Goal: Task Accomplishment & Management: Complete application form

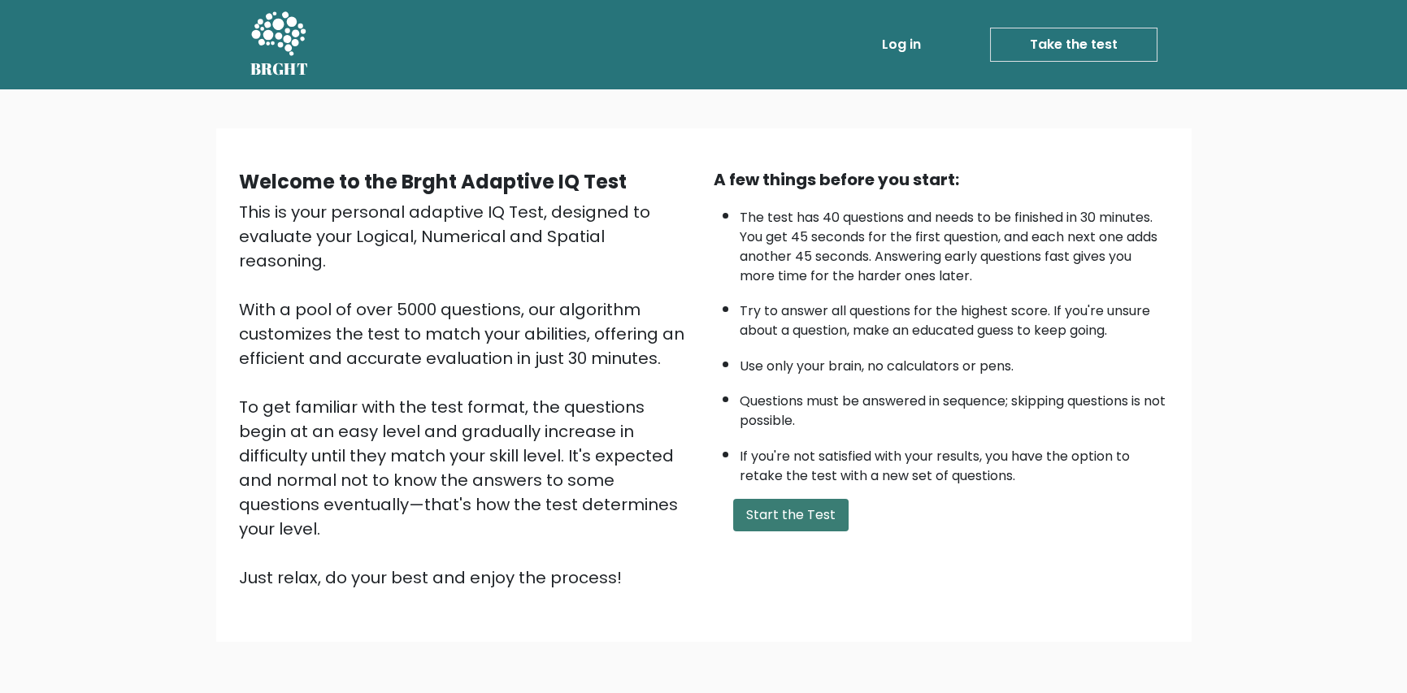
click at [802, 501] on button "Start the Test" at bounding box center [790, 515] width 115 height 33
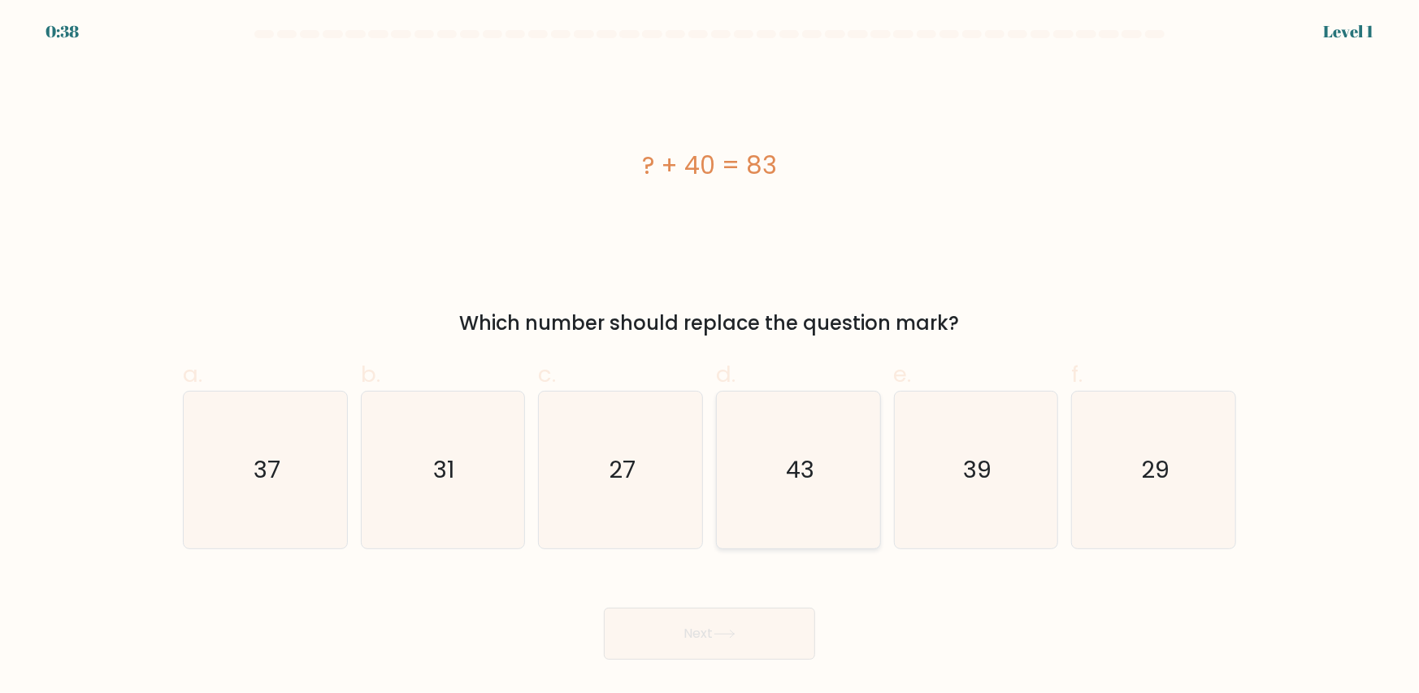
click at [810, 419] on icon "43" at bounding box center [798, 470] width 157 height 157
click at [710, 358] on input "d. 43" at bounding box center [710, 352] width 1 height 11
radio input "true"
click at [771, 636] on button "Next" at bounding box center [709, 634] width 211 height 52
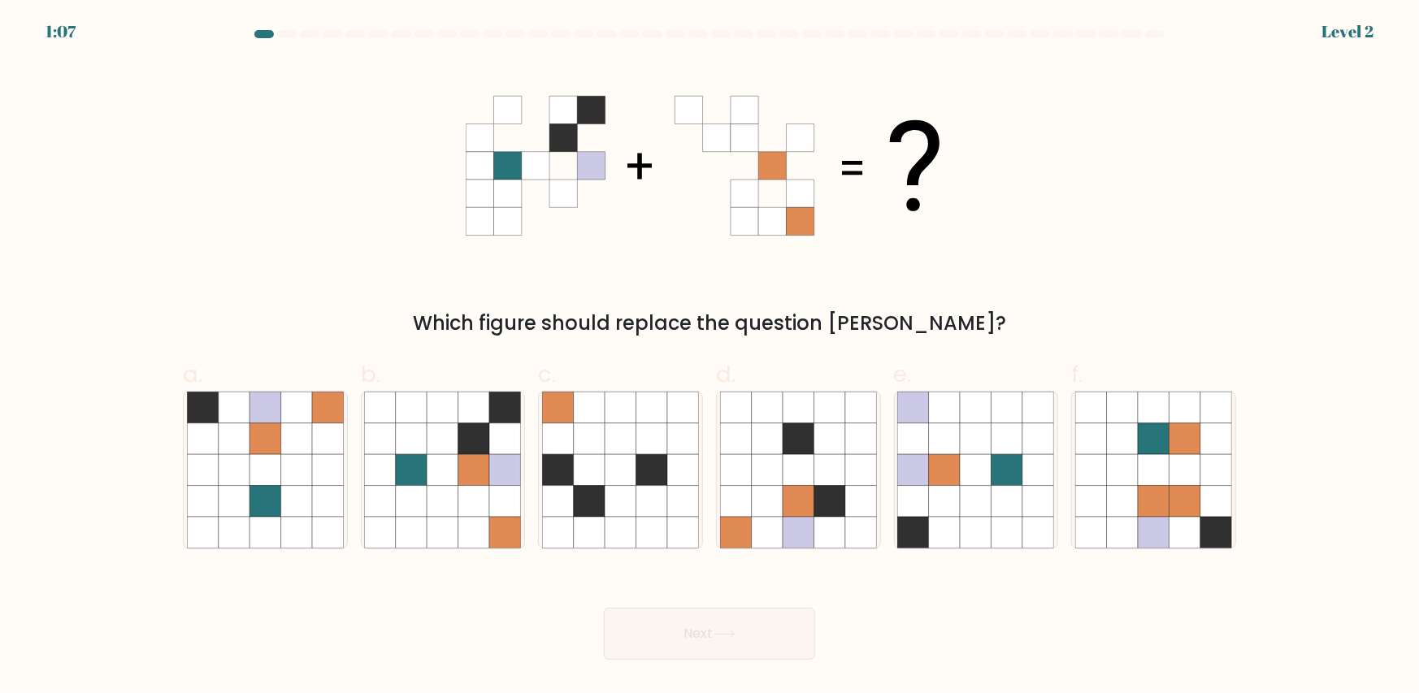
drag, startPoint x: 692, startPoint y: 131, endPoint x: 576, endPoint y: 133, distance: 115.4
click at [588, 133] on 1 at bounding box center [703, 165] width 474 height 139
click at [414, 437] on icon at bounding box center [411, 439] width 31 height 31
click at [710, 358] on input "b." at bounding box center [710, 352] width 1 height 11
radio input "true"
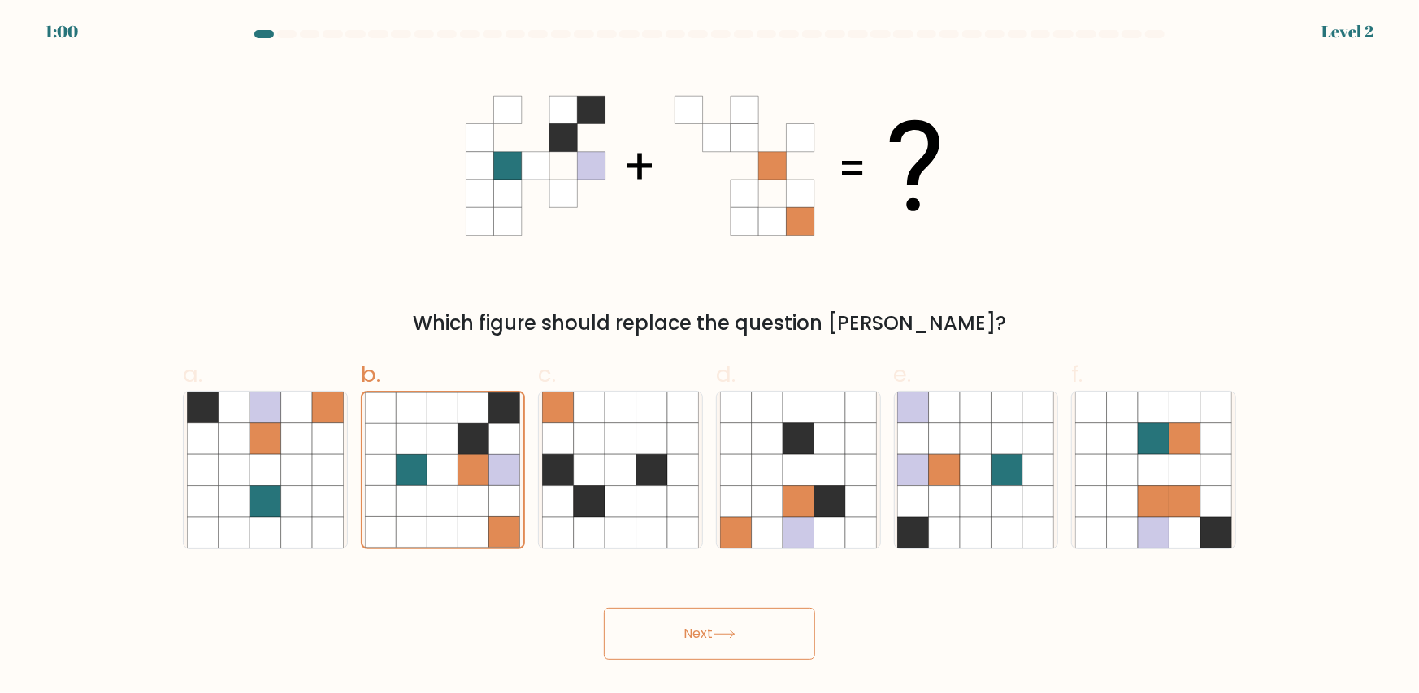
click at [695, 626] on button "Next" at bounding box center [709, 634] width 211 height 52
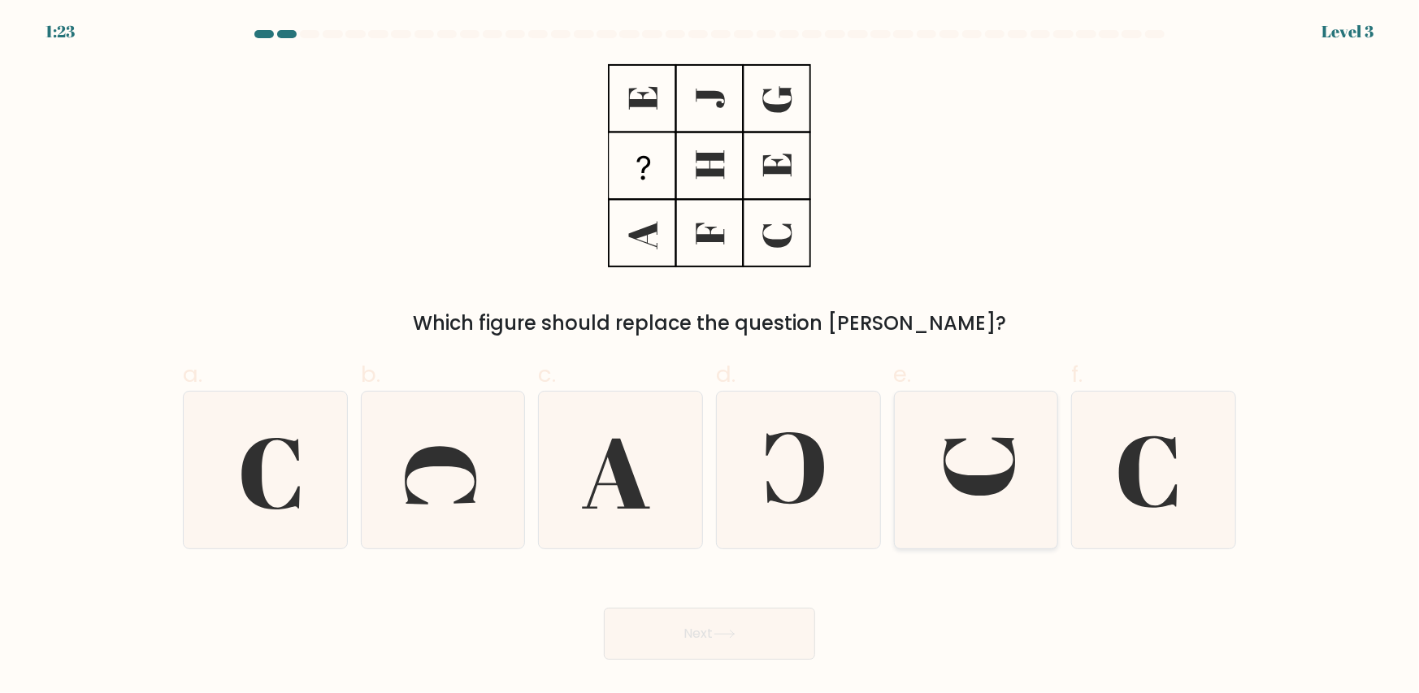
click at [992, 471] on icon at bounding box center [975, 470] width 157 height 157
click at [710, 358] on input "e." at bounding box center [710, 352] width 1 height 11
radio input "true"
click at [726, 616] on button "Next" at bounding box center [709, 634] width 211 height 52
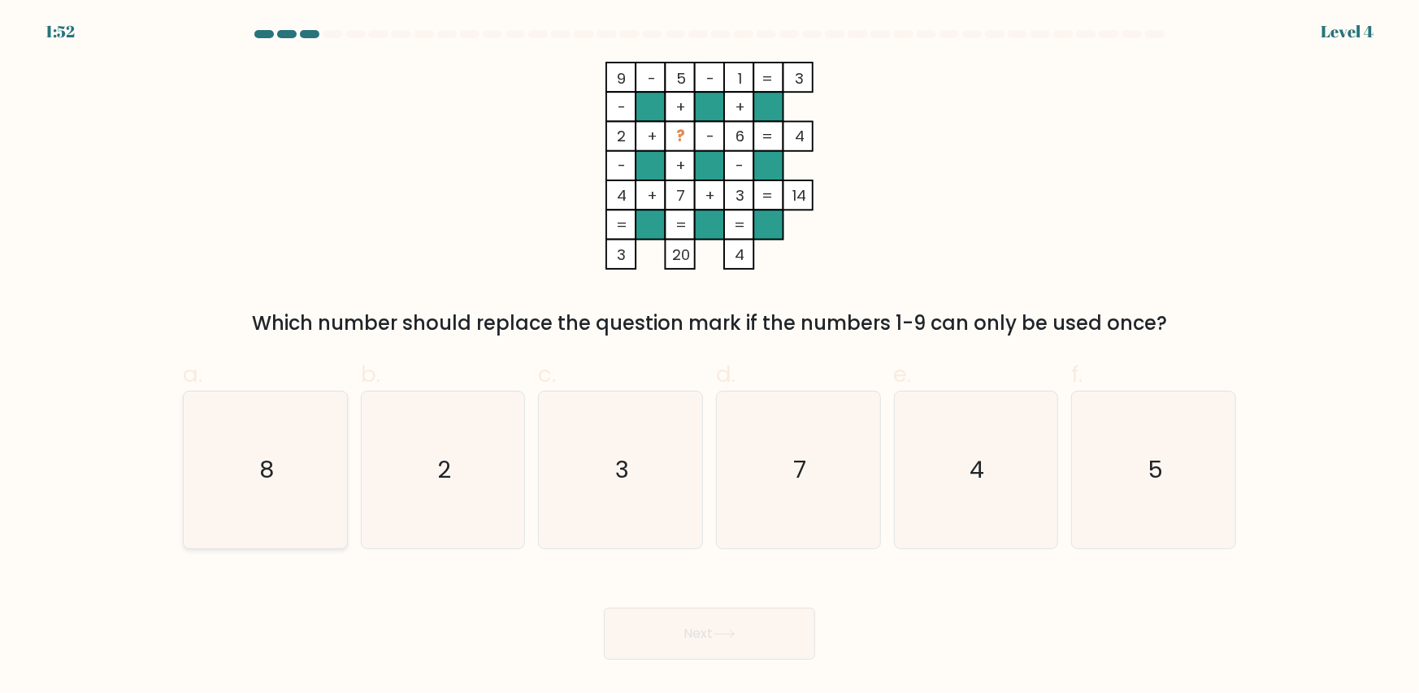
click at [304, 488] on icon "8" at bounding box center [265, 470] width 157 height 157
click at [710, 358] on input "a. 8" at bounding box center [710, 352] width 1 height 11
radio input "true"
click at [738, 641] on button "Next" at bounding box center [709, 634] width 211 height 52
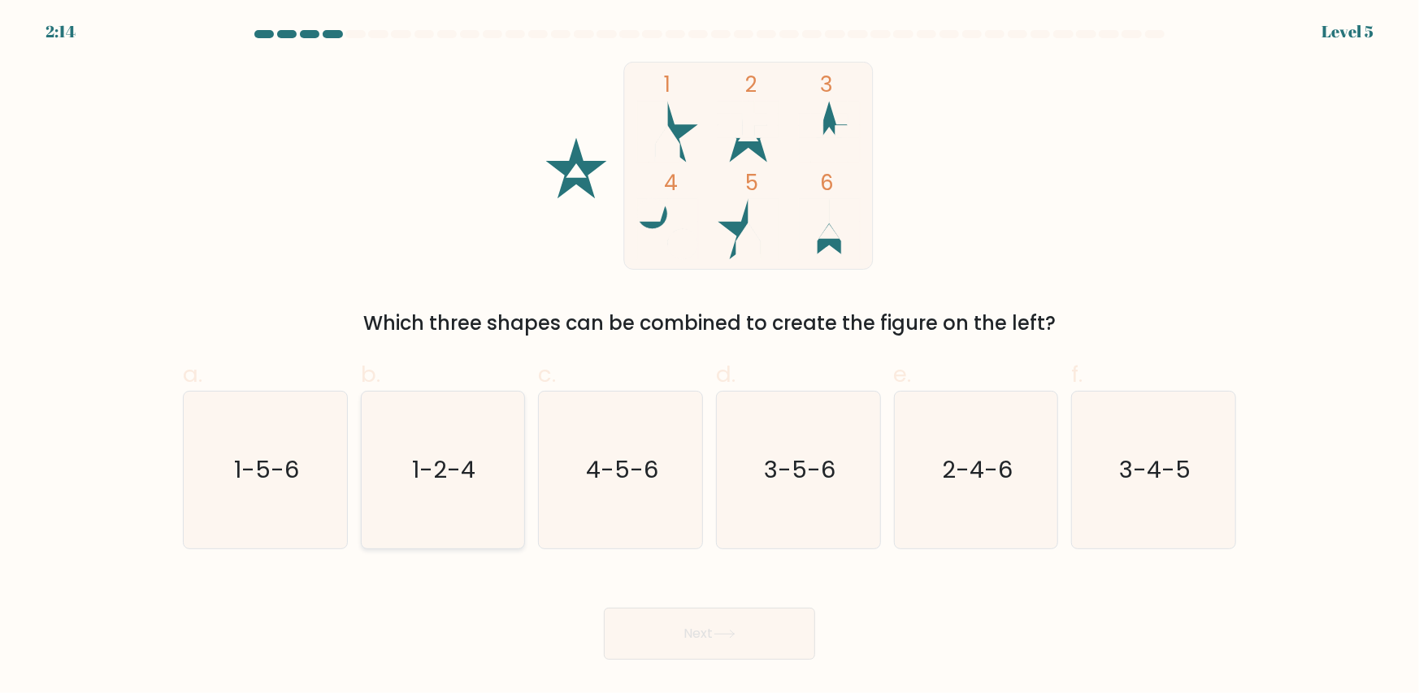
click at [500, 477] on icon "1-2-4" at bounding box center [442, 470] width 157 height 157
click at [710, 358] on input "b. 1-2-4" at bounding box center [710, 352] width 1 height 11
radio input "true"
click at [754, 619] on button "Next" at bounding box center [709, 634] width 211 height 52
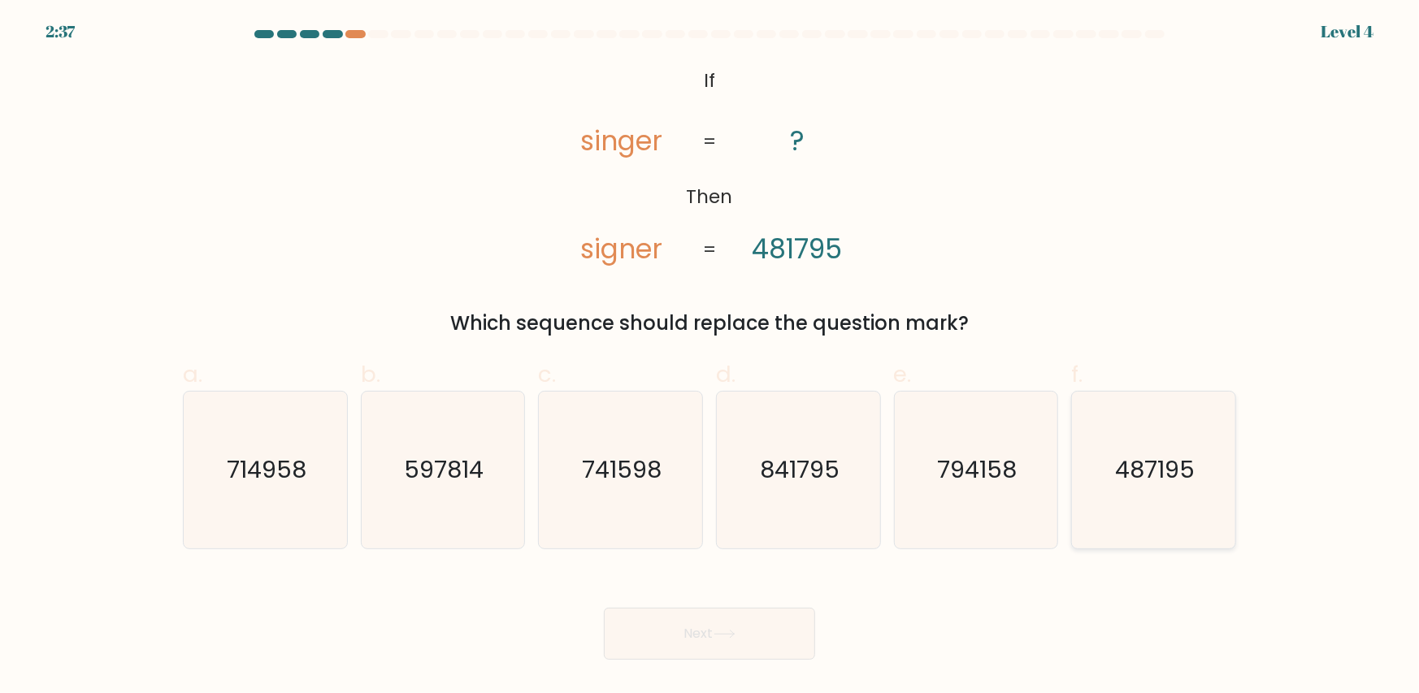
click at [1128, 460] on text "487195" at bounding box center [1156, 470] width 80 height 33
click at [710, 358] on input "f. 487195" at bounding box center [710, 352] width 1 height 11
radio input "true"
click at [755, 635] on button "Next" at bounding box center [709, 634] width 211 height 52
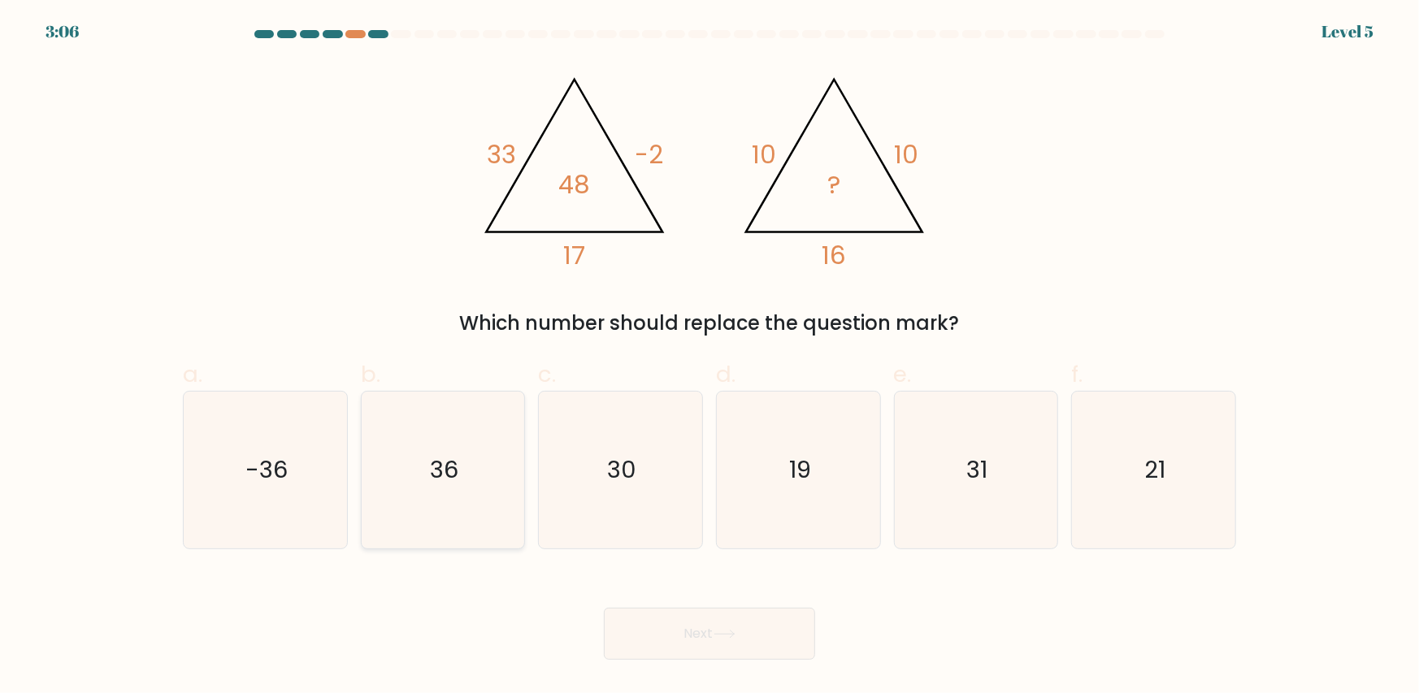
click at [472, 465] on icon "36" at bounding box center [442, 470] width 157 height 157
click at [710, 358] on input "b. 36" at bounding box center [710, 352] width 1 height 11
radio input "true"
click at [731, 644] on button "Next" at bounding box center [709, 634] width 211 height 52
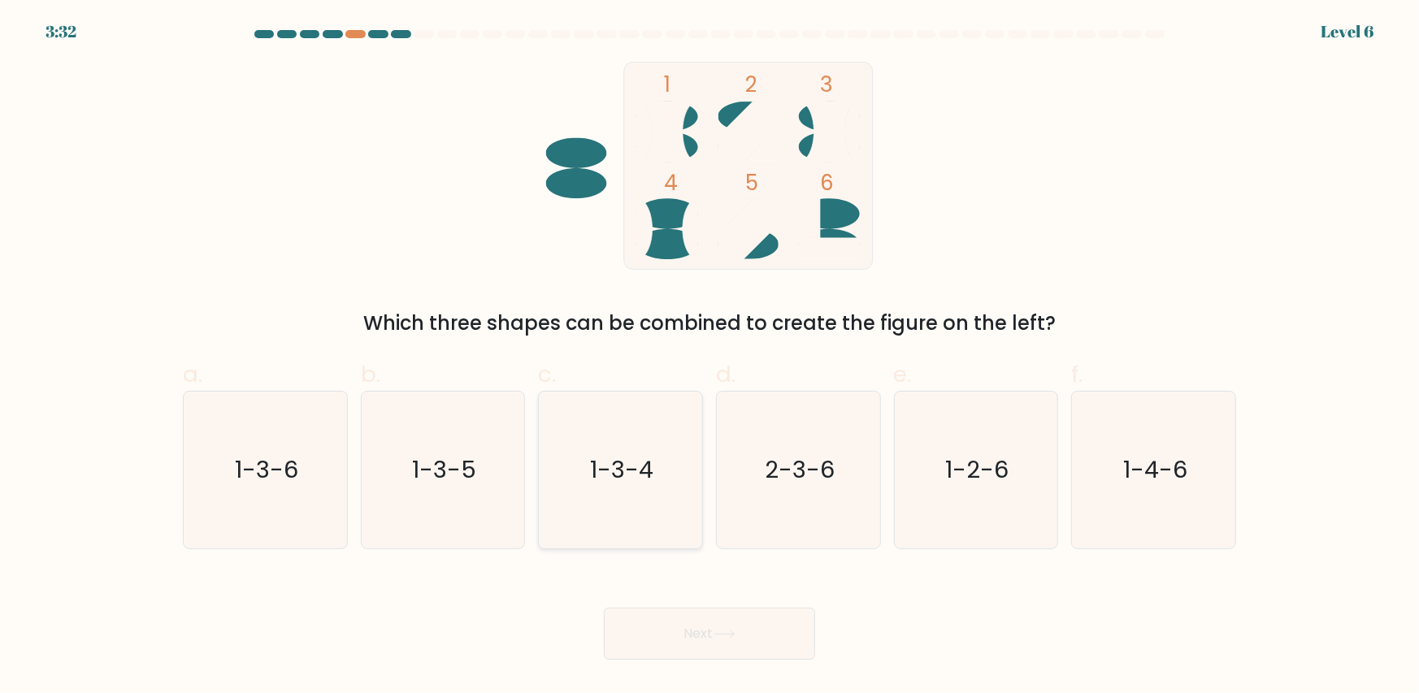
click at [639, 471] on text "1-3-4" at bounding box center [622, 470] width 63 height 33
click at [710, 358] on input "c. 1-3-4" at bounding box center [710, 352] width 1 height 11
radio input "true"
click at [738, 628] on button "Next" at bounding box center [709, 634] width 211 height 52
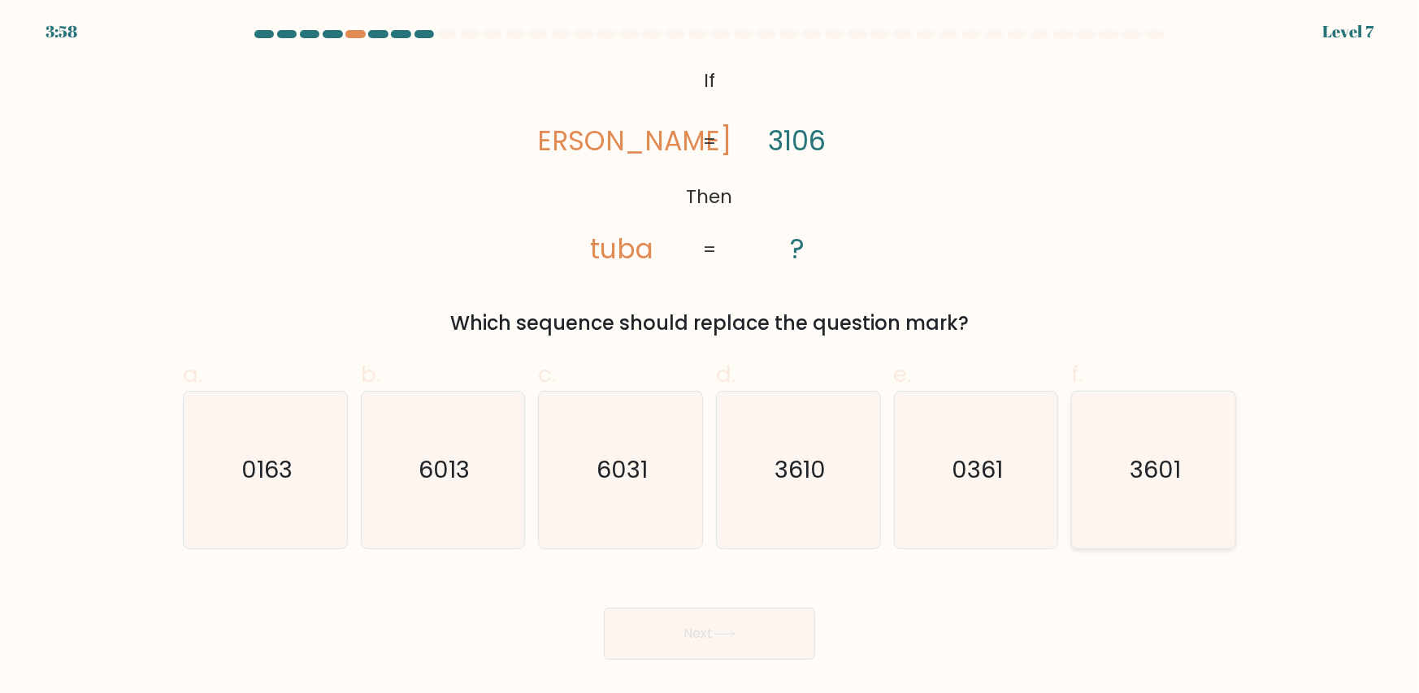
click at [1142, 449] on icon "3601" at bounding box center [1153, 470] width 157 height 157
click at [710, 358] on input "f. 3601" at bounding box center [710, 352] width 1 height 11
radio input "true"
click at [763, 636] on button "Next" at bounding box center [709, 634] width 211 height 52
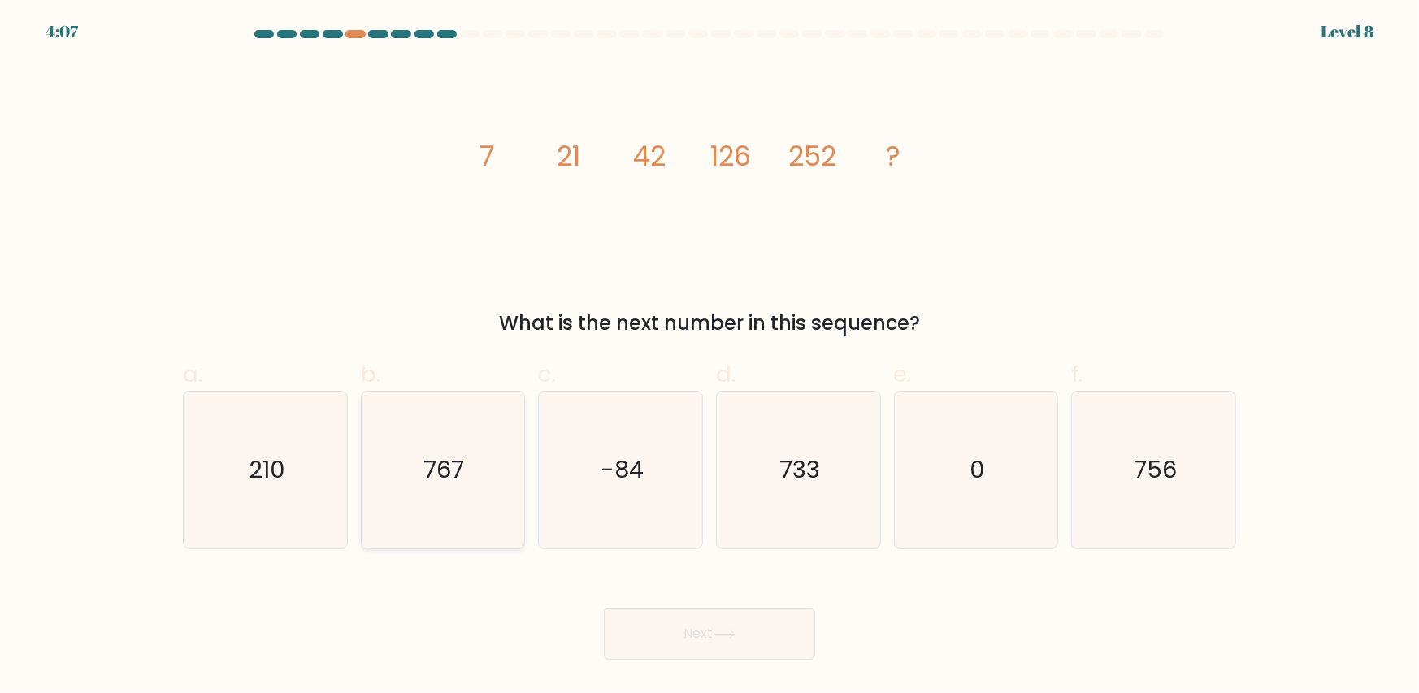
click at [484, 457] on icon "767" at bounding box center [442, 470] width 157 height 157
click at [710, 358] on input "b. 767" at bounding box center [710, 352] width 1 height 11
radio input "true"
click at [762, 630] on button "Next" at bounding box center [709, 634] width 211 height 52
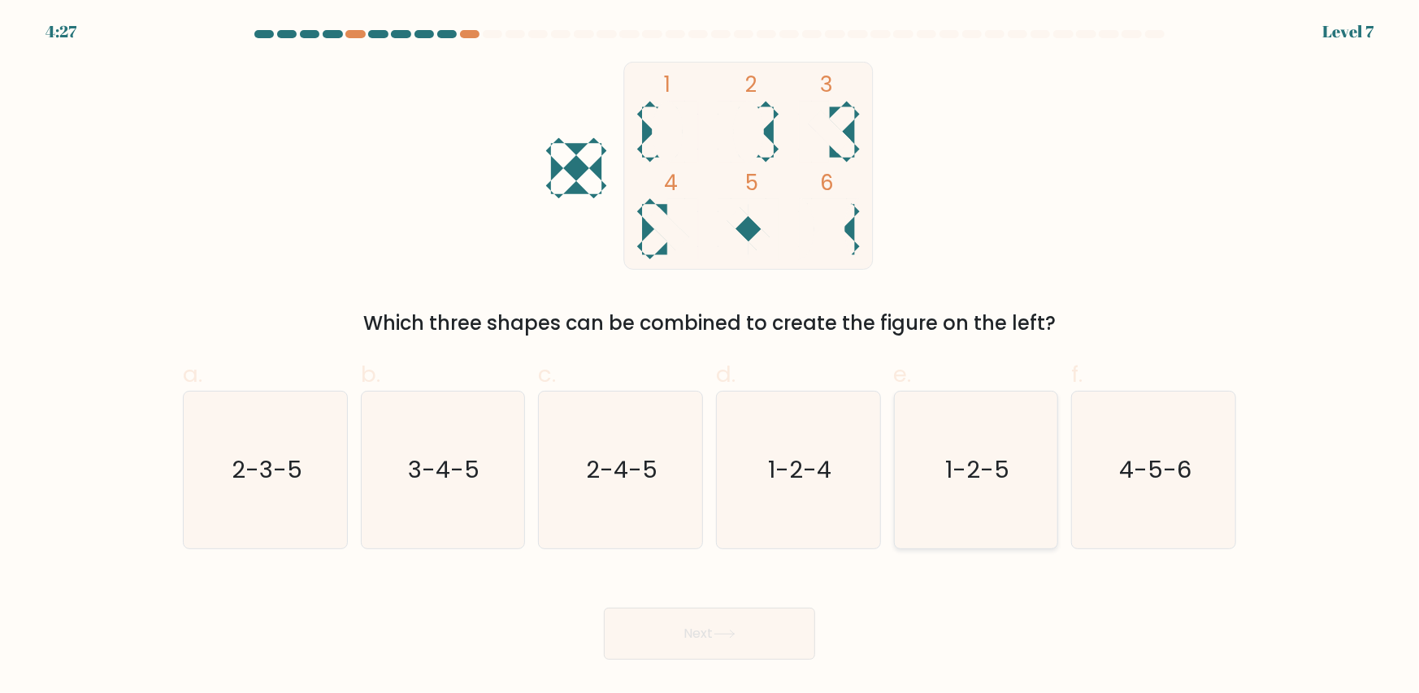
click at [988, 467] on text "1-2-5" at bounding box center [977, 470] width 64 height 33
click at [710, 358] on input "e. 1-2-5" at bounding box center [710, 352] width 1 height 11
radio input "true"
click at [756, 642] on button "Next" at bounding box center [709, 634] width 211 height 52
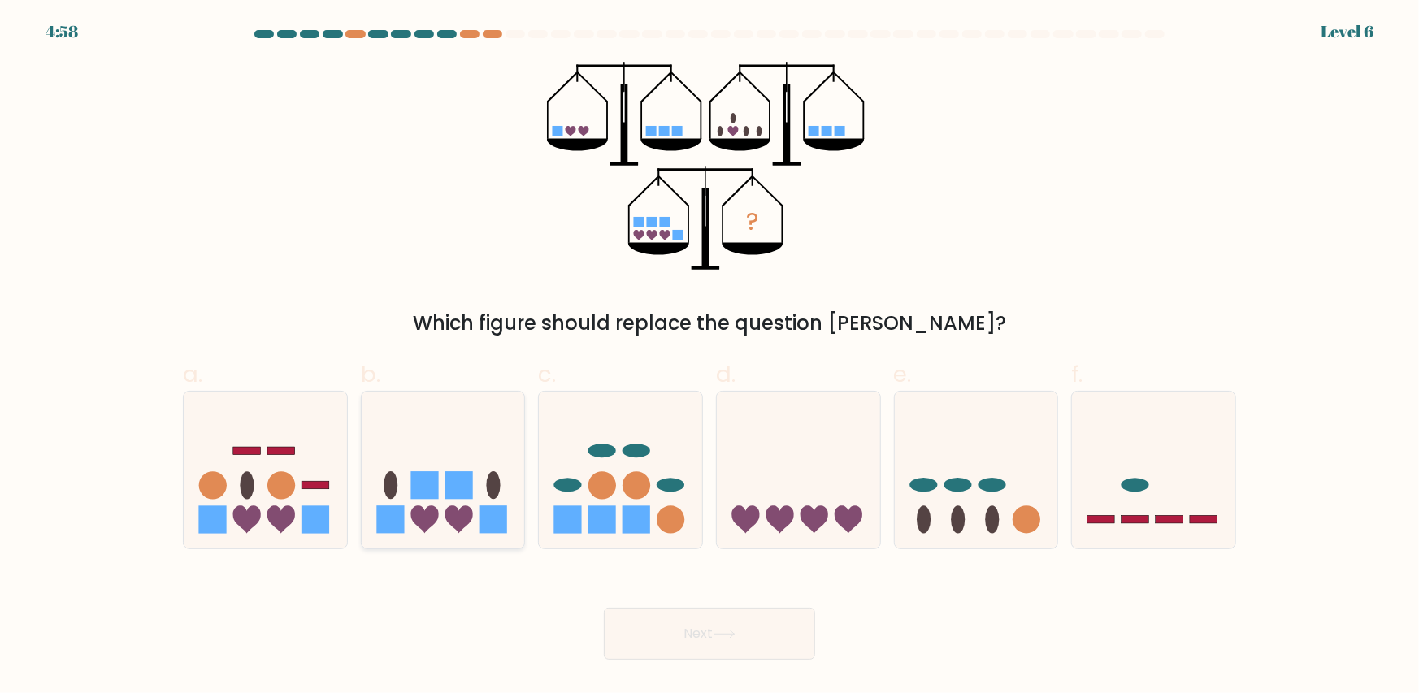
click at [425, 505] on icon at bounding box center [443, 470] width 163 height 135
click at [710, 358] on input "b." at bounding box center [710, 352] width 1 height 11
radio input "true"
click at [742, 638] on button "Next" at bounding box center [709, 634] width 211 height 52
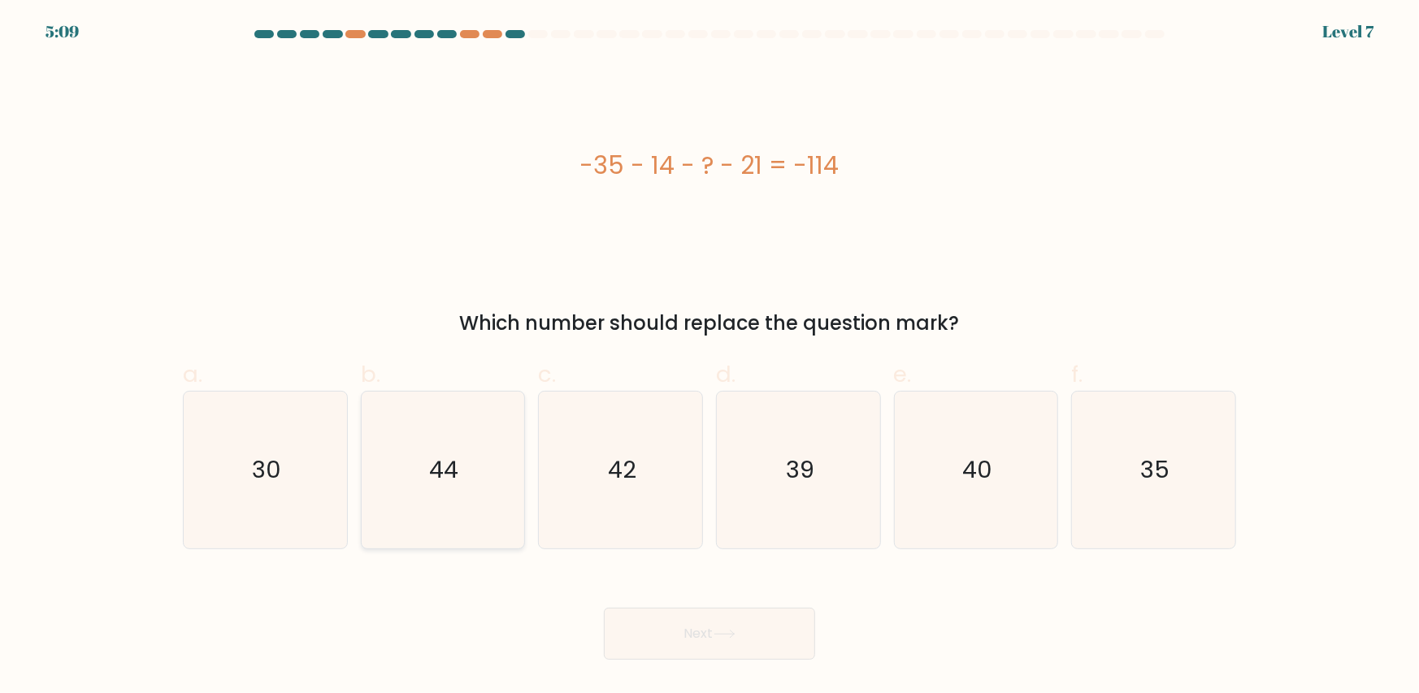
drag, startPoint x: 454, startPoint y: 466, endPoint x: 467, endPoint y: 478, distance: 17.8
click at [455, 468] on text "44" at bounding box center [444, 470] width 29 height 33
click at [710, 358] on input "b. 44" at bounding box center [710, 352] width 1 height 11
radio input "true"
click at [744, 632] on button "Next" at bounding box center [709, 634] width 211 height 52
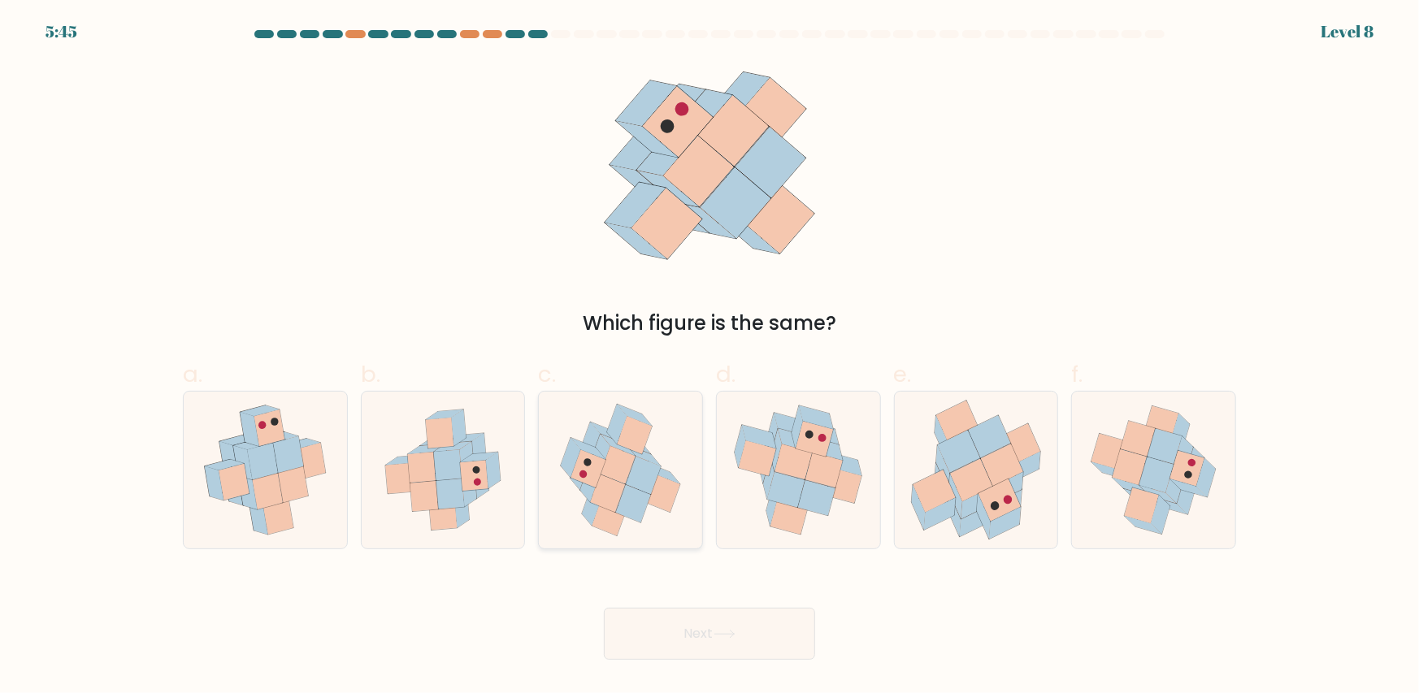
click at [638, 451] on icon at bounding box center [635, 436] width 35 height 38
click at [710, 358] on input "c." at bounding box center [710, 352] width 1 height 11
radio input "true"
click at [790, 638] on button "Next" at bounding box center [709, 634] width 211 height 52
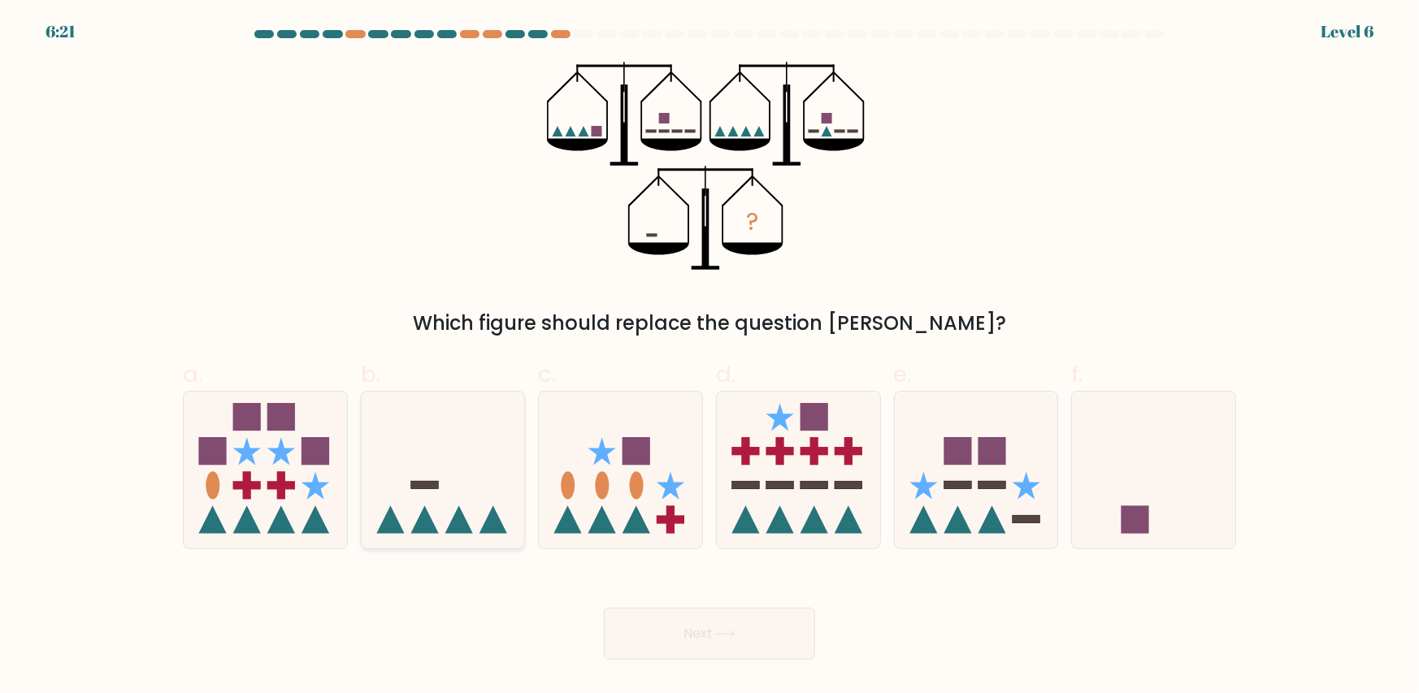
click at [458, 453] on icon at bounding box center [443, 470] width 163 height 135
click at [710, 358] on input "b." at bounding box center [710, 352] width 1 height 11
radio input "true"
click at [1181, 502] on icon at bounding box center [1153, 470] width 163 height 135
click at [710, 358] on input "f." at bounding box center [710, 352] width 1 height 11
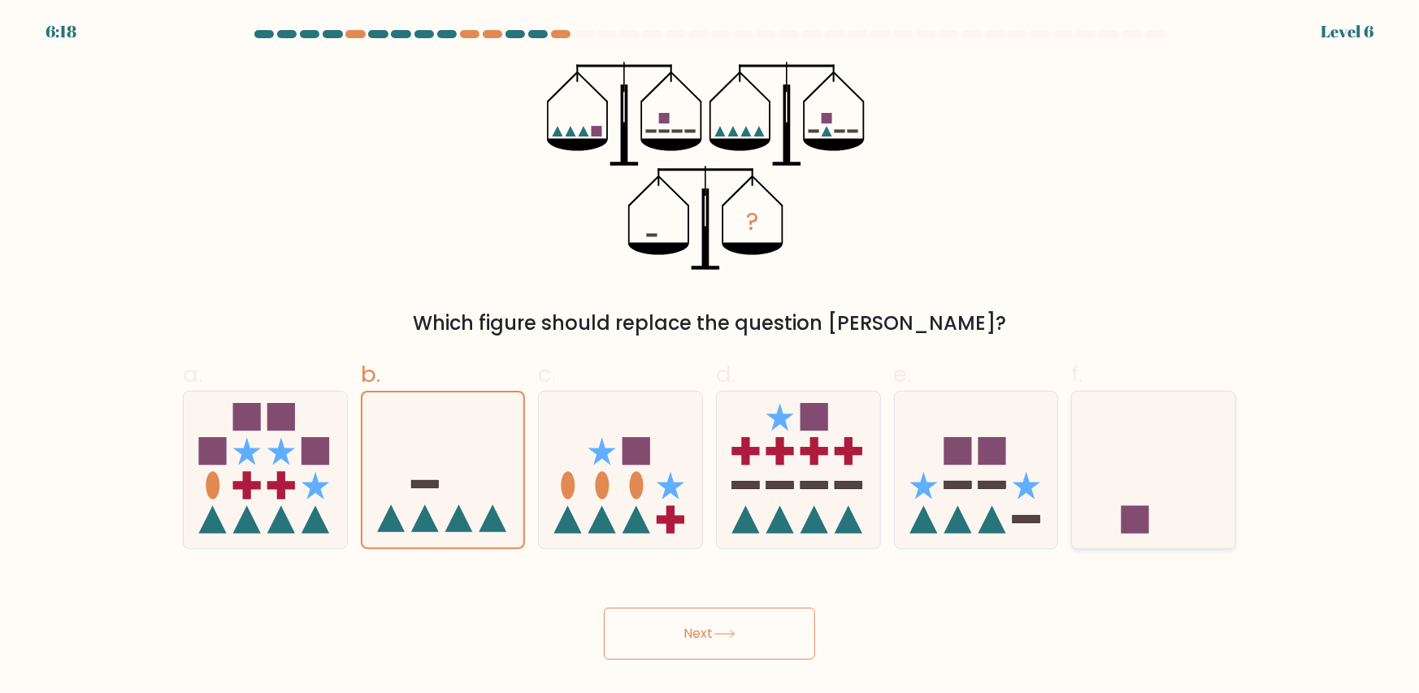
radio input "true"
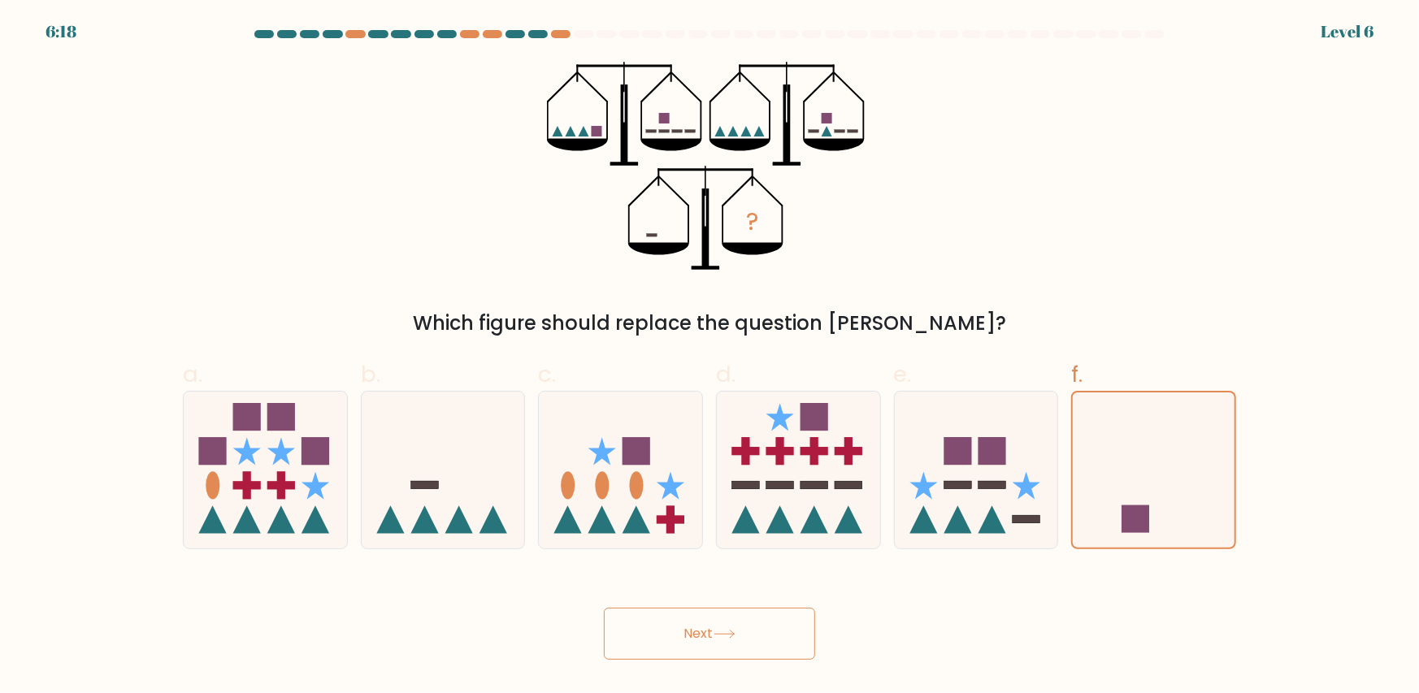
click at [804, 640] on button "Next" at bounding box center [709, 634] width 211 height 52
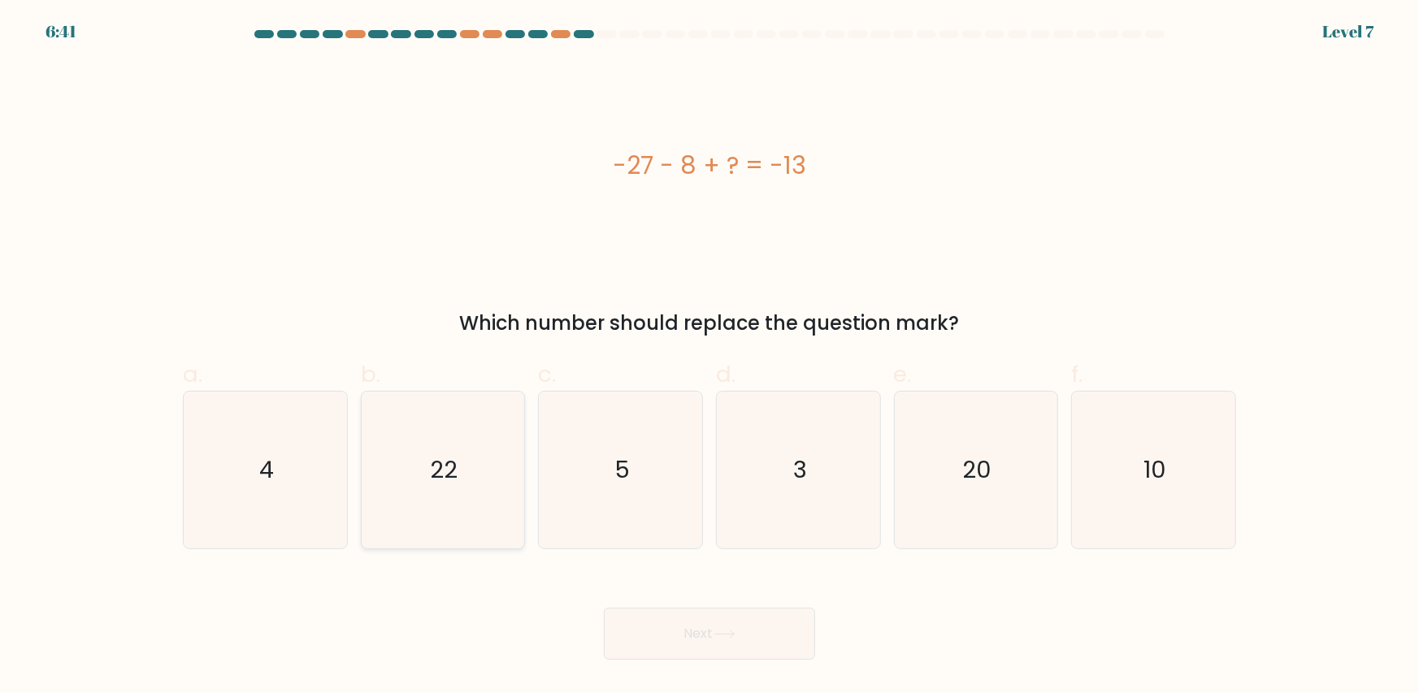
click at [411, 448] on icon "22" at bounding box center [442, 470] width 157 height 157
click at [710, 358] on input "b. 22" at bounding box center [710, 352] width 1 height 11
radio input "true"
click at [784, 636] on button "Next" at bounding box center [709, 634] width 211 height 52
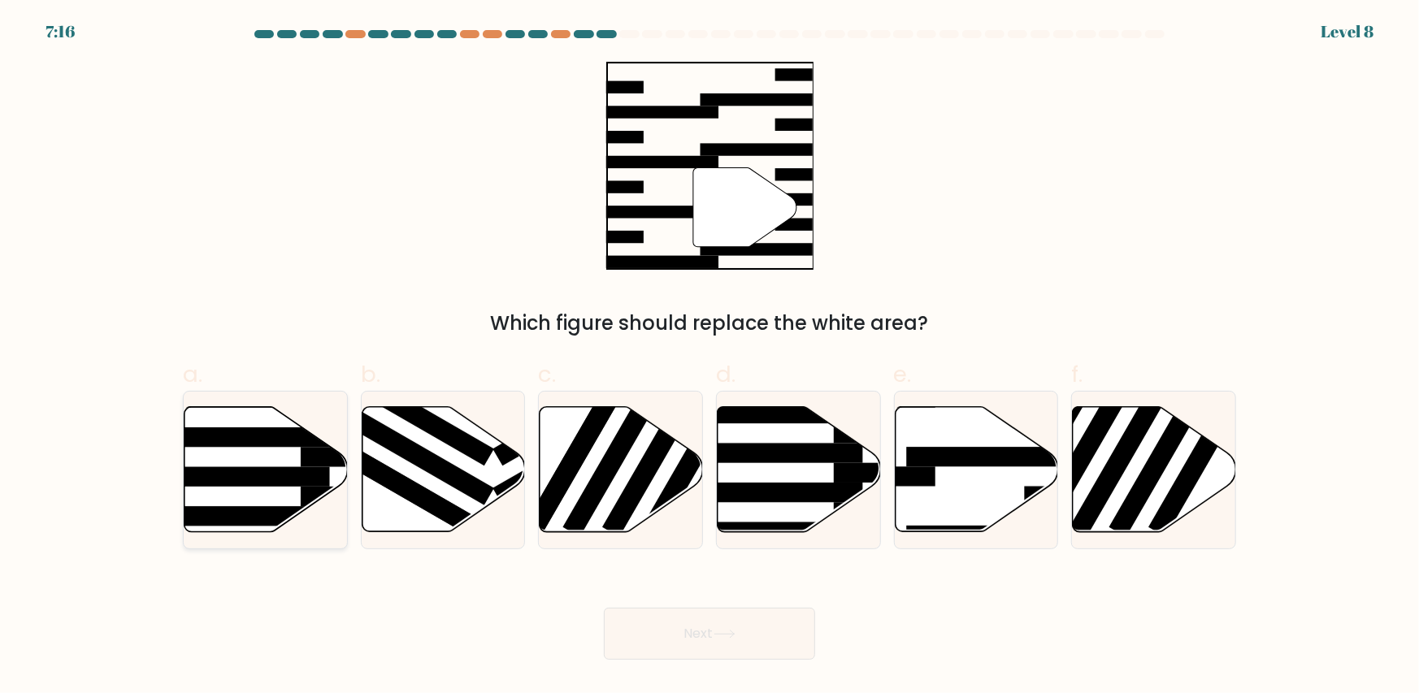
click at [276, 447] on rect at bounding box center [240, 438] width 177 height 20
click at [710, 358] on input "a." at bounding box center [710, 352] width 1 height 11
radio input "true"
click at [700, 645] on button "Next" at bounding box center [709, 634] width 211 height 52
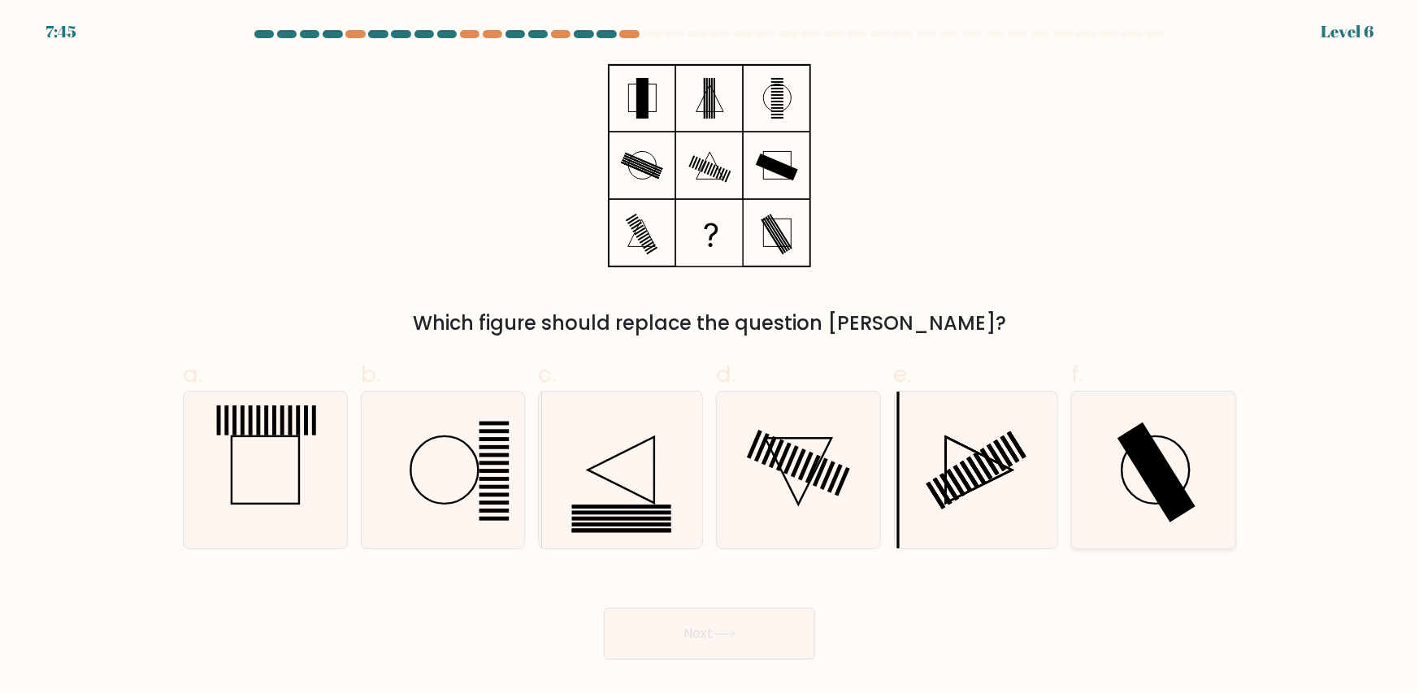
click at [1180, 465] on icon at bounding box center [1153, 470] width 157 height 157
click at [710, 358] on input "f." at bounding box center [710, 352] width 1 height 11
radio input "true"
click at [759, 624] on button "Next" at bounding box center [709, 634] width 211 height 52
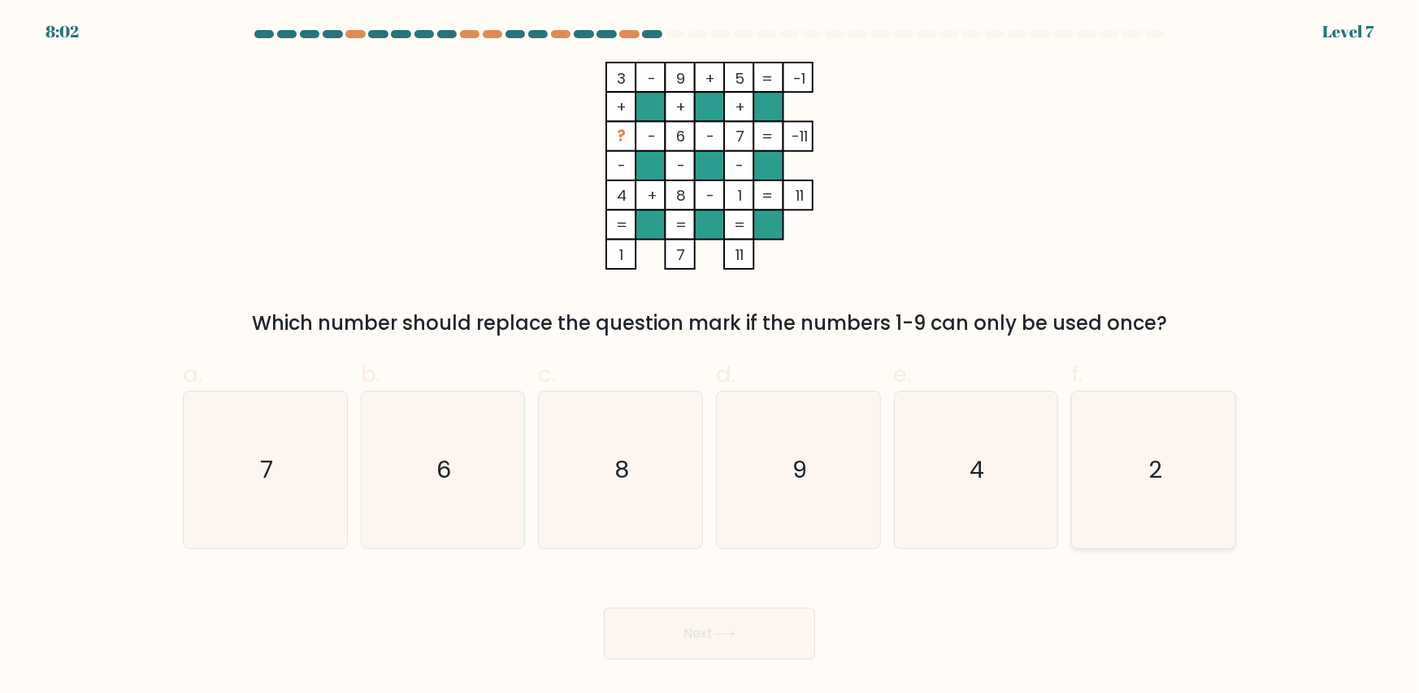
click at [1106, 428] on icon "2" at bounding box center [1153, 470] width 157 height 157
click at [710, 358] on input "f. 2" at bounding box center [710, 352] width 1 height 11
radio input "true"
click at [738, 628] on button "Next" at bounding box center [709, 634] width 211 height 52
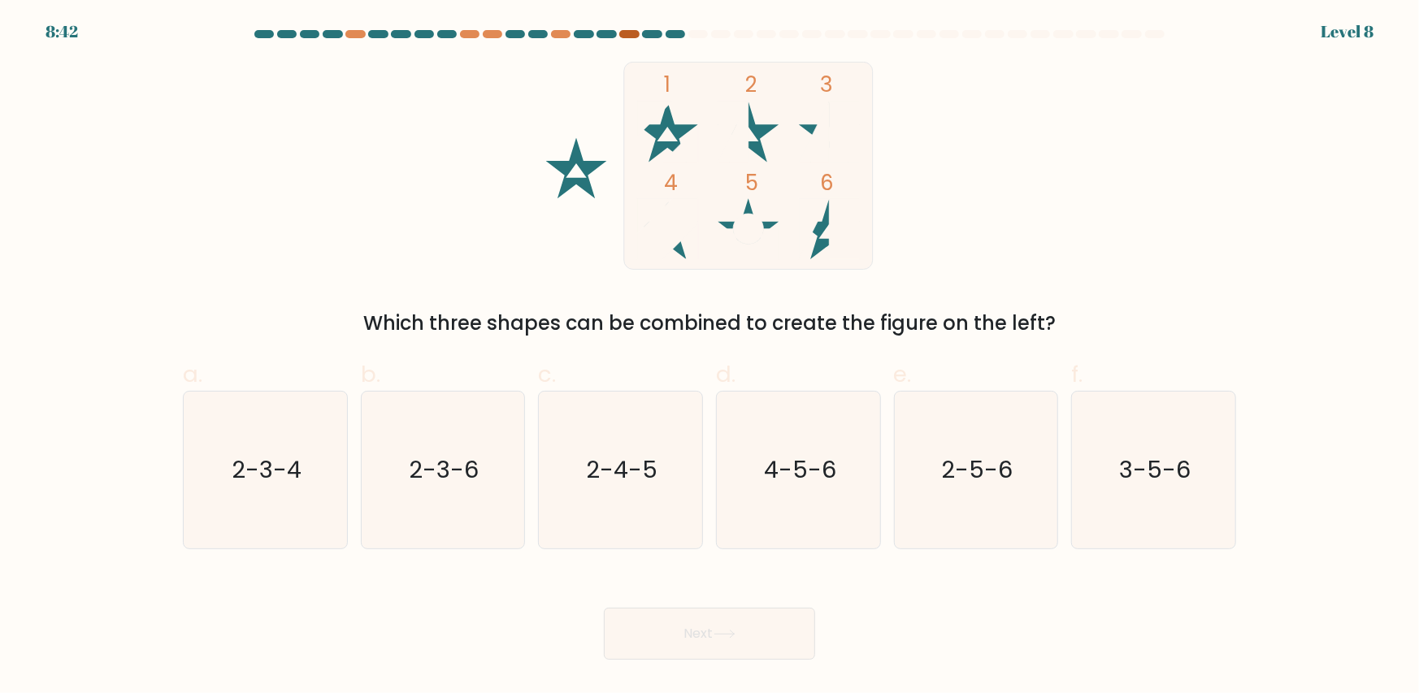
click at [624, 33] on div at bounding box center [629, 34] width 20 height 8
click at [455, 469] on text "2-3-6" at bounding box center [445, 470] width 70 height 33
click at [710, 358] on input "b. 2-3-6" at bounding box center [710, 352] width 1 height 11
radio input "true"
click at [664, 624] on button "Next" at bounding box center [709, 634] width 211 height 52
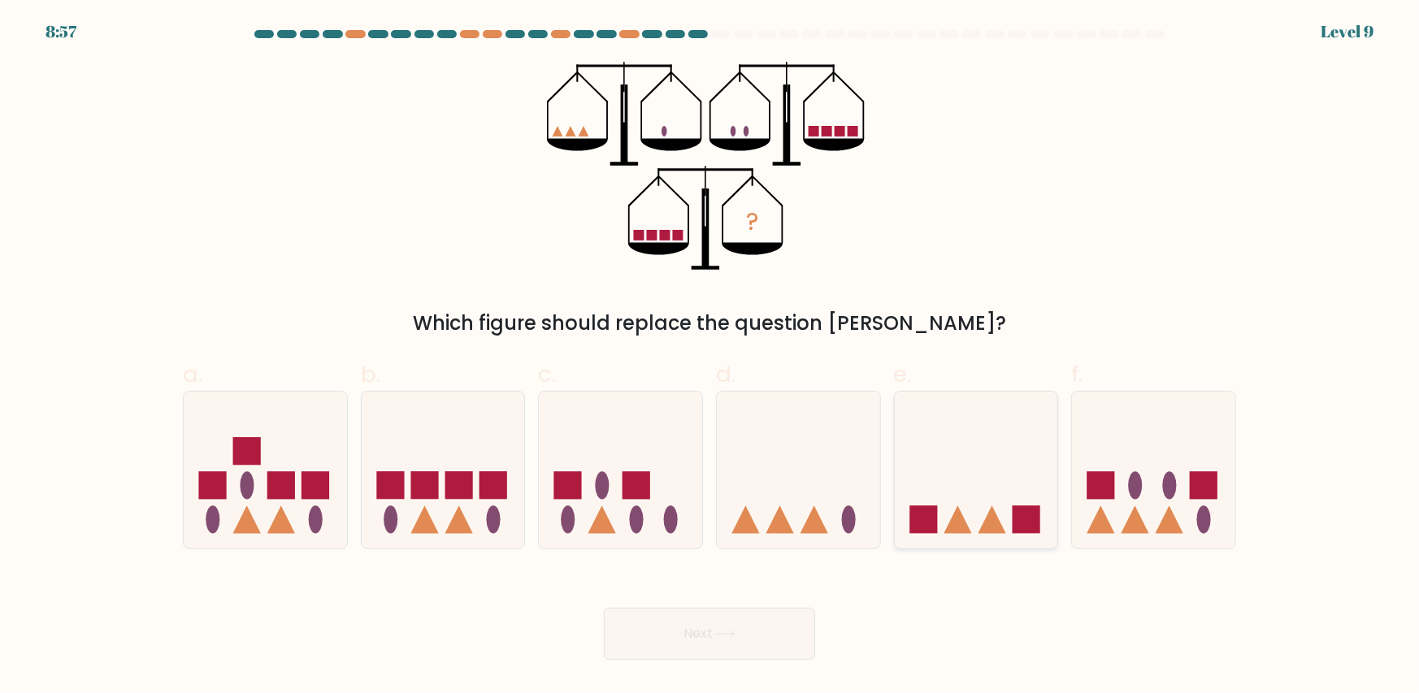
click at [996, 488] on icon at bounding box center [976, 470] width 163 height 135
click at [710, 358] on input "e." at bounding box center [710, 352] width 1 height 11
radio input "true"
click at [751, 636] on button "Next" at bounding box center [709, 634] width 211 height 52
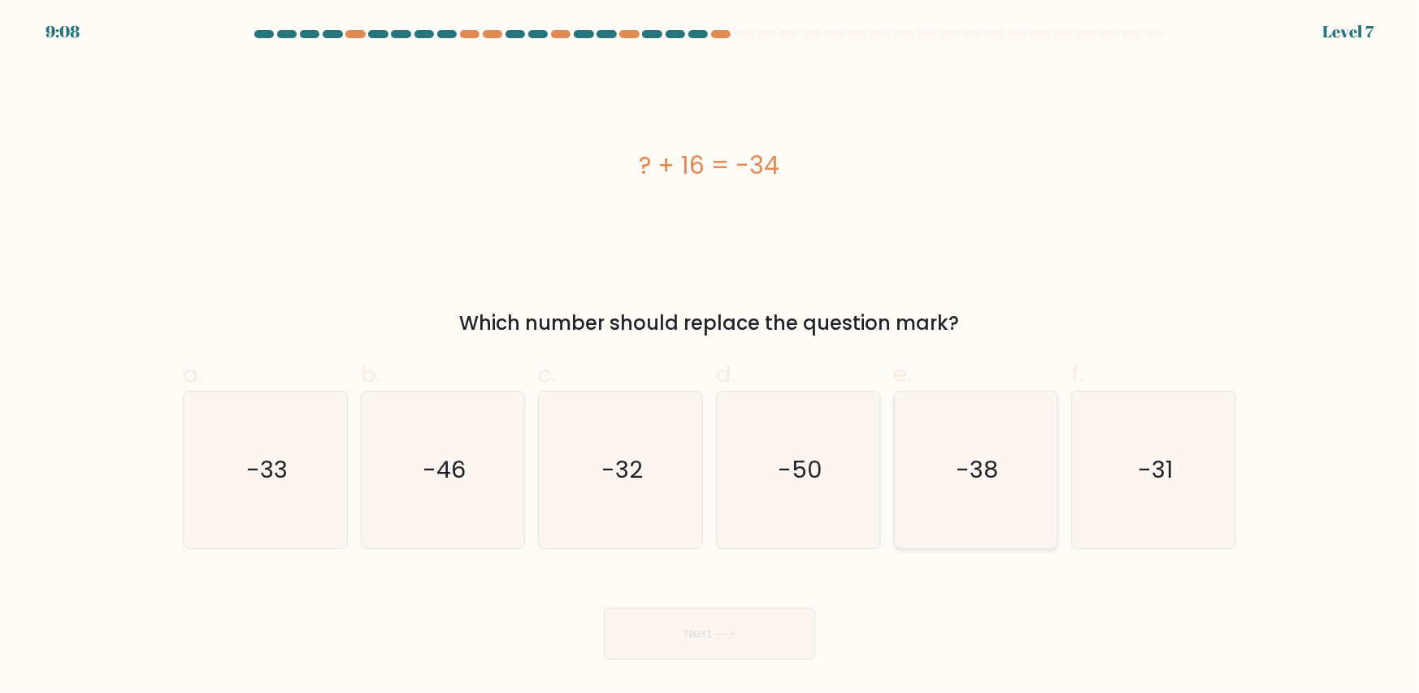
click at [980, 484] on text "-38" at bounding box center [978, 470] width 42 height 33
click at [710, 358] on input "e. -38" at bounding box center [710, 352] width 1 height 11
radio input "true"
click at [680, 634] on button "Next" at bounding box center [709, 634] width 211 height 52
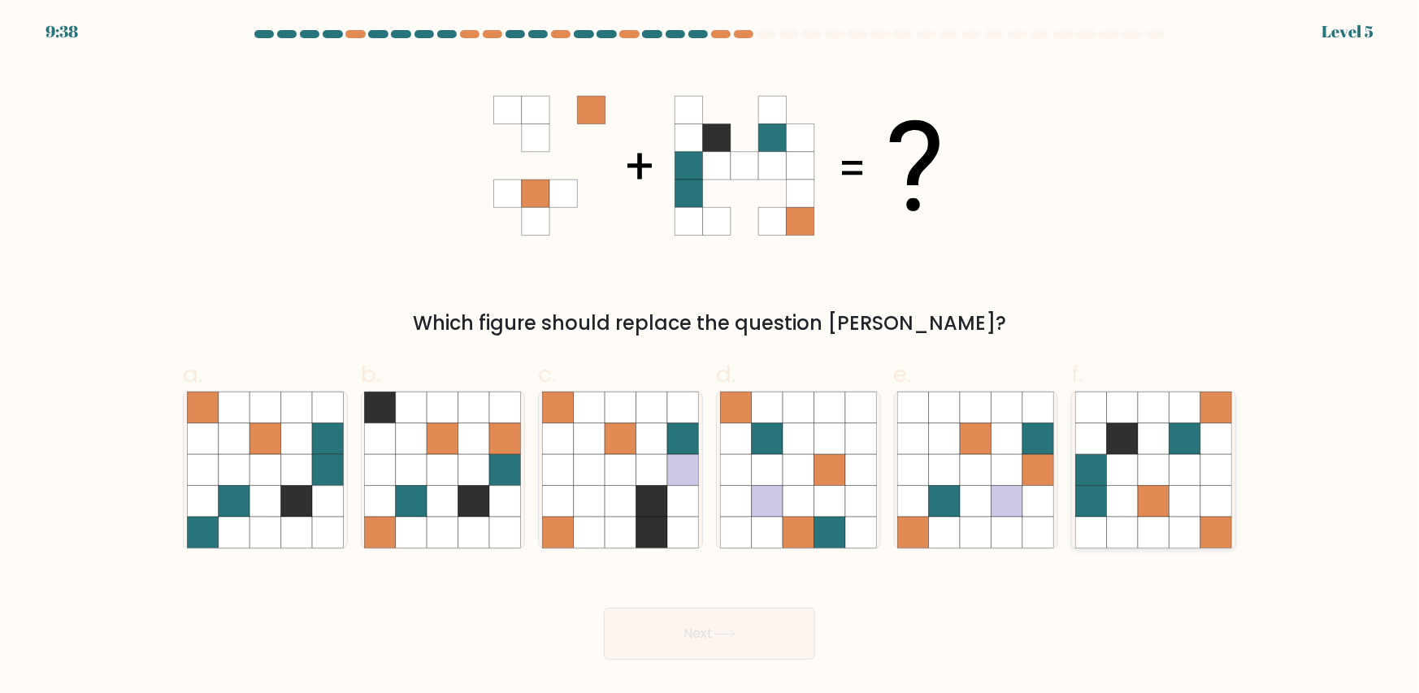
click at [1162, 489] on icon at bounding box center [1153, 501] width 31 height 31
click at [710, 358] on input "f." at bounding box center [710, 352] width 1 height 11
radio input "true"
drag, startPoint x: 783, startPoint y: 636, endPoint x: 776, endPoint y: 628, distance: 10.4
click at [776, 628] on button "Next" at bounding box center [709, 634] width 211 height 52
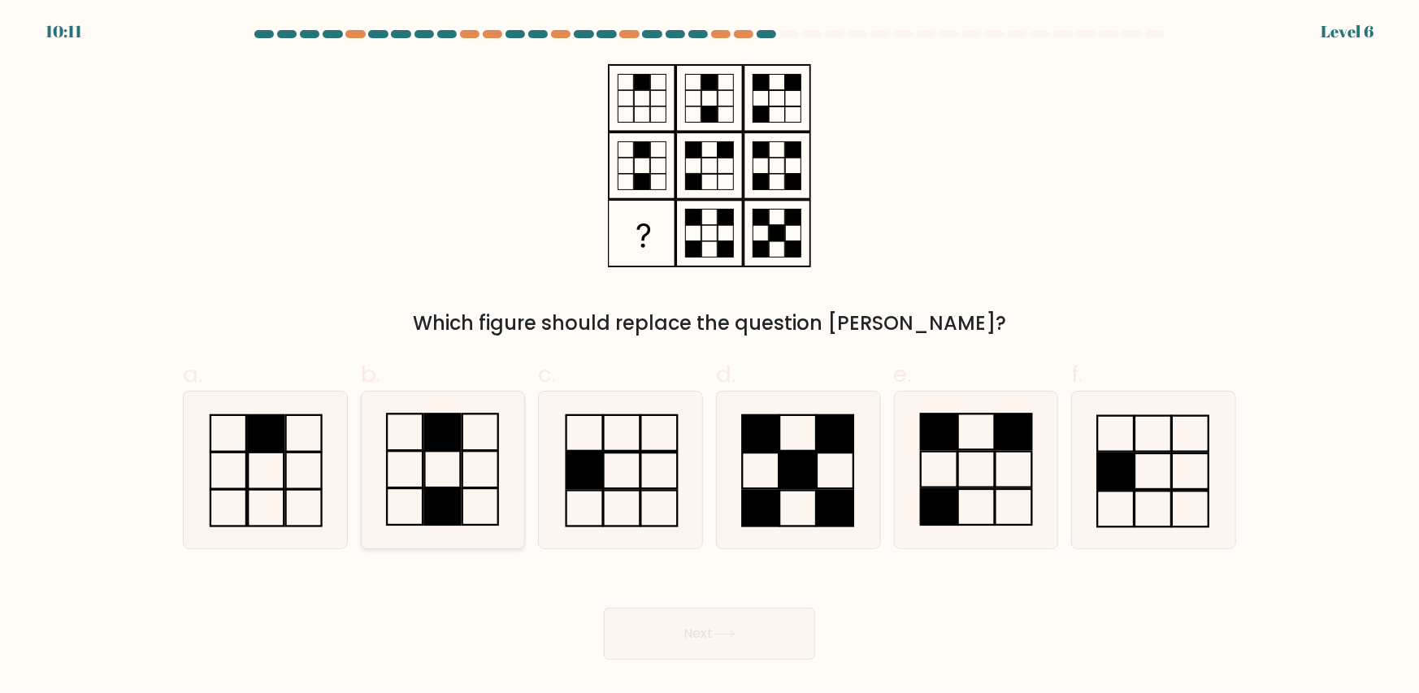
click at [486, 458] on icon at bounding box center [442, 470] width 157 height 157
click at [710, 358] on input "b." at bounding box center [710, 352] width 1 height 11
radio input "true"
click at [758, 636] on button "Next" at bounding box center [709, 634] width 211 height 52
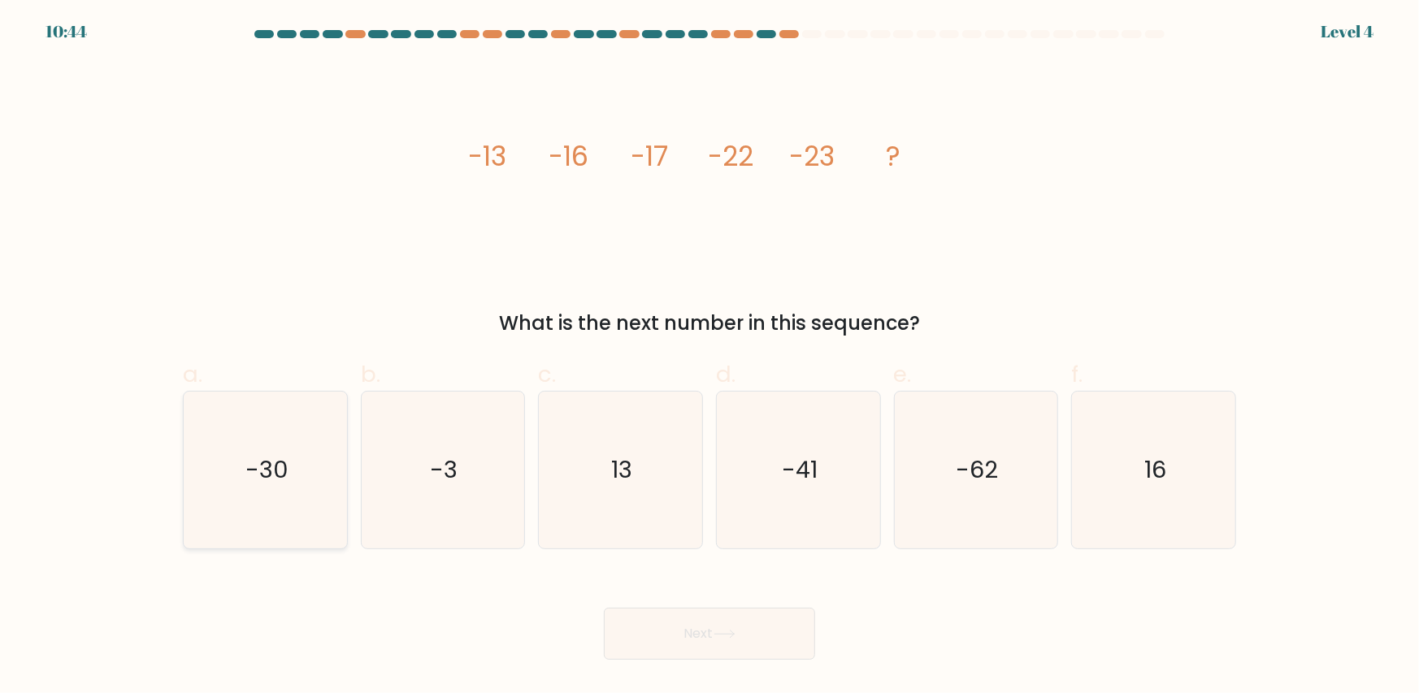
click at [276, 476] on text "-30" at bounding box center [266, 470] width 43 height 33
click at [710, 358] on input "a. -30" at bounding box center [710, 352] width 1 height 11
radio input "true"
click at [779, 645] on button "Next" at bounding box center [709, 634] width 211 height 52
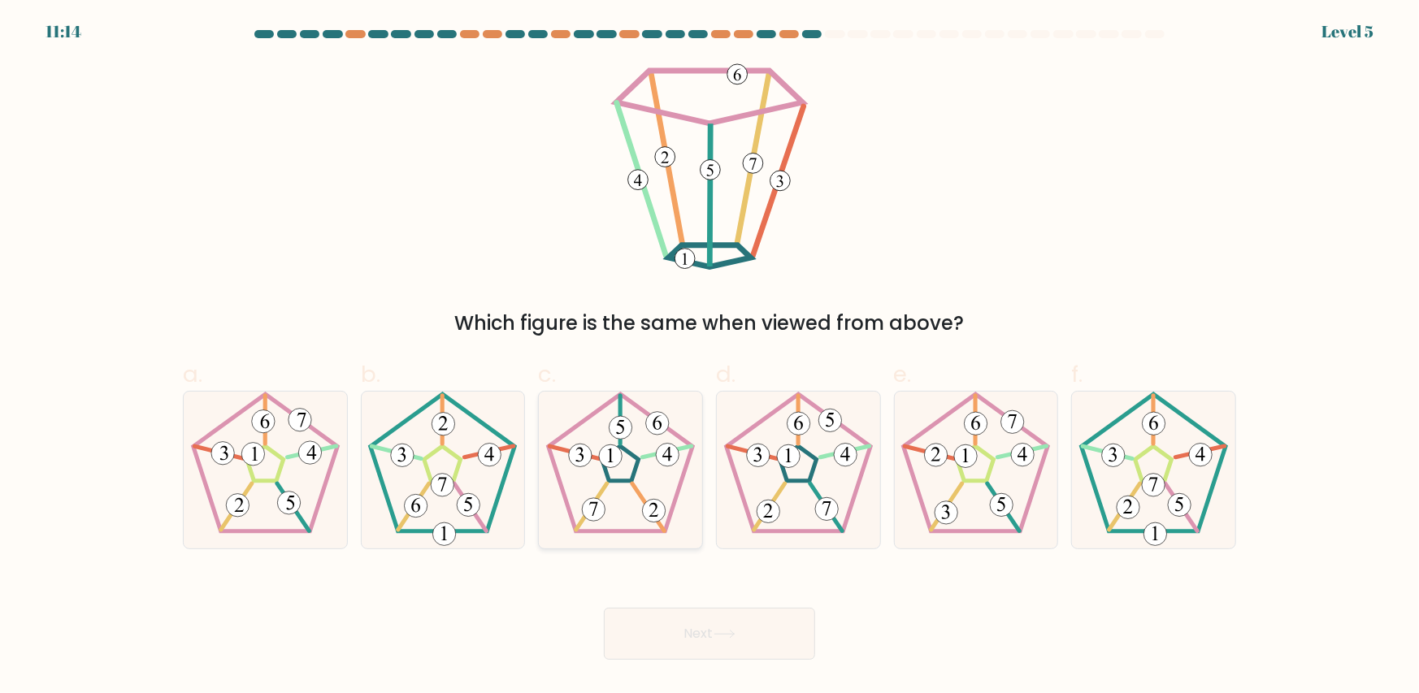
click at [644, 464] on icon at bounding box center [620, 470] width 157 height 157
click at [710, 358] on input "c." at bounding box center [710, 352] width 1 height 11
radio input "true"
click at [725, 638] on icon at bounding box center [725, 634] width 22 height 9
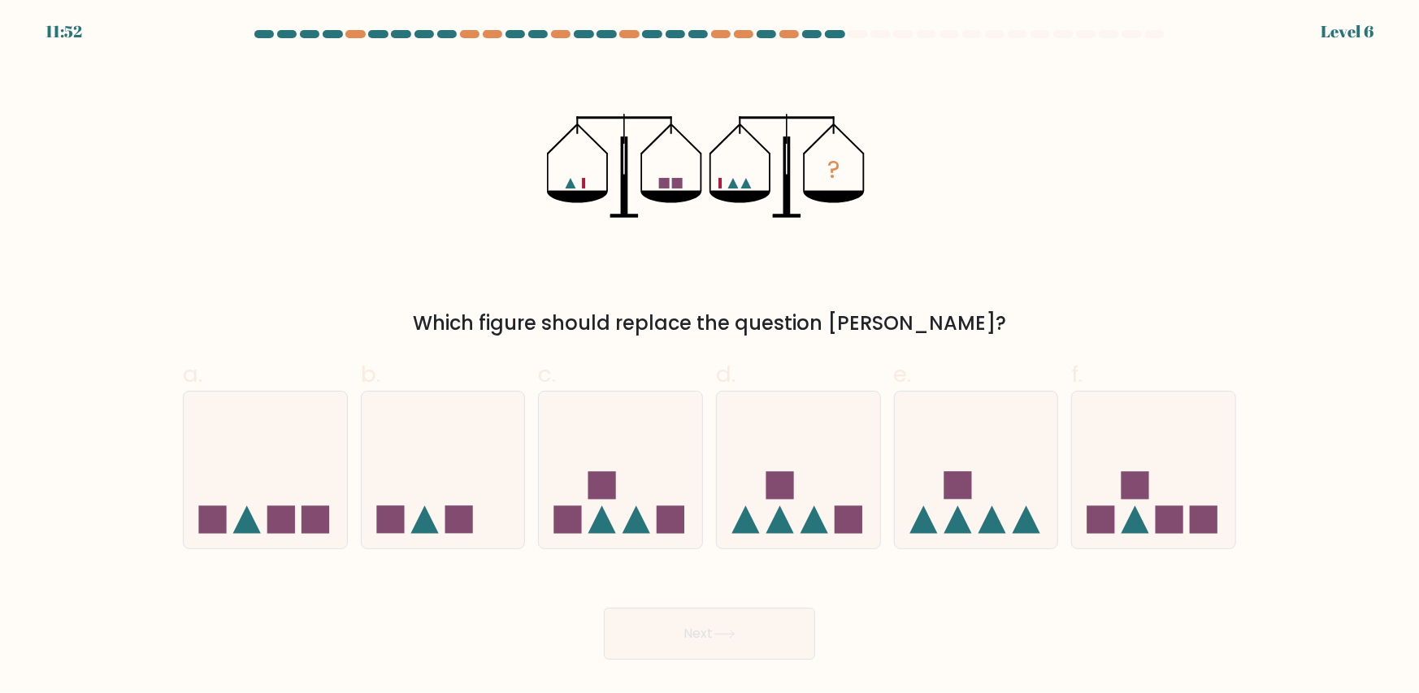
click at [583, 183] on rect at bounding box center [583, 183] width 3 height 11
click at [671, 181] on icon "?" at bounding box center [709, 166] width 325 height 208
click at [293, 498] on icon at bounding box center [265, 470] width 163 height 135
click at [710, 358] on input "a." at bounding box center [710, 352] width 1 height 11
radio input "true"
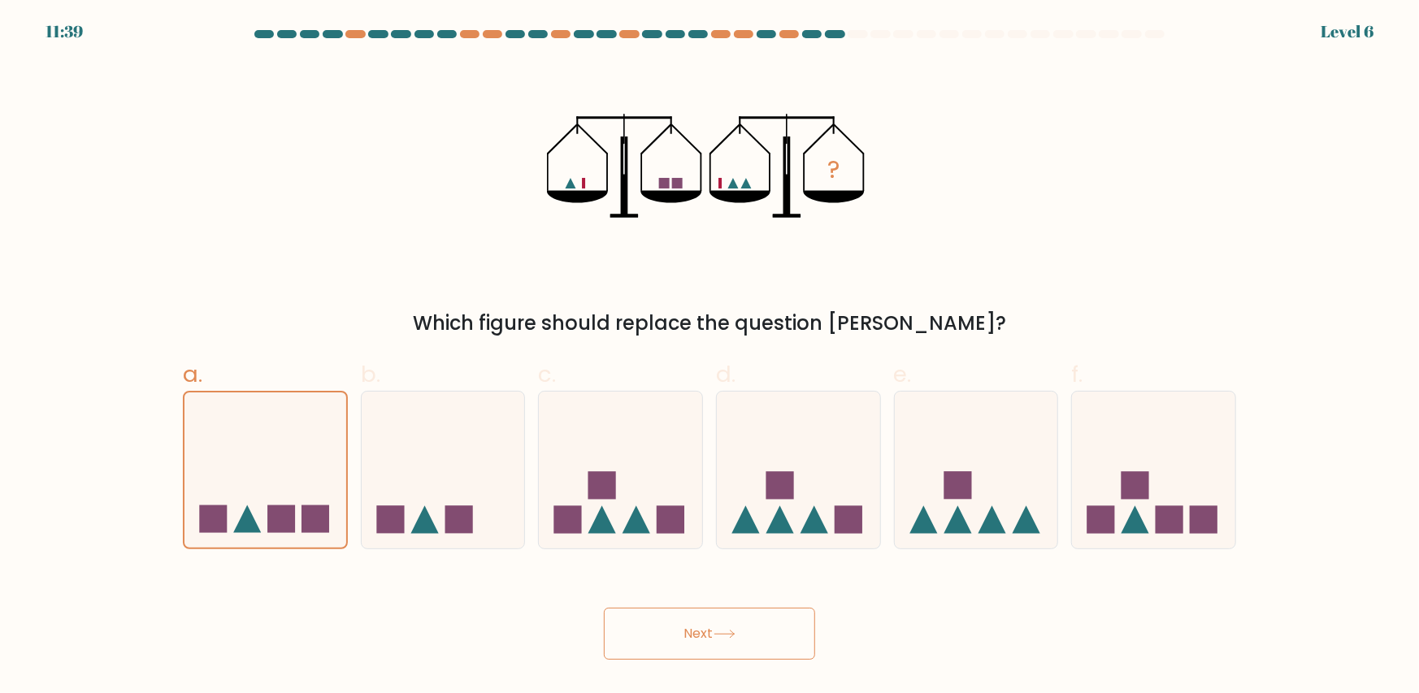
click at [780, 633] on button "Next" at bounding box center [709, 634] width 211 height 52
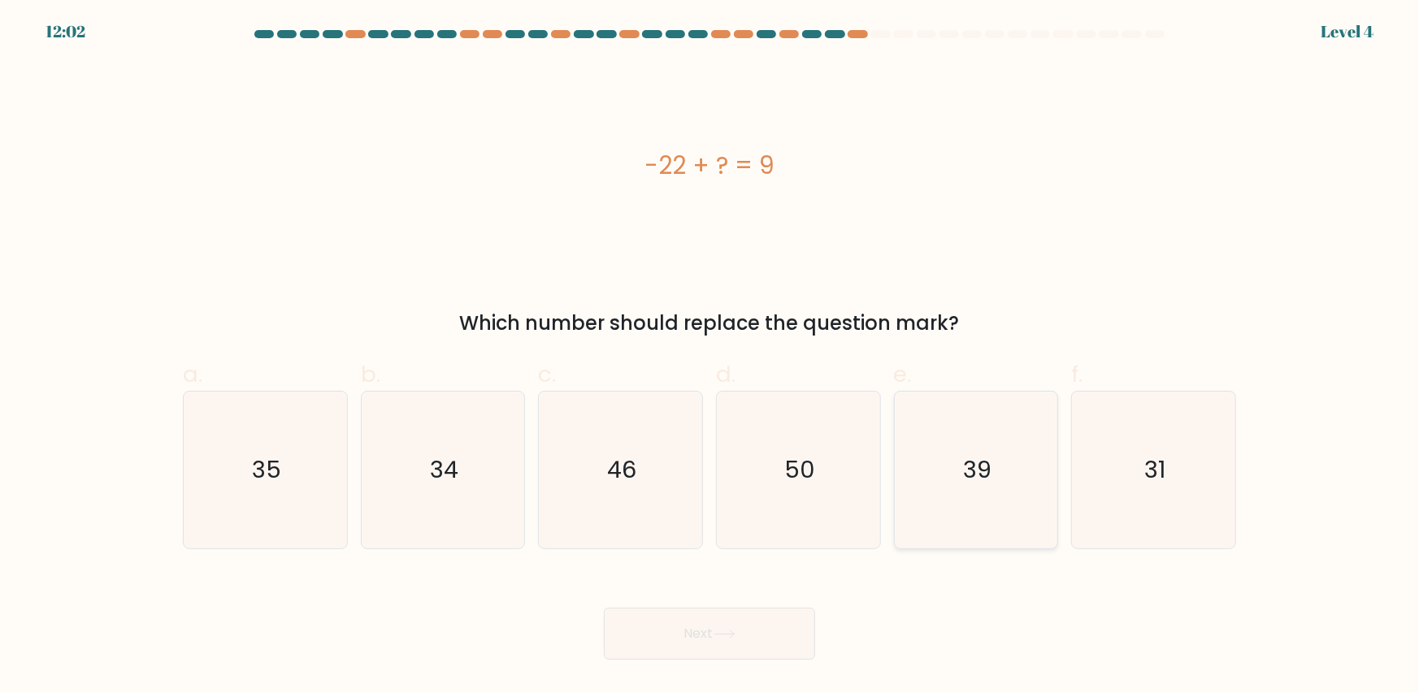
click at [999, 432] on icon "39" at bounding box center [975, 470] width 157 height 157
click at [710, 358] on input "e. 39" at bounding box center [710, 352] width 1 height 11
radio input "true"
click at [772, 645] on button "Next" at bounding box center [709, 634] width 211 height 52
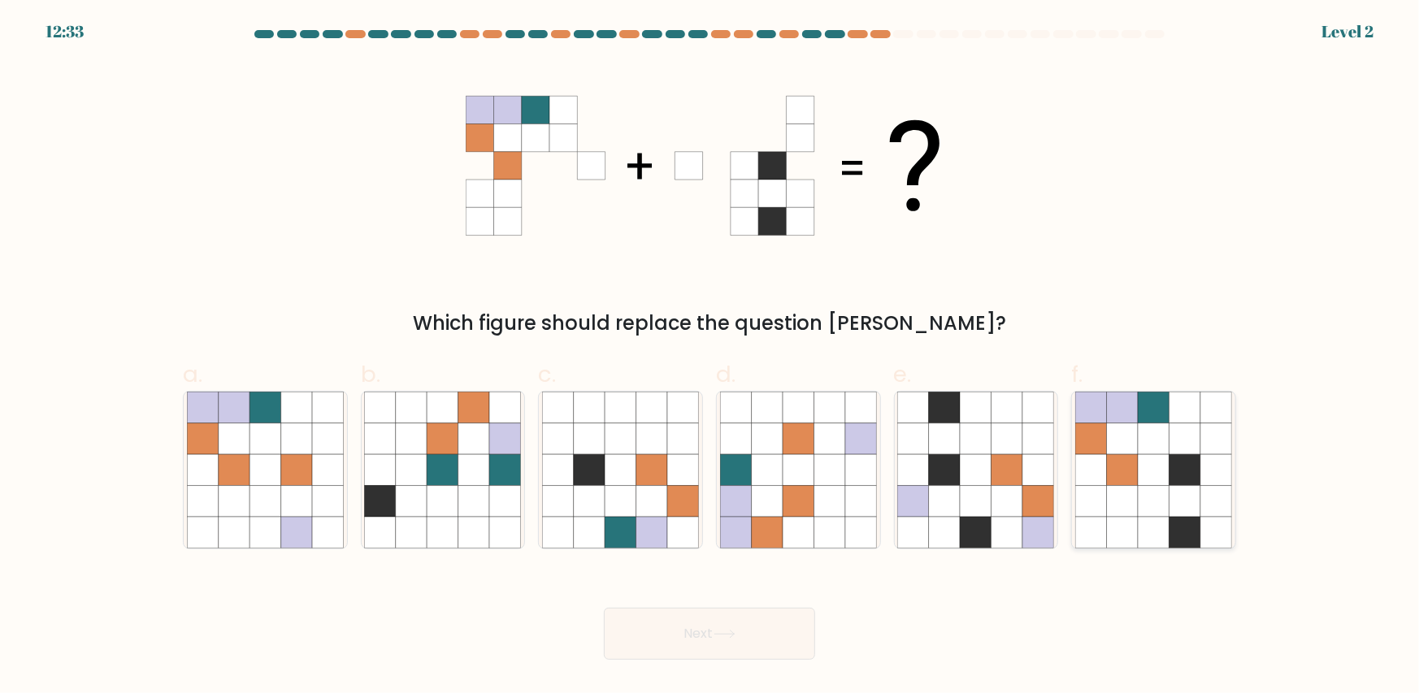
click at [1189, 458] on icon at bounding box center [1185, 469] width 31 height 31
click at [710, 358] on input "f." at bounding box center [710, 352] width 1 height 11
radio input "true"
click at [744, 646] on button "Next" at bounding box center [709, 634] width 211 height 52
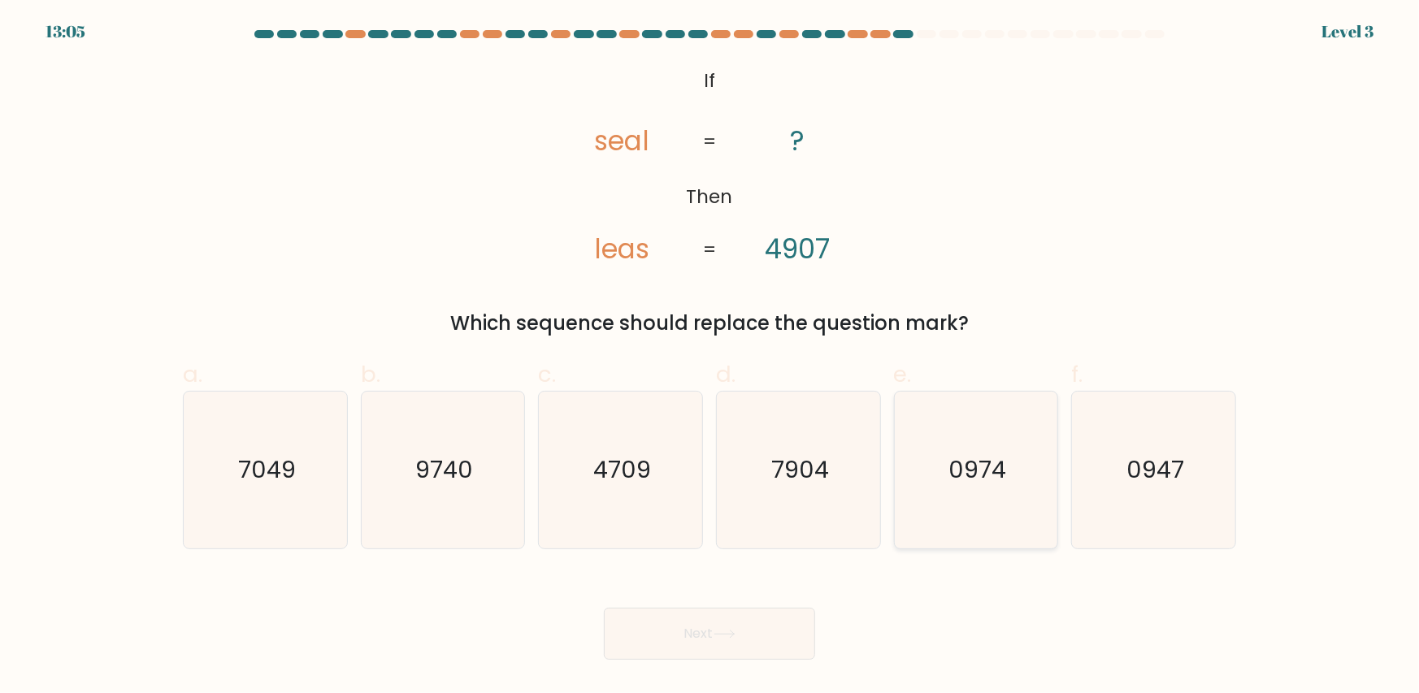
click at [950, 480] on text "0974" at bounding box center [978, 470] width 58 height 33
click at [710, 358] on input "e. 0974" at bounding box center [710, 352] width 1 height 11
radio input "true"
click at [684, 620] on button "Next" at bounding box center [709, 634] width 211 height 52
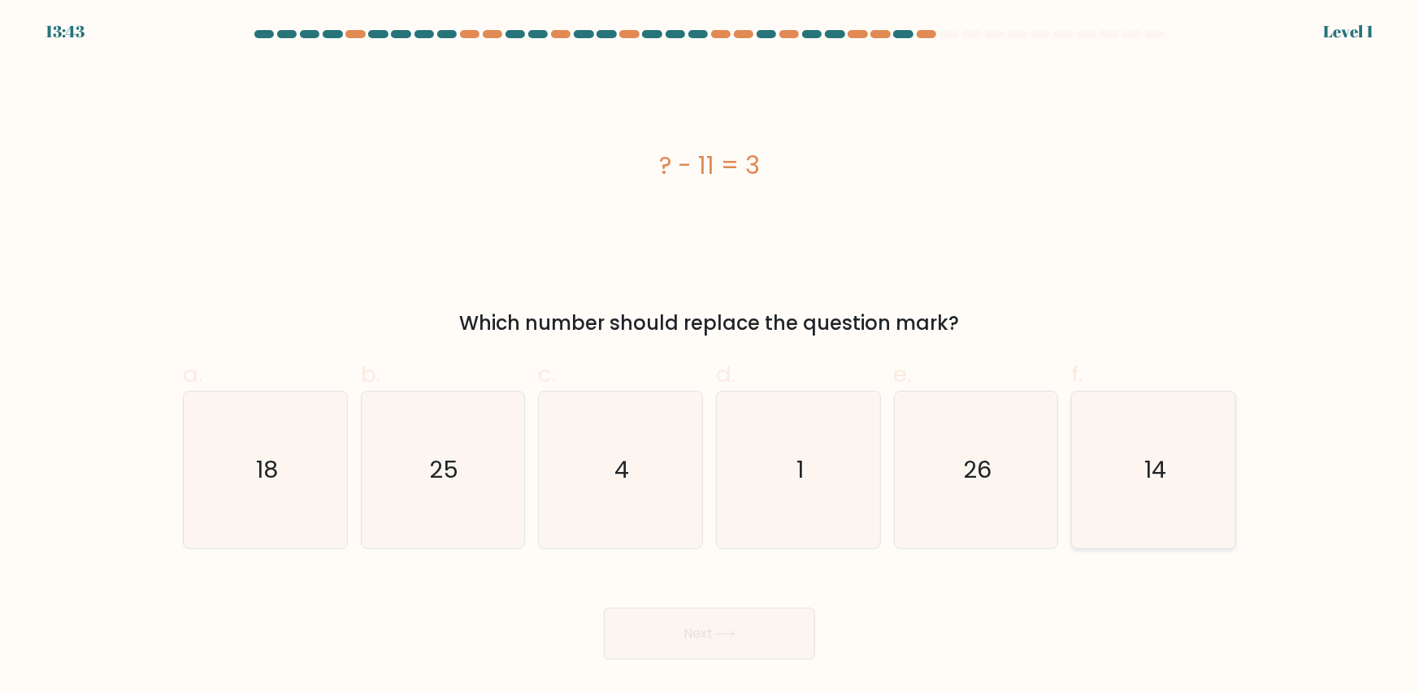
click at [1169, 480] on icon "14" at bounding box center [1153, 470] width 157 height 157
click at [710, 358] on input "f. 14" at bounding box center [710, 352] width 1 height 11
radio input "true"
click at [725, 644] on button "Next" at bounding box center [709, 634] width 211 height 52
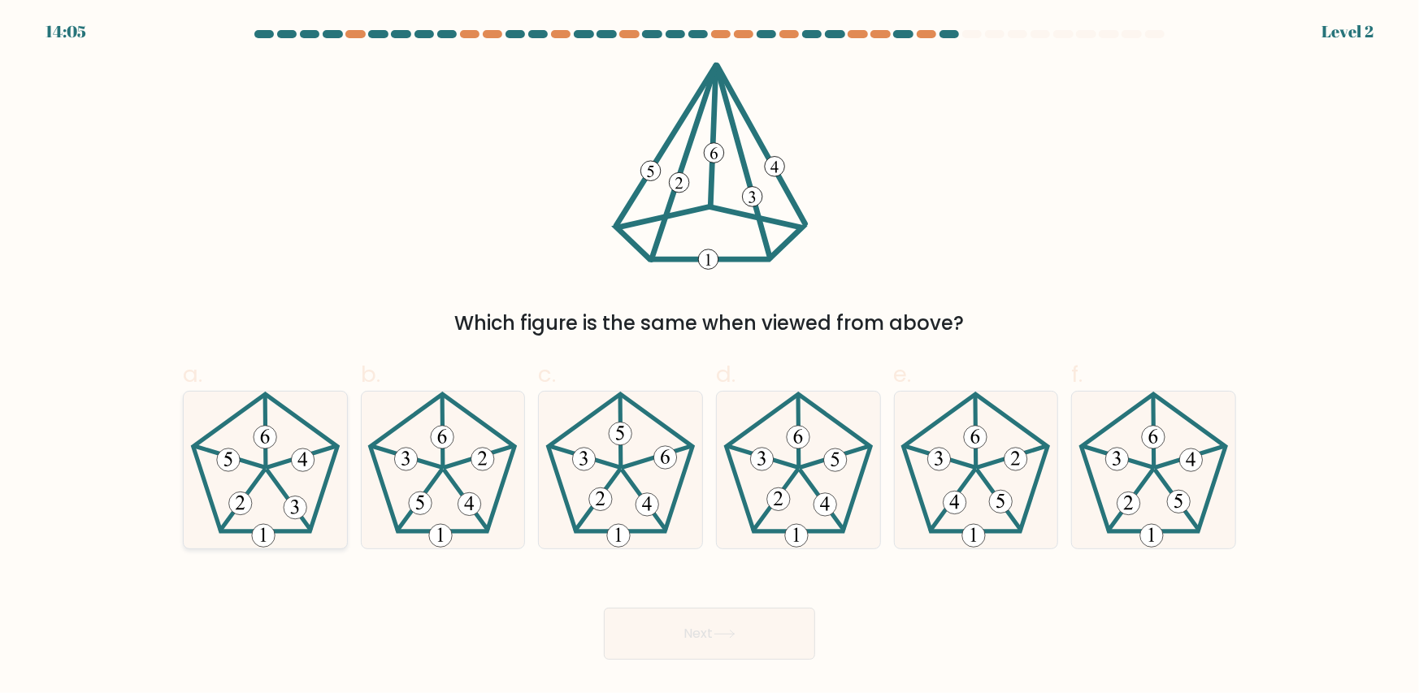
click at [285, 517] on icon at bounding box center [265, 470] width 157 height 157
click at [710, 358] on input "a." at bounding box center [710, 352] width 1 height 11
radio input "true"
click at [749, 636] on button "Next" at bounding box center [709, 634] width 211 height 52
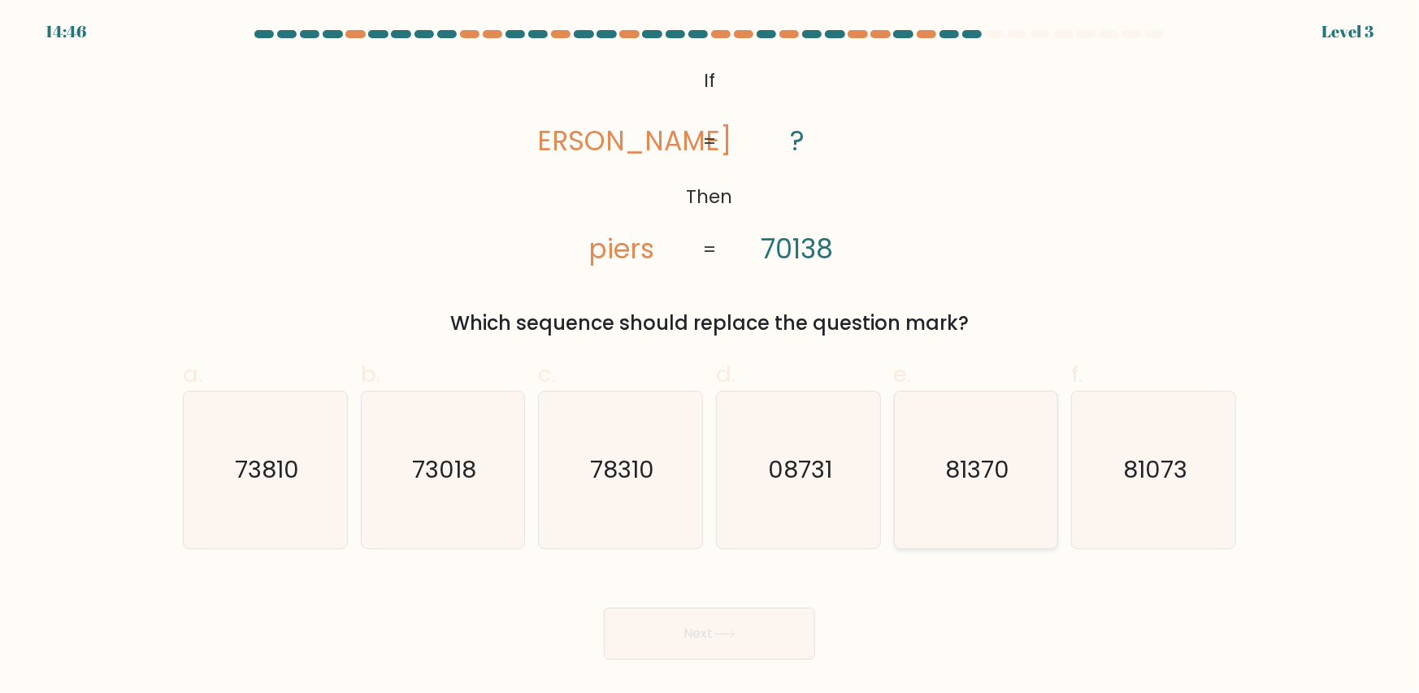
click at [1025, 470] on icon "81370" at bounding box center [975, 470] width 157 height 157
click at [710, 358] on input "e. 81370" at bounding box center [710, 352] width 1 height 11
radio input "true"
click at [750, 621] on button "Next" at bounding box center [709, 634] width 211 height 52
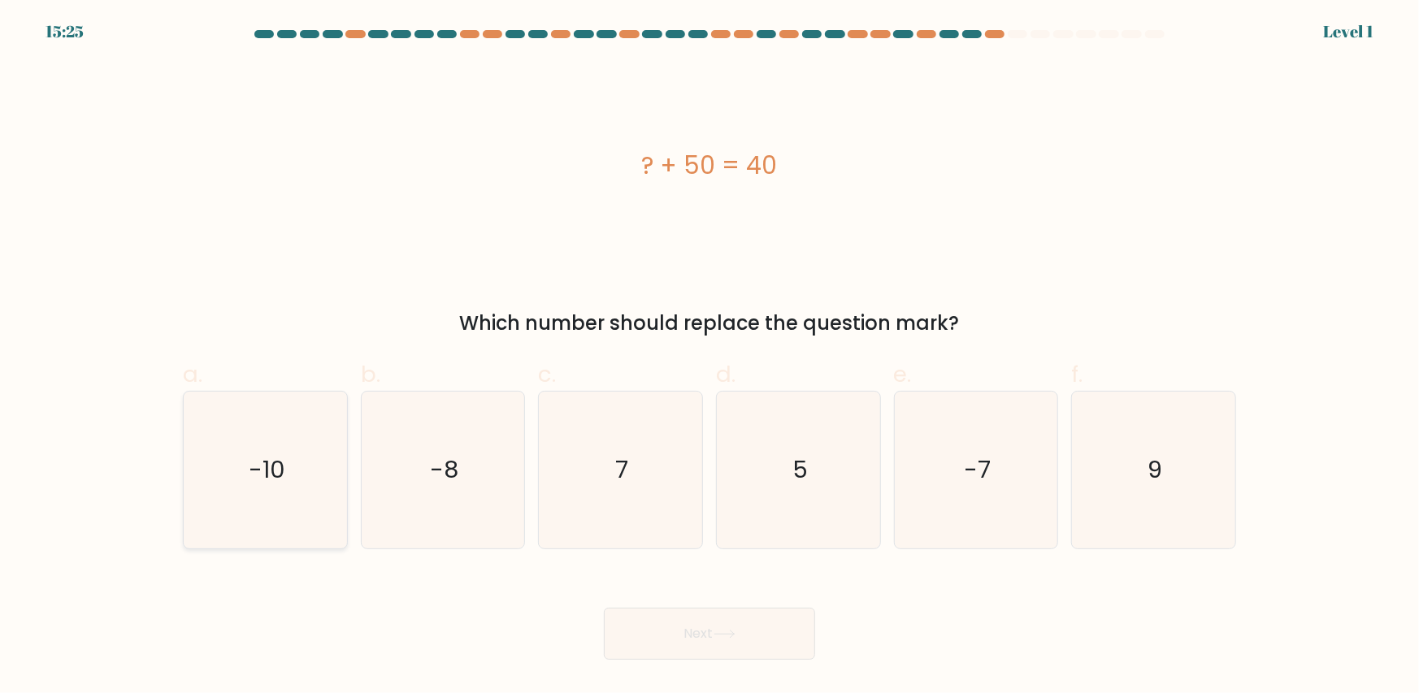
click at [302, 471] on icon "-10" at bounding box center [265, 470] width 157 height 157
click at [710, 358] on input "a. -10" at bounding box center [710, 352] width 1 height 11
radio input "true"
click at [709, 631] on button "Next" at bounding box center [709, 634] width 211 height 52
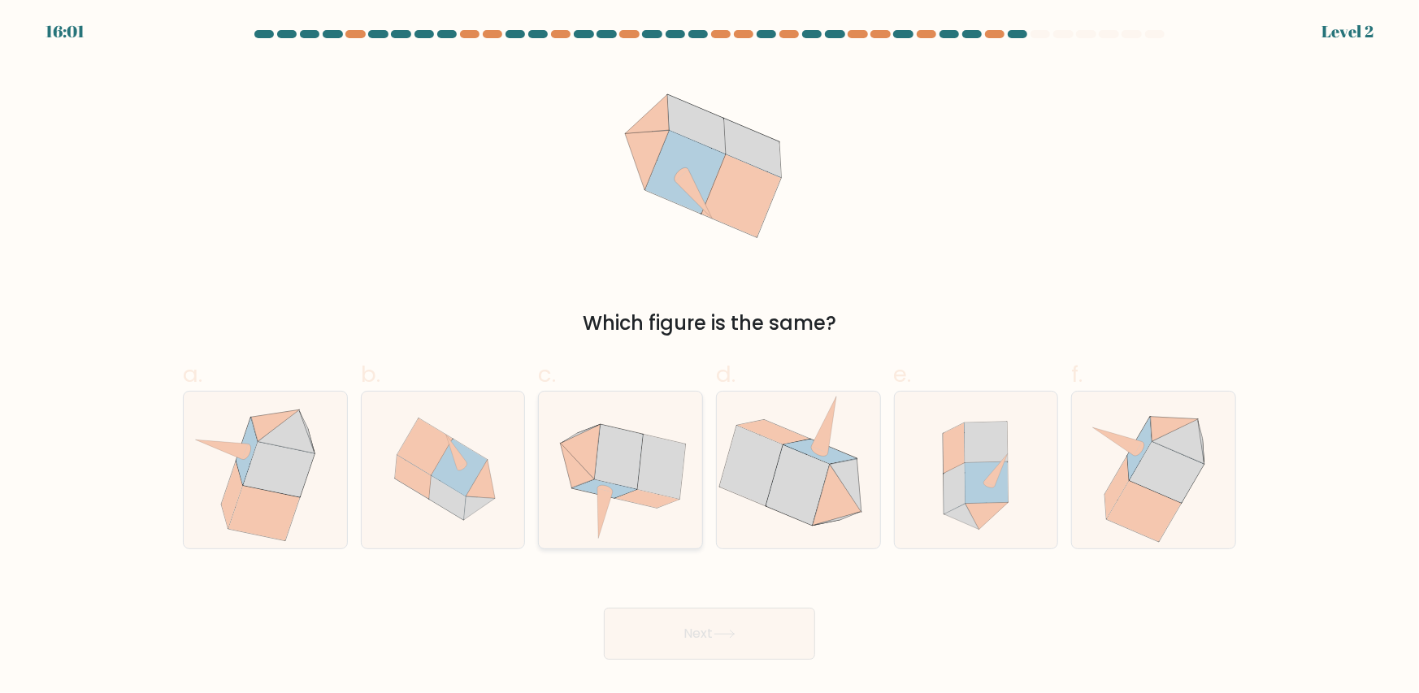
click at [641, 453] on icon at bounding box center [619, 457] width 48 height 64
click at [710, 358] on input "c." at bounding box center [710, 352] width 1 height 11
radio input "true"
click at [758, 632] on button "Next" at bounding box center [709, 634] width 211 height 52
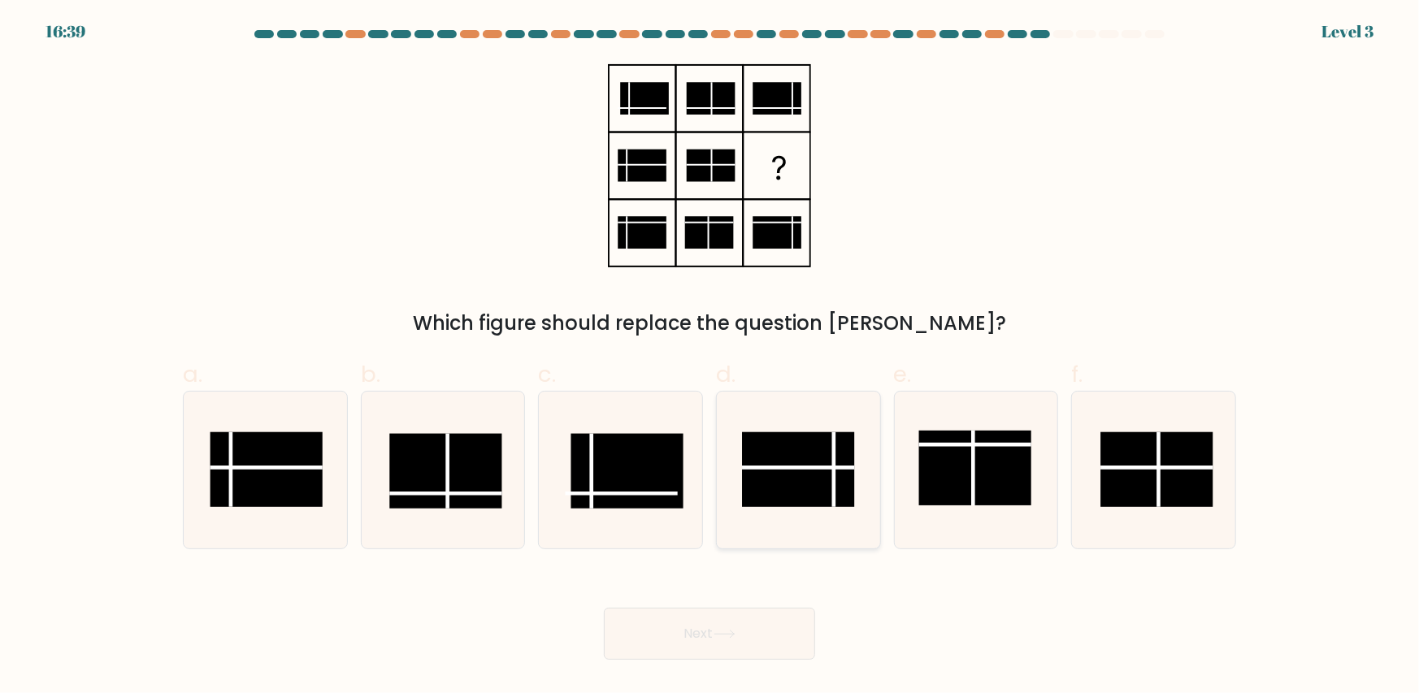
click at [840, 455] on rect at bounding box center [798, 469] width 112 height 75
click at [710, 358] on input "d." at bounding box center [710, 352] width 1 height 11
radio input "true"
click at [764, 624] on button "Next" at bounding box center [709, 634] width 211 height 52
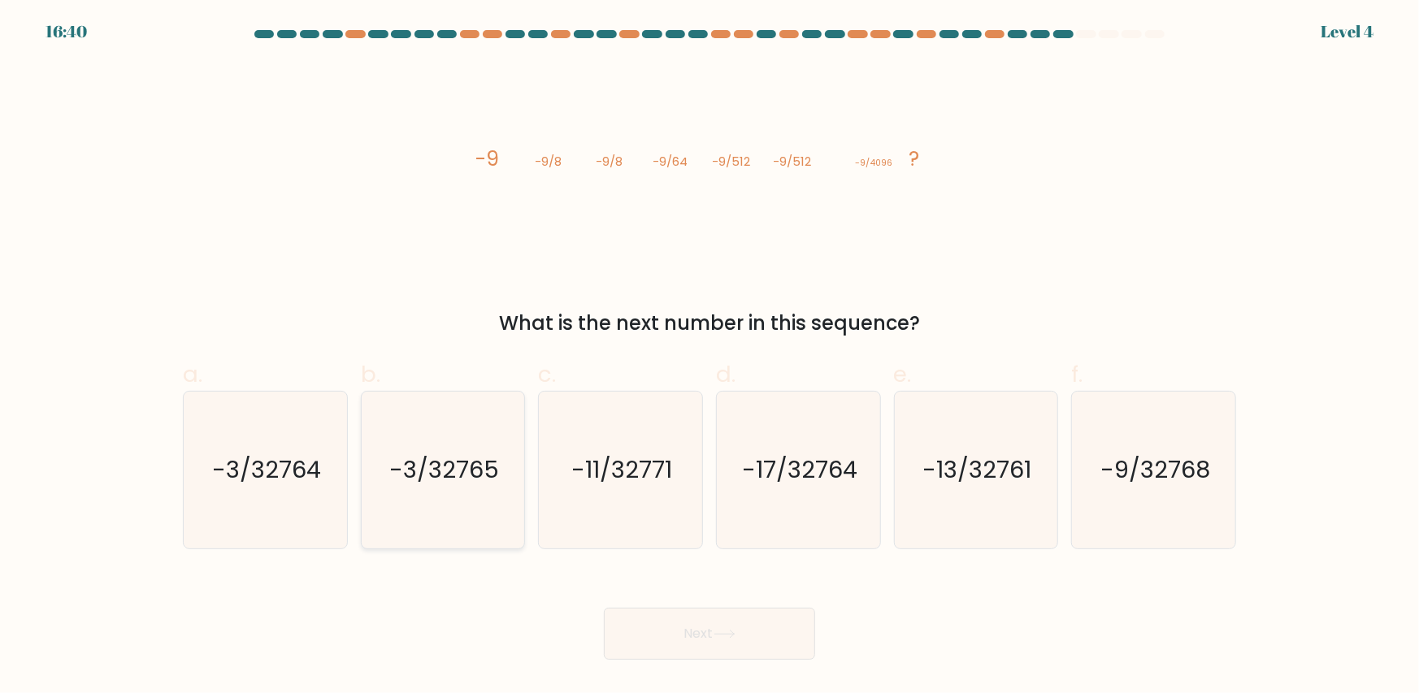
click at [423, 489] on icon "-3/32765" at bounding box center [442, 470] width 157 height 157
click at [710, 358] on input "b. -3/32765" at bounding box center [710, 352] width 1 height 11
radio input "true"
click at [749, 634] on button "Next" at bounding box center [709, 634] width 211 height 52
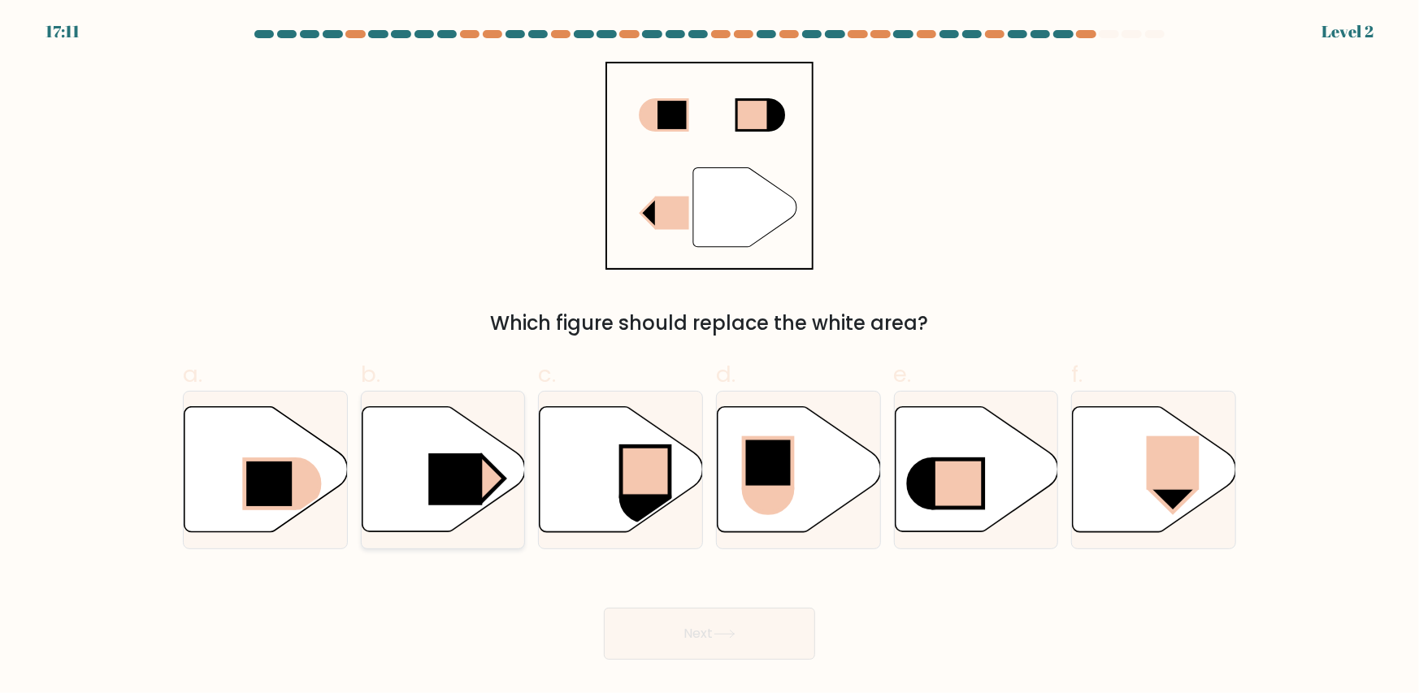
click at [448, 446] on icon at bounding box center [443, 469] width 163 height 125
click at [710, 358] on input "b." at bounding box center [710, 352] width 1 height 11
radio input "true"
click at [768, 637] on button "Next" at bounding box center [709, 634] width 211 height 52
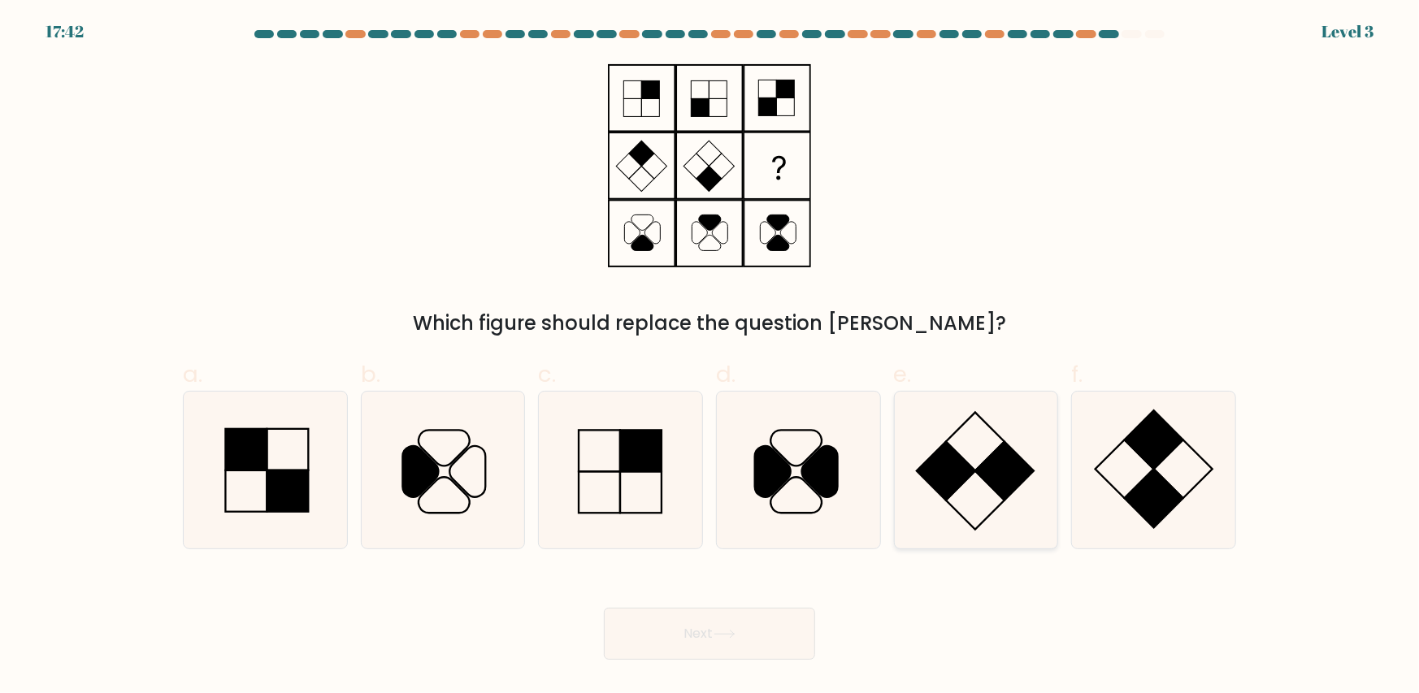
click at [1001, 451] on rect at bounding box center [1005, 471] width 59 height 59
click at [710, 358] on input "e." at bounding box center [710, 352] width 1 height 11
radio input "true"
click at [757, 645] on button "Next" at bounding box center [709, 634] width 211 height 52
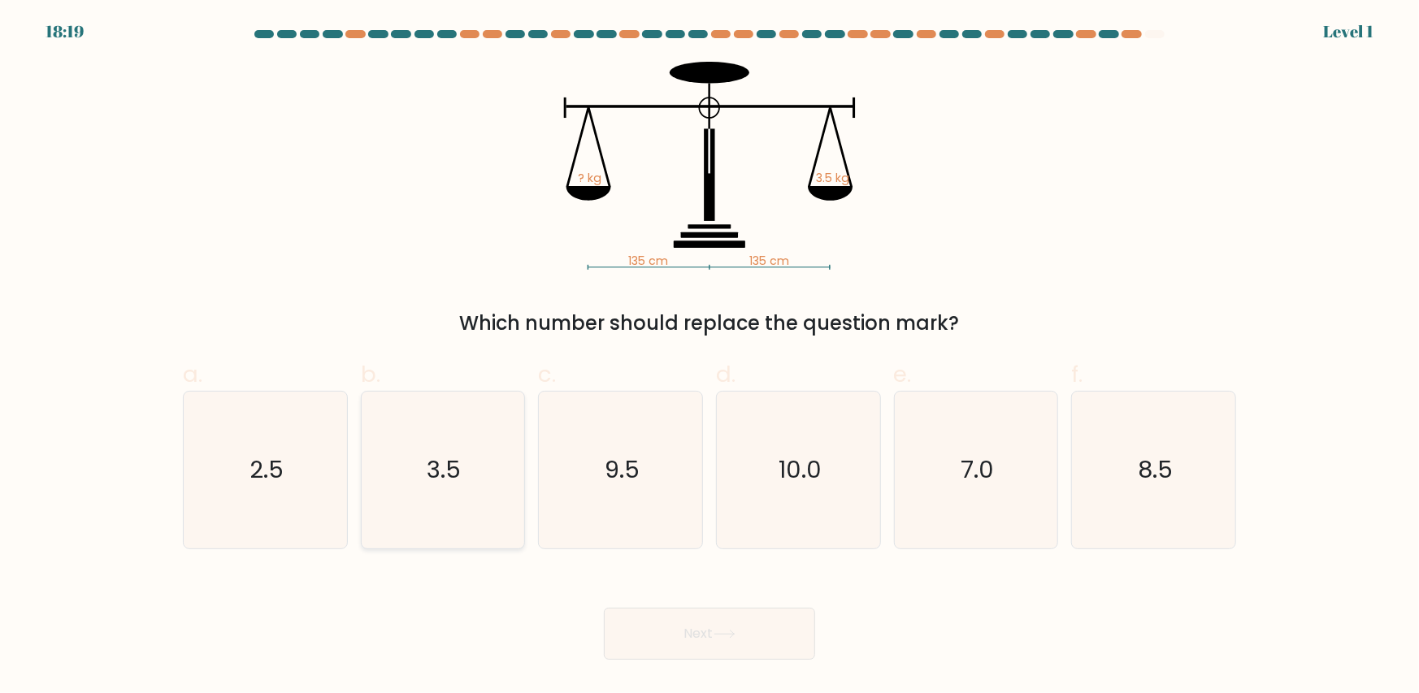
click at [484, 454] on icon "3.5" at bounding box center [442, 470] width 157 height 157
click at [710, 358] on input "b. 3.5" at bounding box center [710, 352] width 1 height 11
radio input "true"
click at [753, 628] on button "Next" at bounding box center [709, 634] width 211 height 52
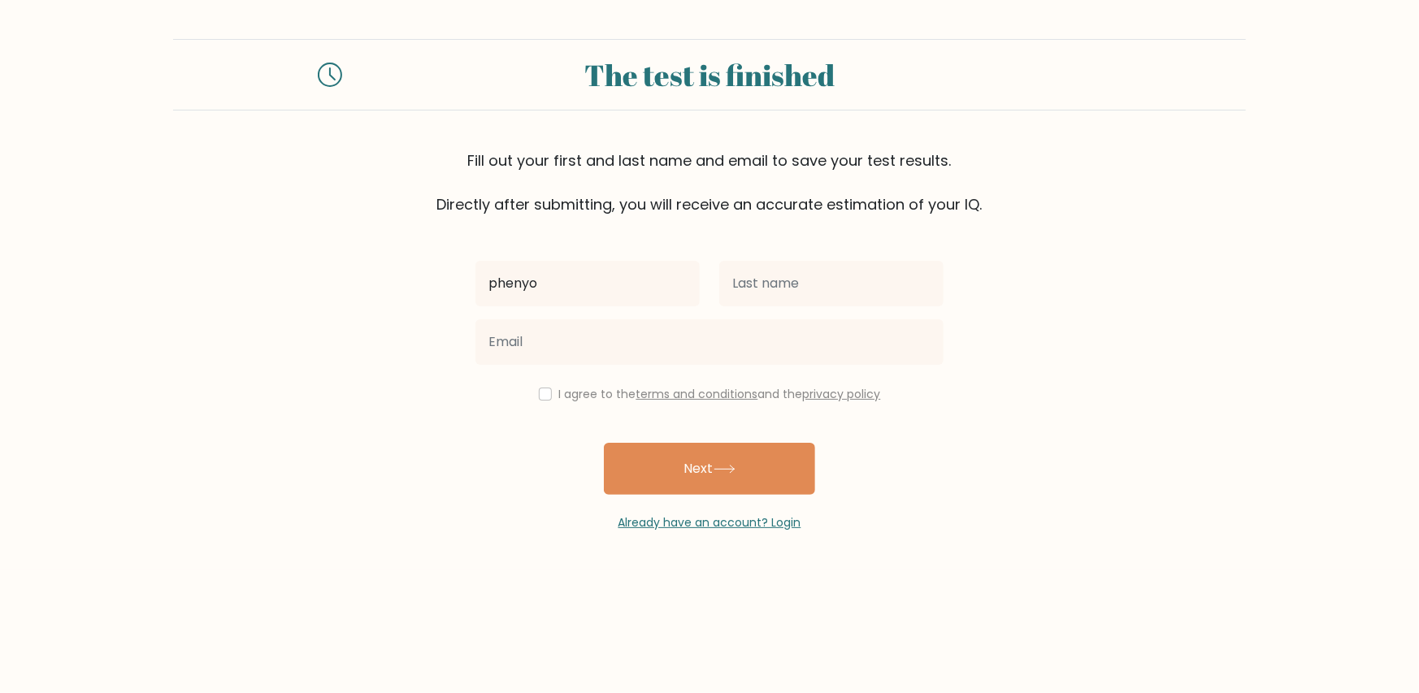
type input "phenyo"
click at [884, 286] on input "text" at bounding box center [831, 284] width 224 height 46
type input "Sebolecwe"
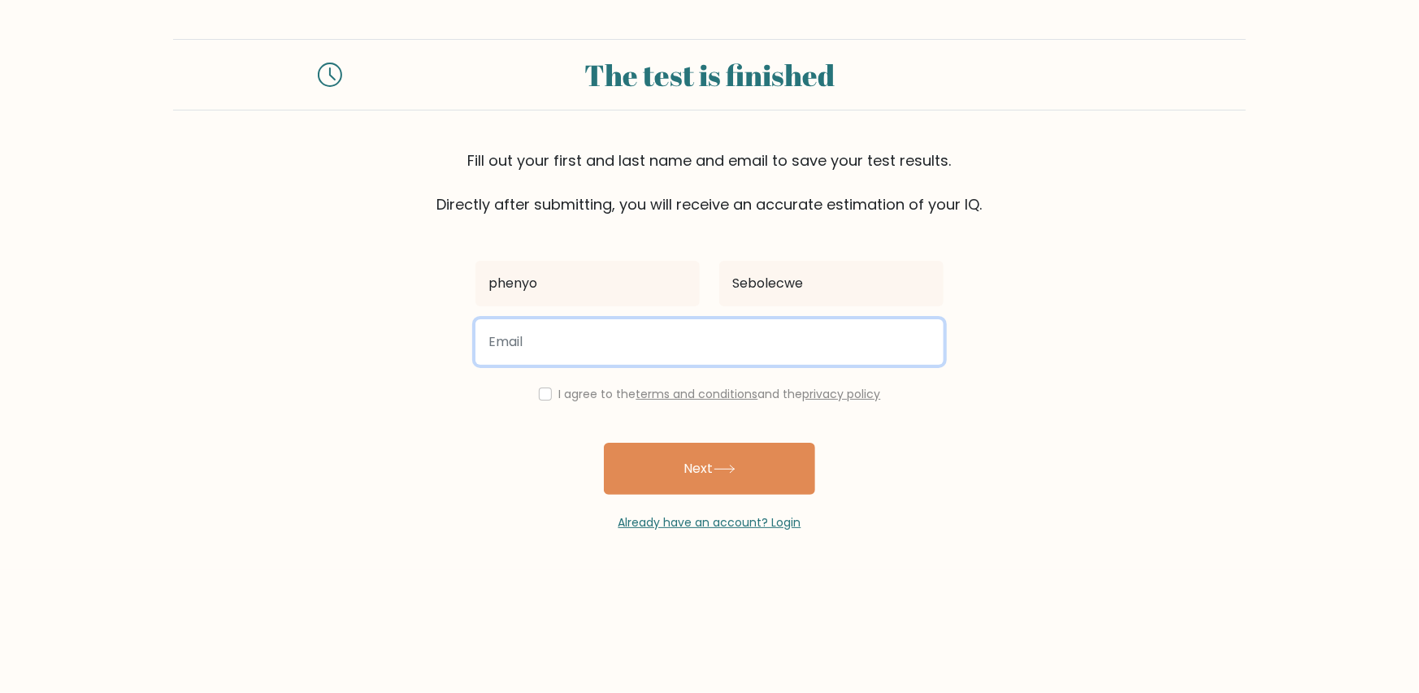
click at [935, 343] on input "email" at bounding box center [710, 342] width 468 height 46
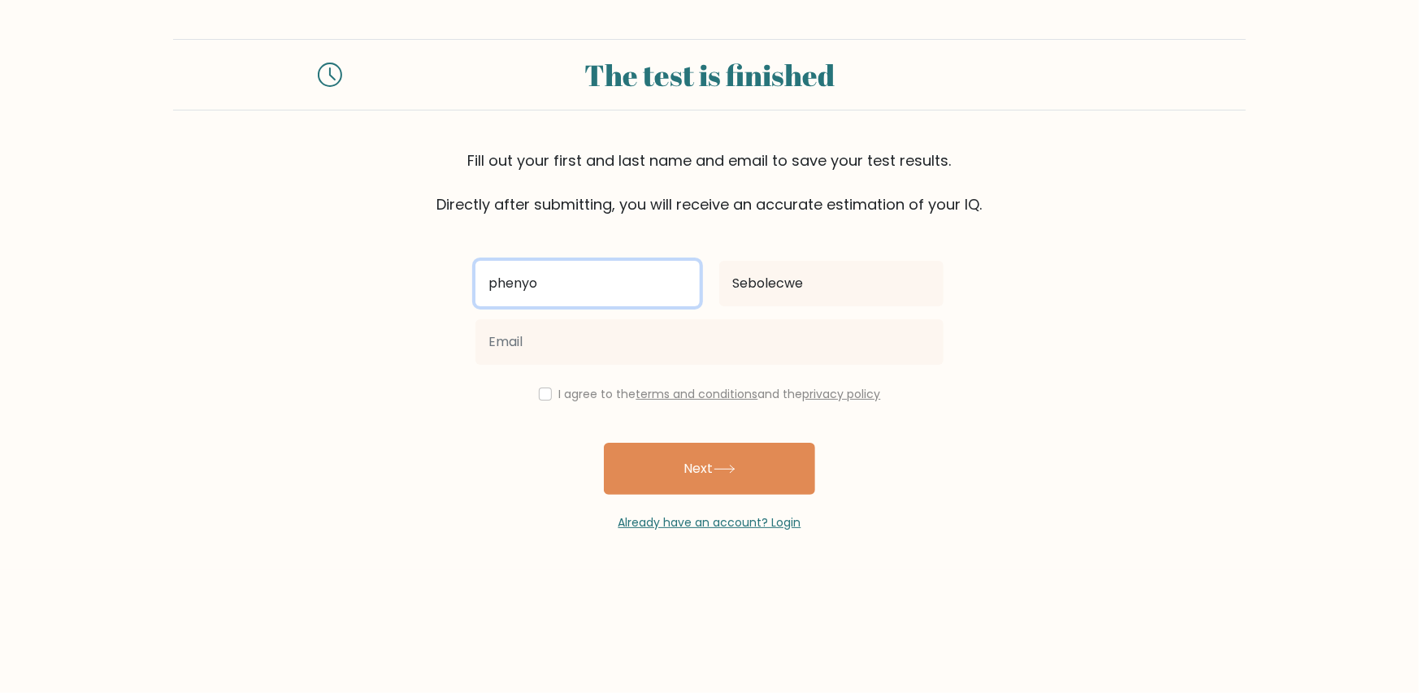
click at [494, 284] on input "phenyo" at bounding box center [588, 284] width 224 height 46
drag, startPoint x: 489, startPoint y: 284, endPoint x: 501, endPoint y: 277, distance: 13.1
click at [501, 277] on input "phenyo" at bounding box center [588, 284] width 224 height 46
type input "Phenyo"
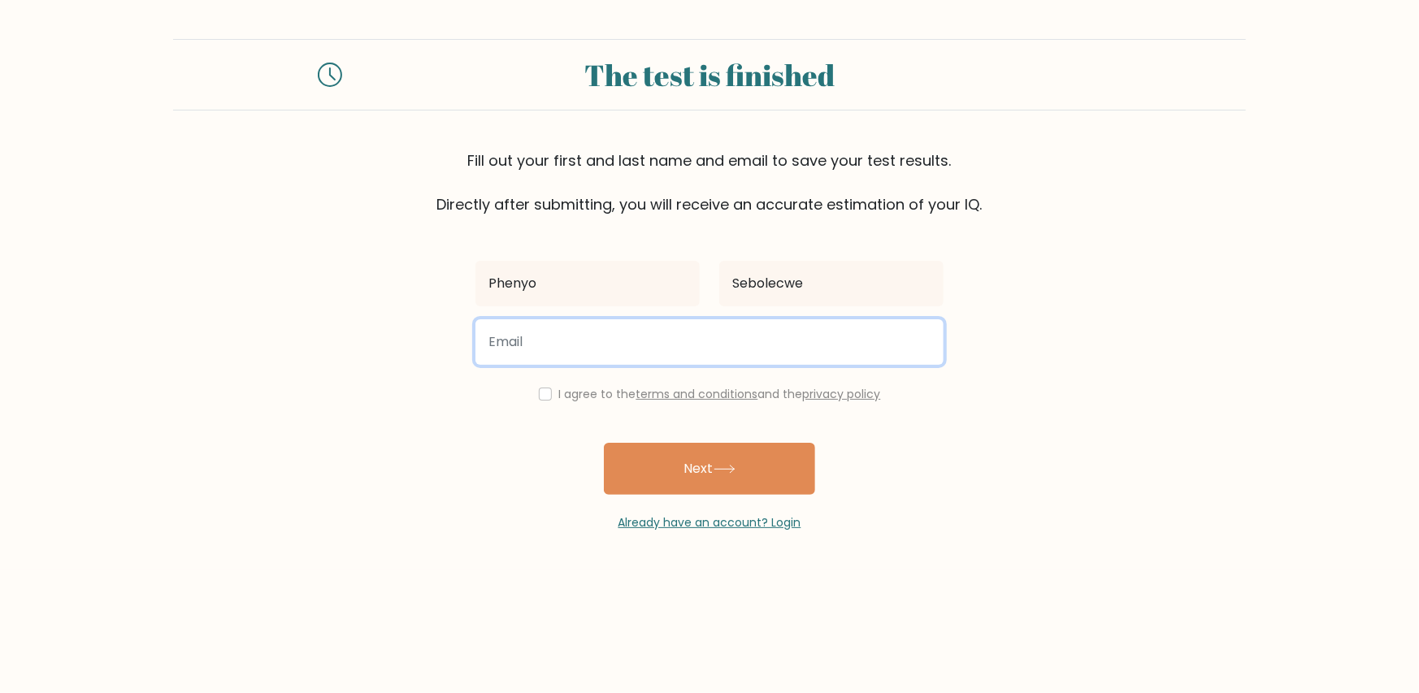
click at [587, 339] on input "email" at bounding box center [710, 342] width 468 height 46
type input "phenyosebolecwe99@gmail,com"
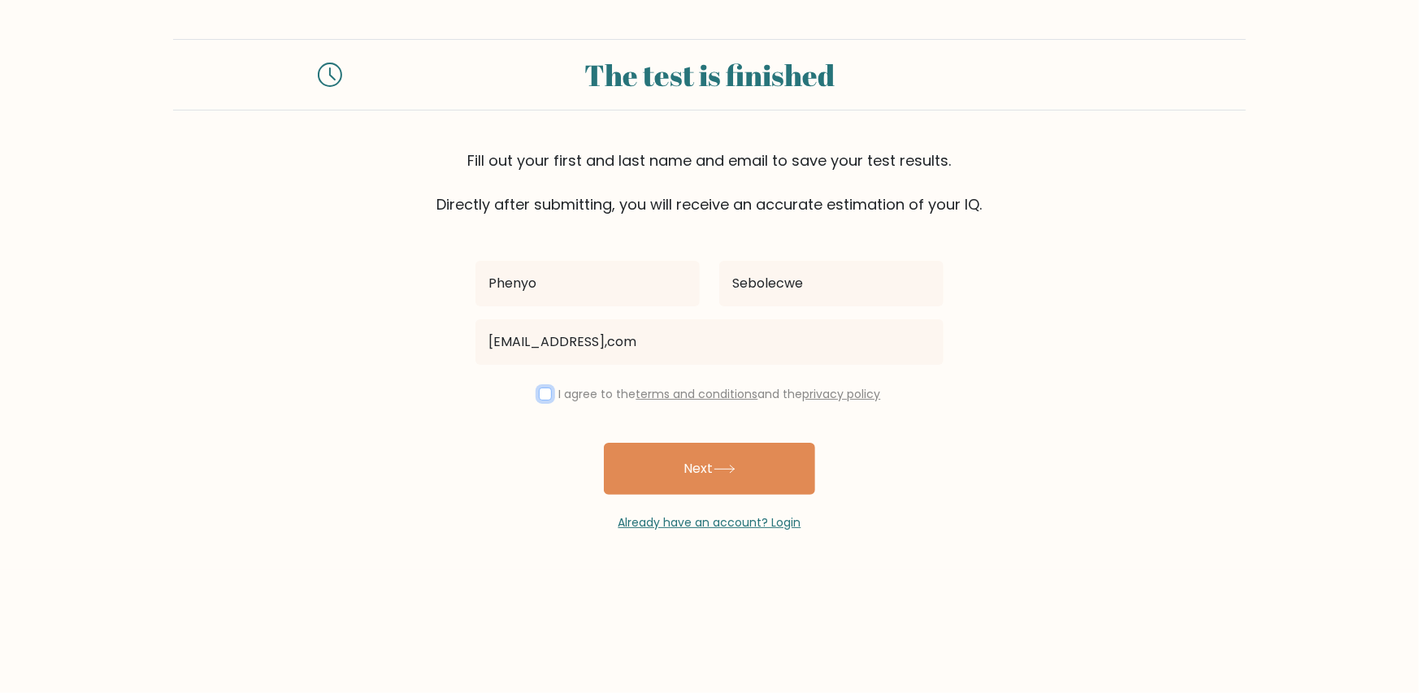
click at [546, 393] on input "checkbox" at bounding box center [545, 394] width 13 height 13
checkbox input "true"
click at [767, 454] on button "Next" at bounding box center [709, 469] width 211 height 52
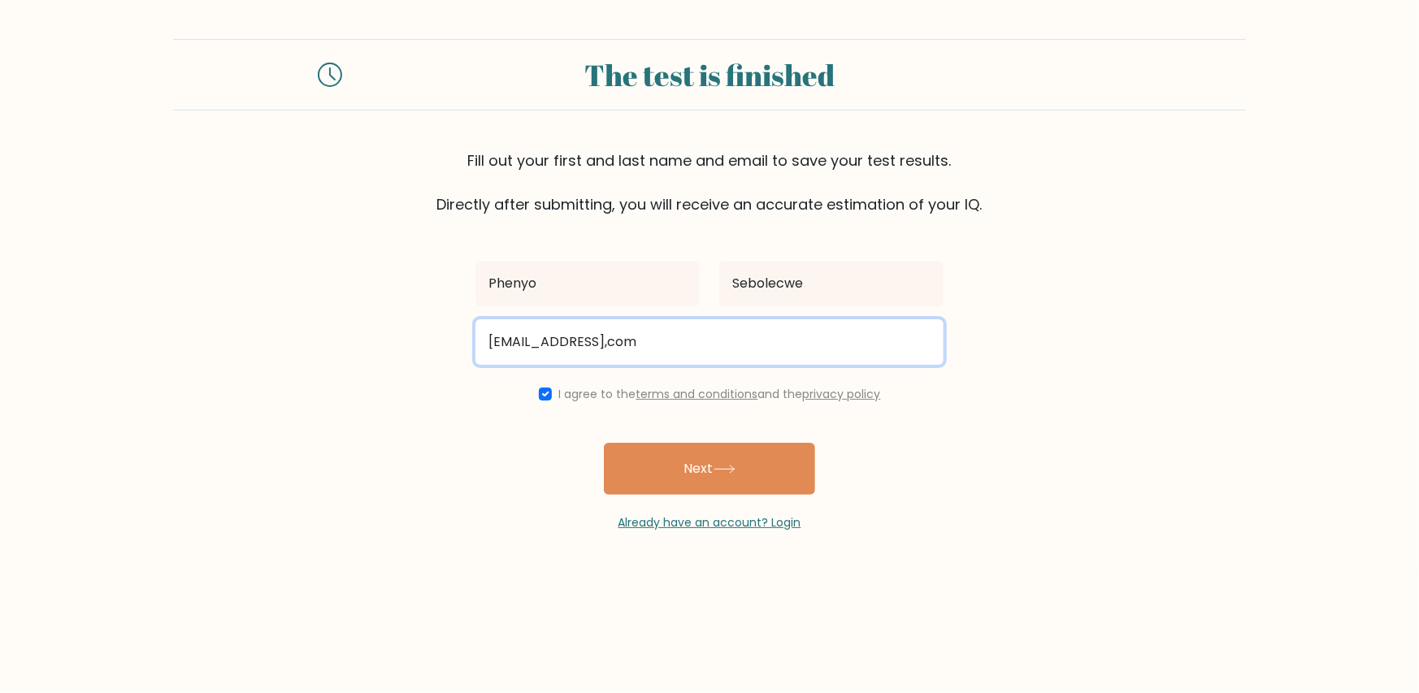
click at [495, 345] on input "phenyosebolecwe99@gmail,com" at bounding box center [710, 342] width 468 height 46
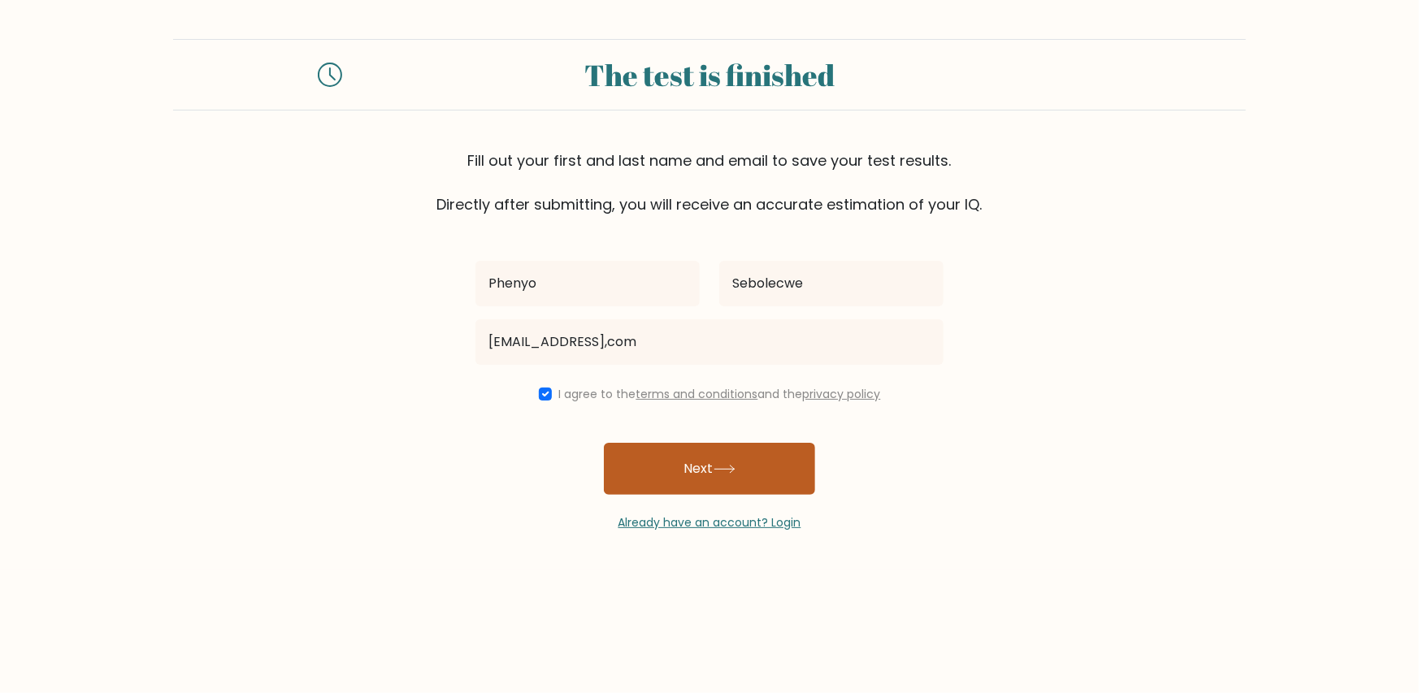
click at [734, 471] on icon at bounding box center [725, 469] width 22 height 9
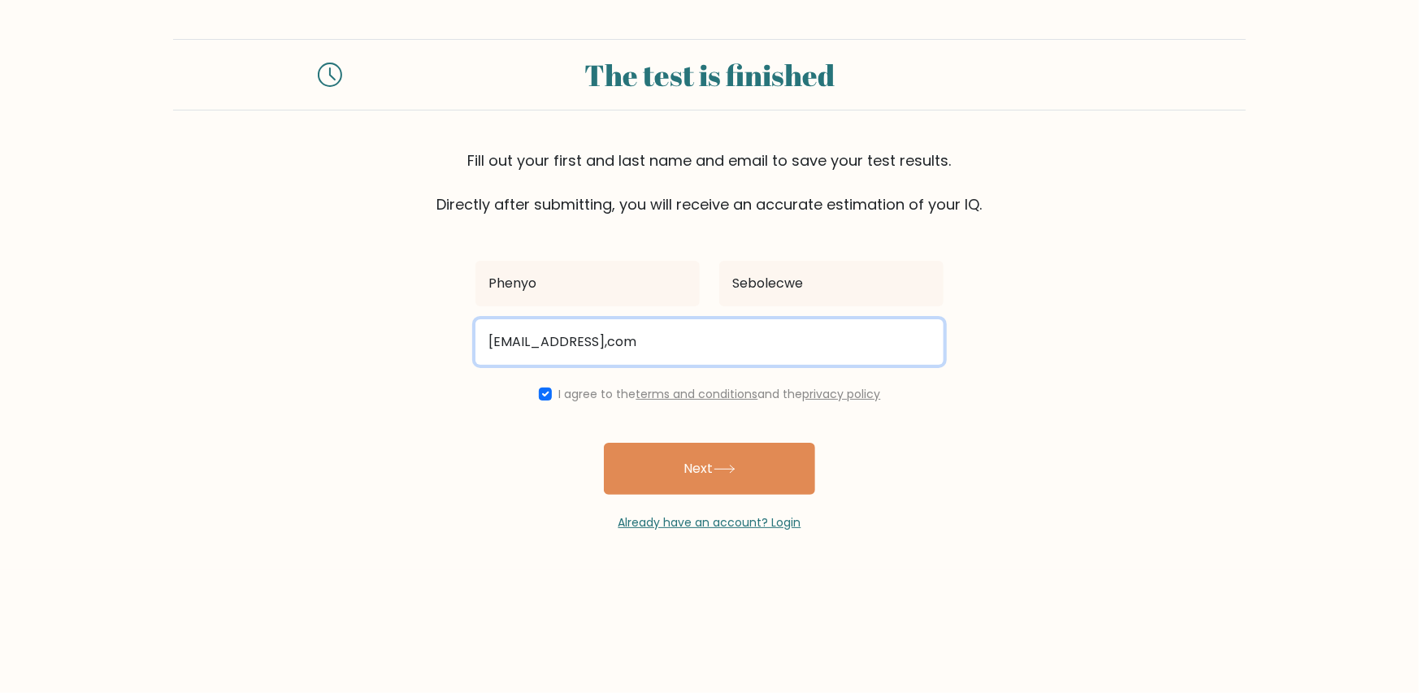
click at [675, 345] on input "Phenyosebolecwe99@gmail,com" at bounding box center [710, 342] width 468 height 46
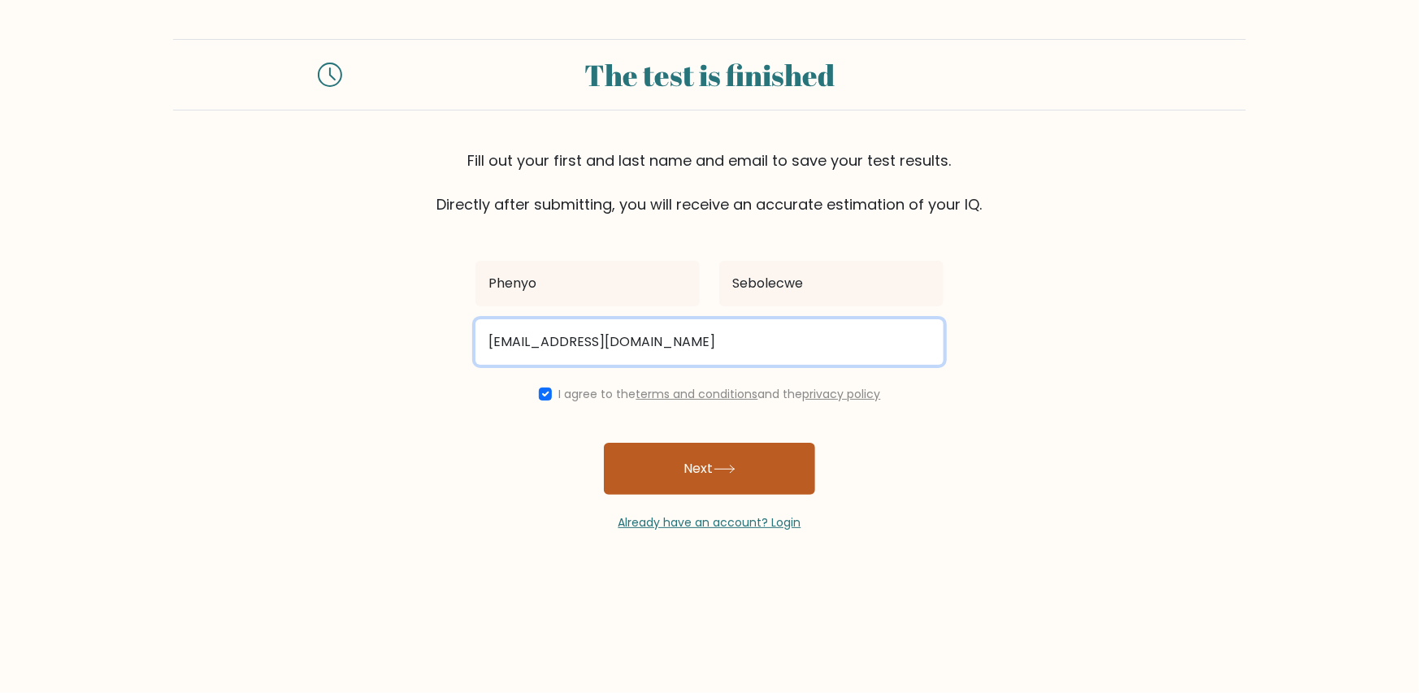
type input "Phenyosebolecwe99@gmail.com"
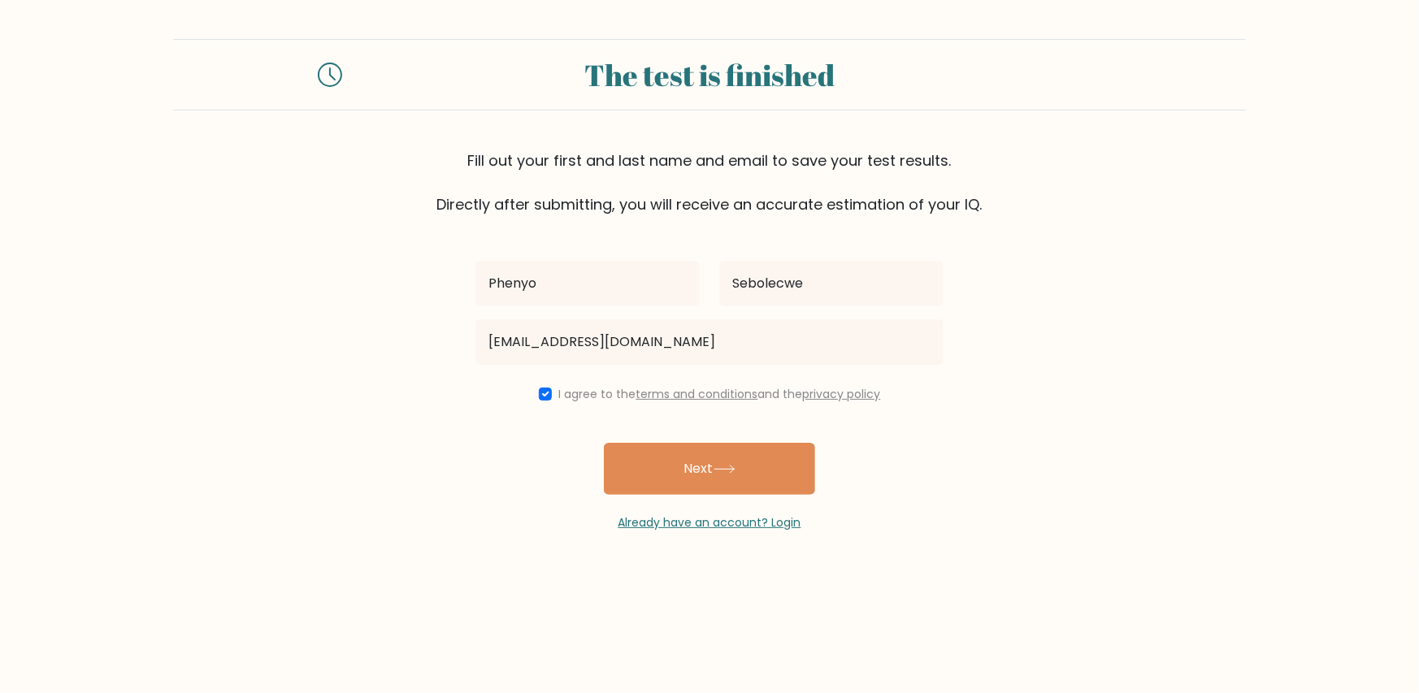
click at [698, 466] on button "Next" at bounding box center [709, 469] width 211 height 52
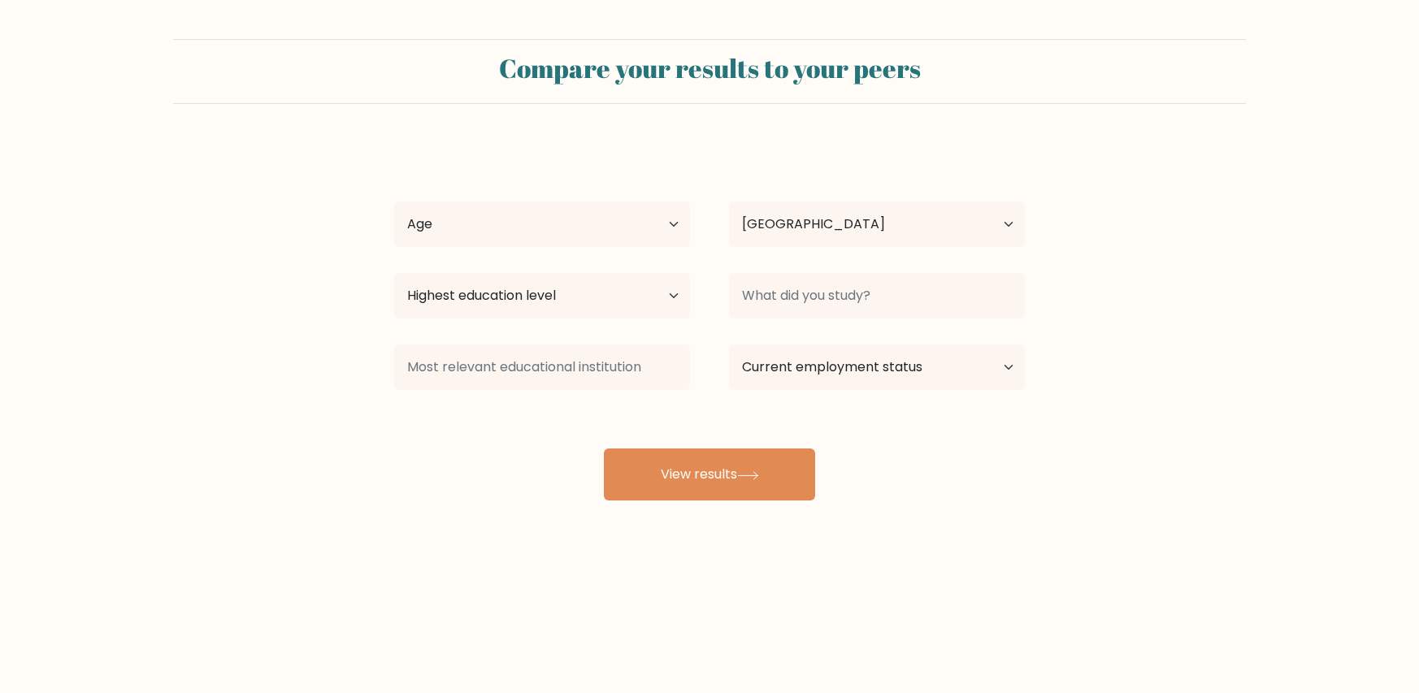
select select "ZA"
click at [658, 224] on select "Age Under [DEMOGRAPHIC_DATA] [DEMOGRAPHIC_DATA] [DEMOGRAPHIC_DATA] [DEMOGRAPHIC…" at bounding box center [542, 225] width 296 height 46
select select "25_34"
click at [394, 202] on select "Age Under 18 years old 18-24 years old 25-34 years old 35-44 years old 45-54 ye…" at bounding box center [542, 225] width 296 height 46
click at [579, 296] on select "Highest education level No schooling Primary Lower Secondary Upper Secondary Oc…" at bounding box center [542, 296] width 296 height 46
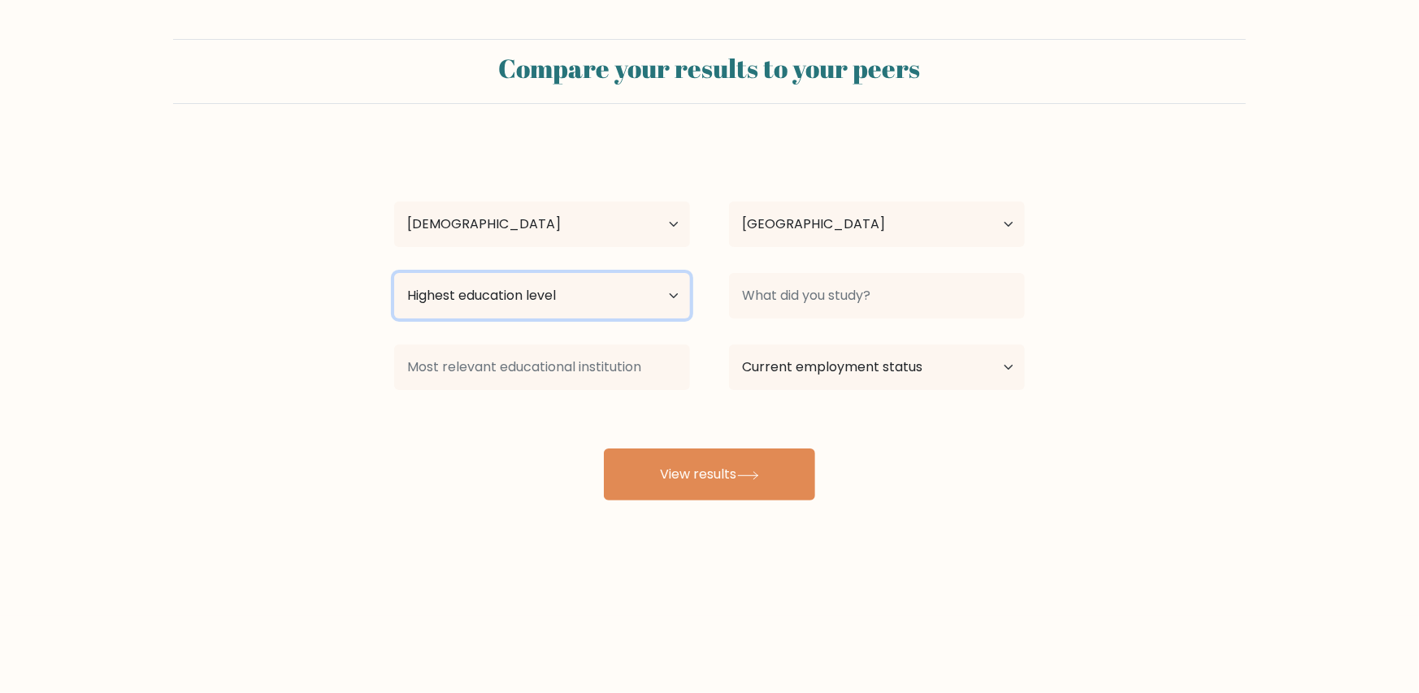
select select "bachelors_degree"
click at [394, 273] on select "Highest education level No schooling Primary Lower Secondary Upper Secondary Oc…" at bounding box center [542, 296] width 296 height 46
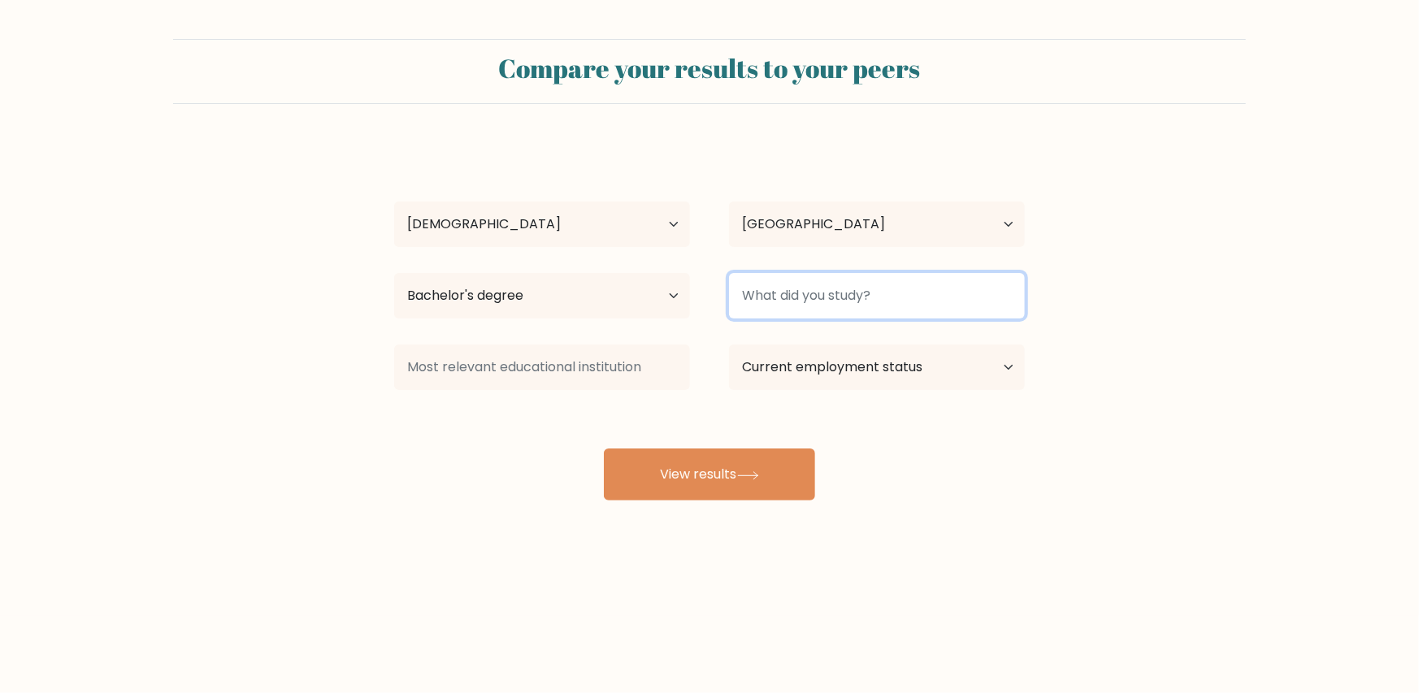
click at [1010, 302] on input at bounding box center [877, 296] width 296 height 46
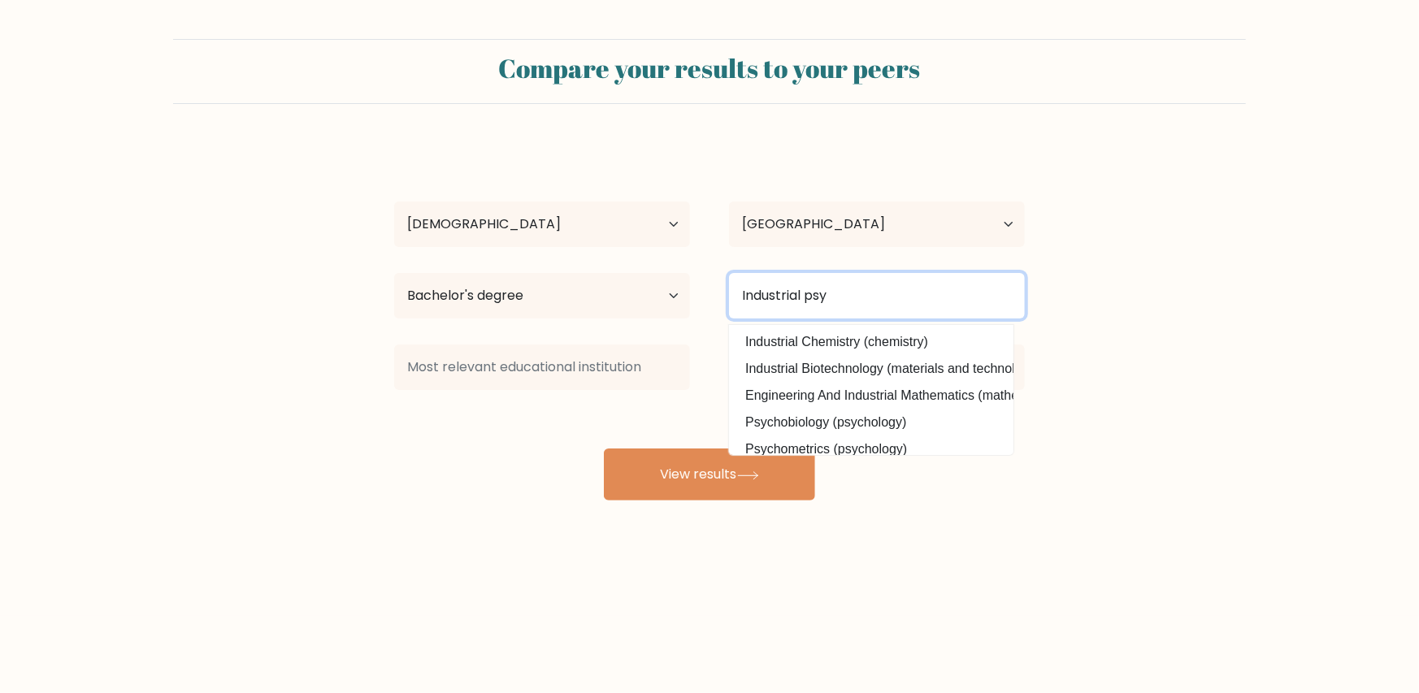
drag, startPoint x: 883, startPoint y: 302, endPoint x: 660, endPoint y: 286, distance: 223.3
click at [668, 290] on div "Highest education level No schooling Primary Lower Secondary Upper Secondary Oc…" at bounding box center [710, 296] width 670 height 59
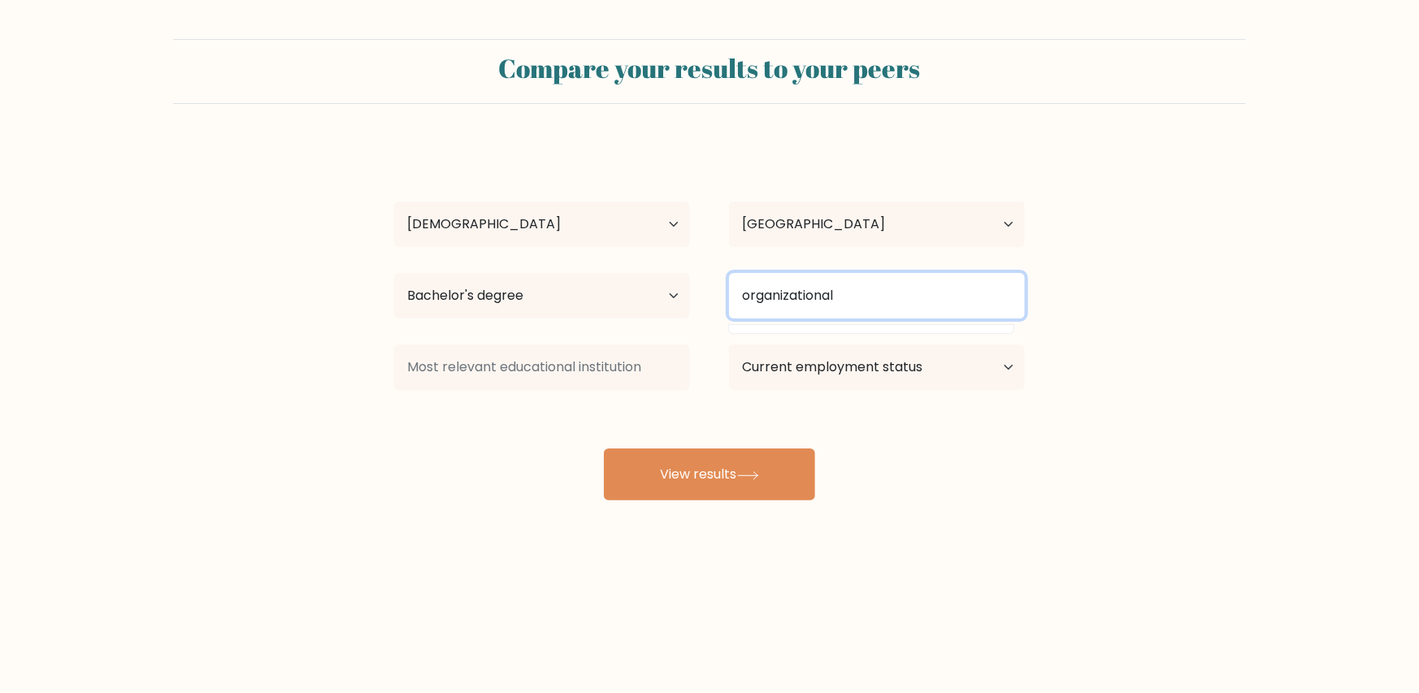
click at [858, 293] on input "organizational" at bounding box center [877, 296] width 296 height 46
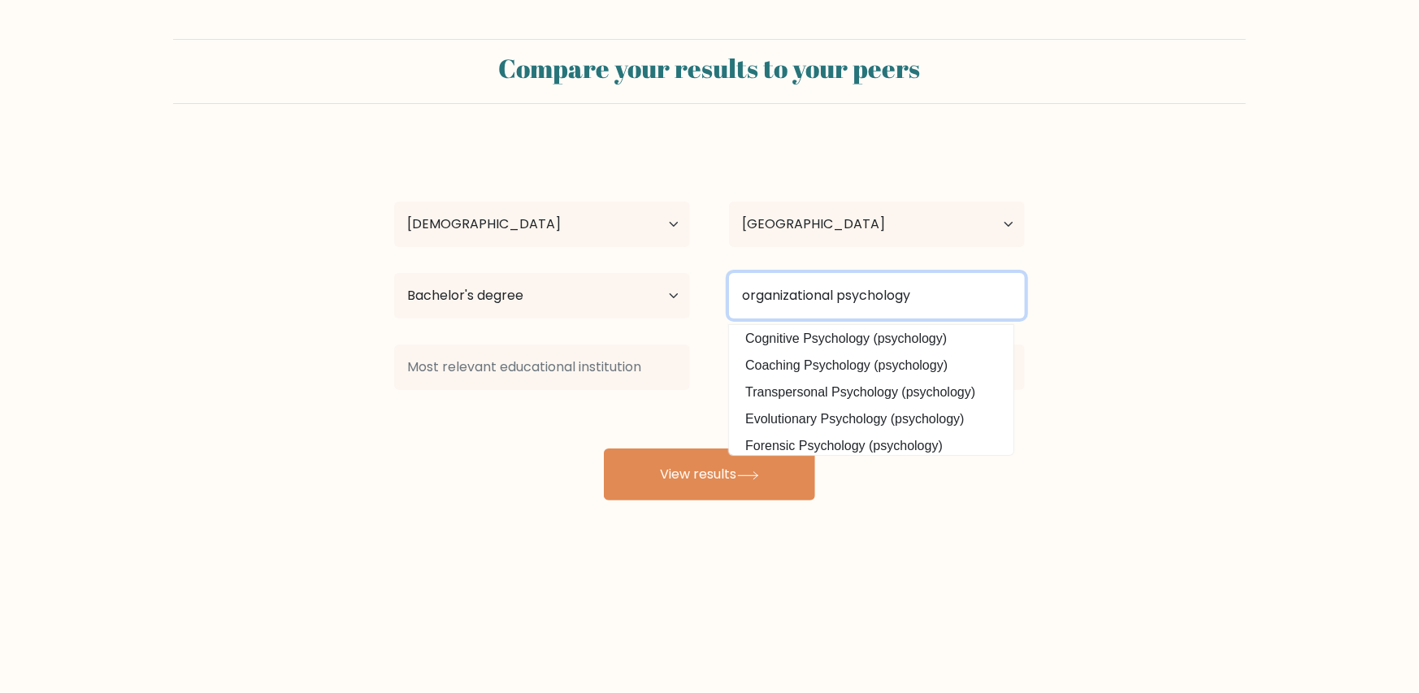
scroll to position [146, 0]
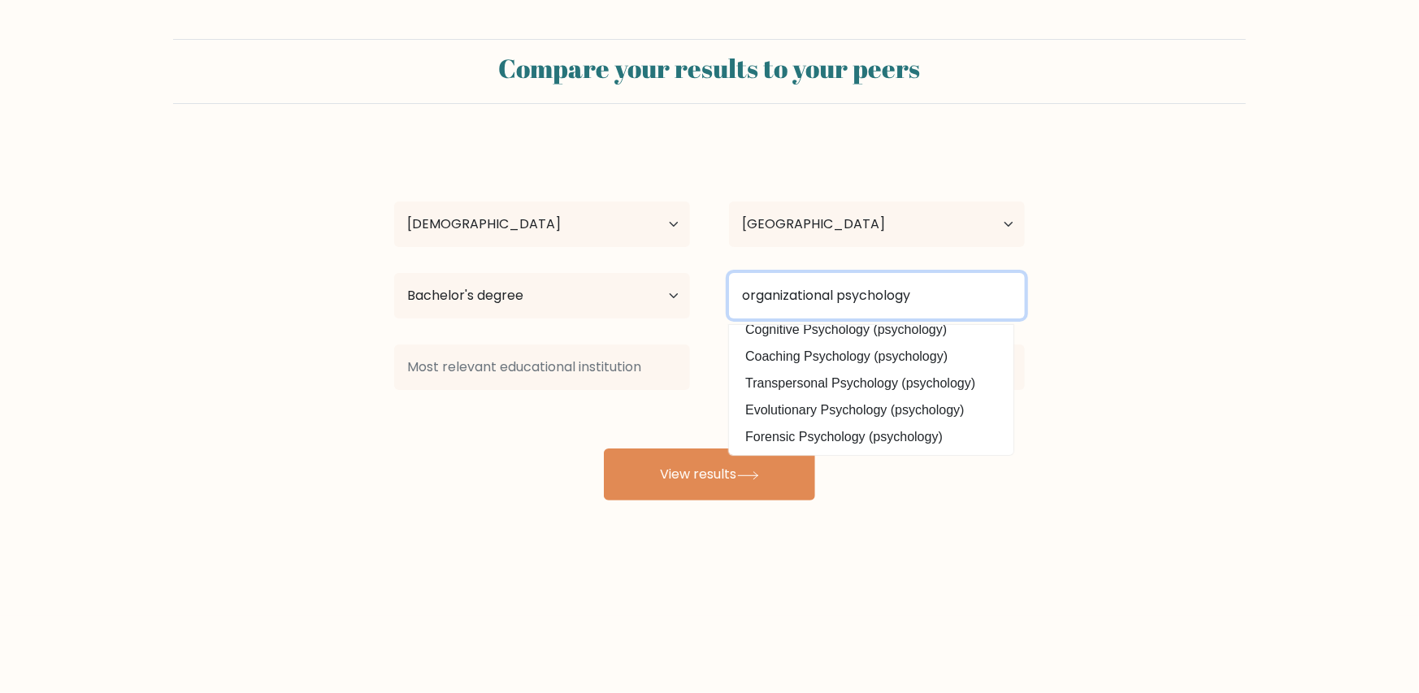
type input "organizational psychology"
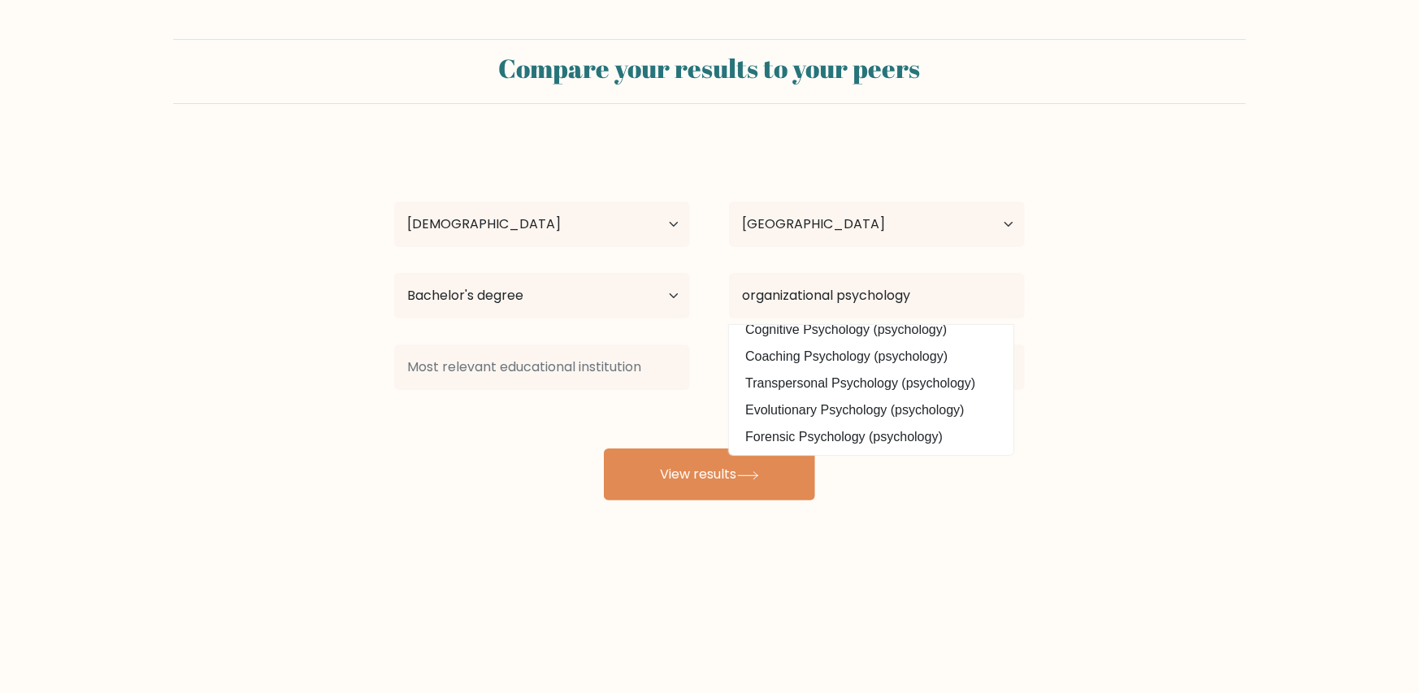
click at [1080, 449] on form "Compare your results to your peers Phenyo Sebolecwe Age Under 18 years old 18-2…" at bounding box center [709, 270] width 1419 height 462
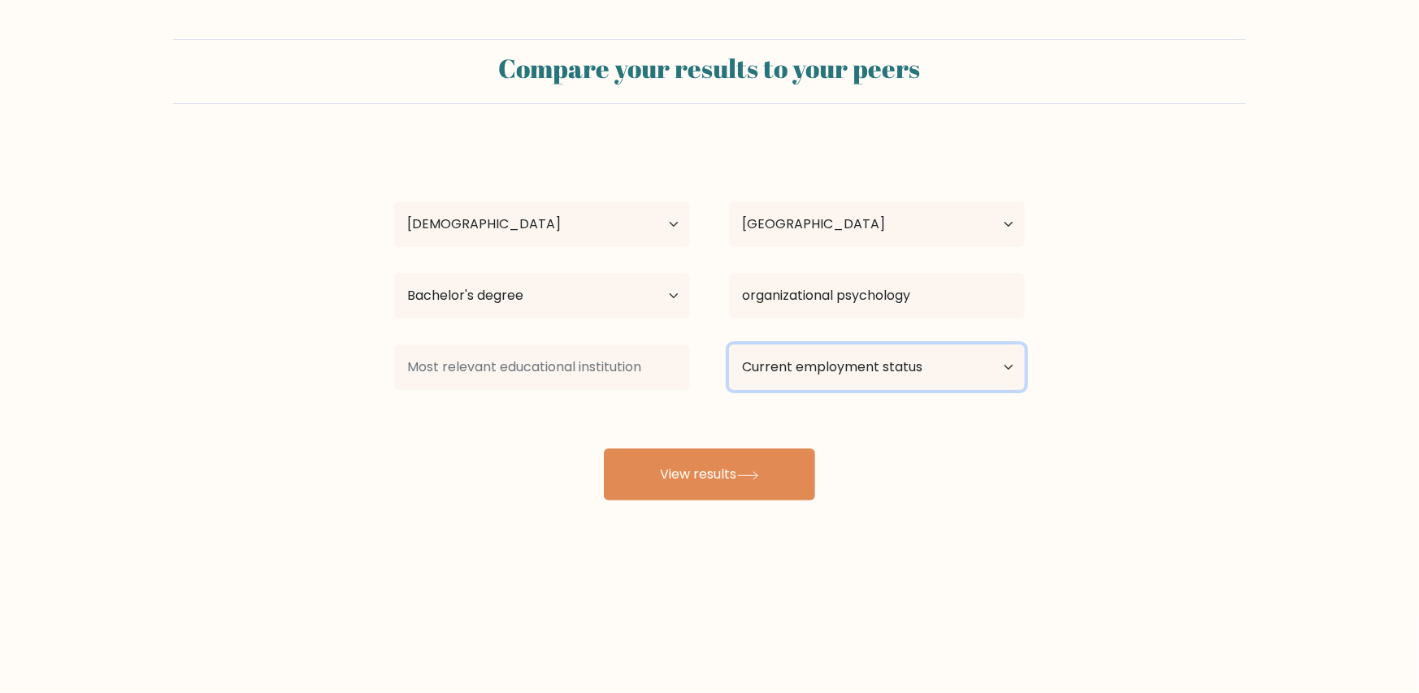
click at [971, 370] on select "Current employment status Employed Student Retired Other / prefer not to answer" at bounding box center [877, 368] width 296 height 46
select select "student"
click at [729, 345] on select "Current employment status Employed Student Retired Other / prefer not to answer" at bounding box center [877, 368] width 296 height 46
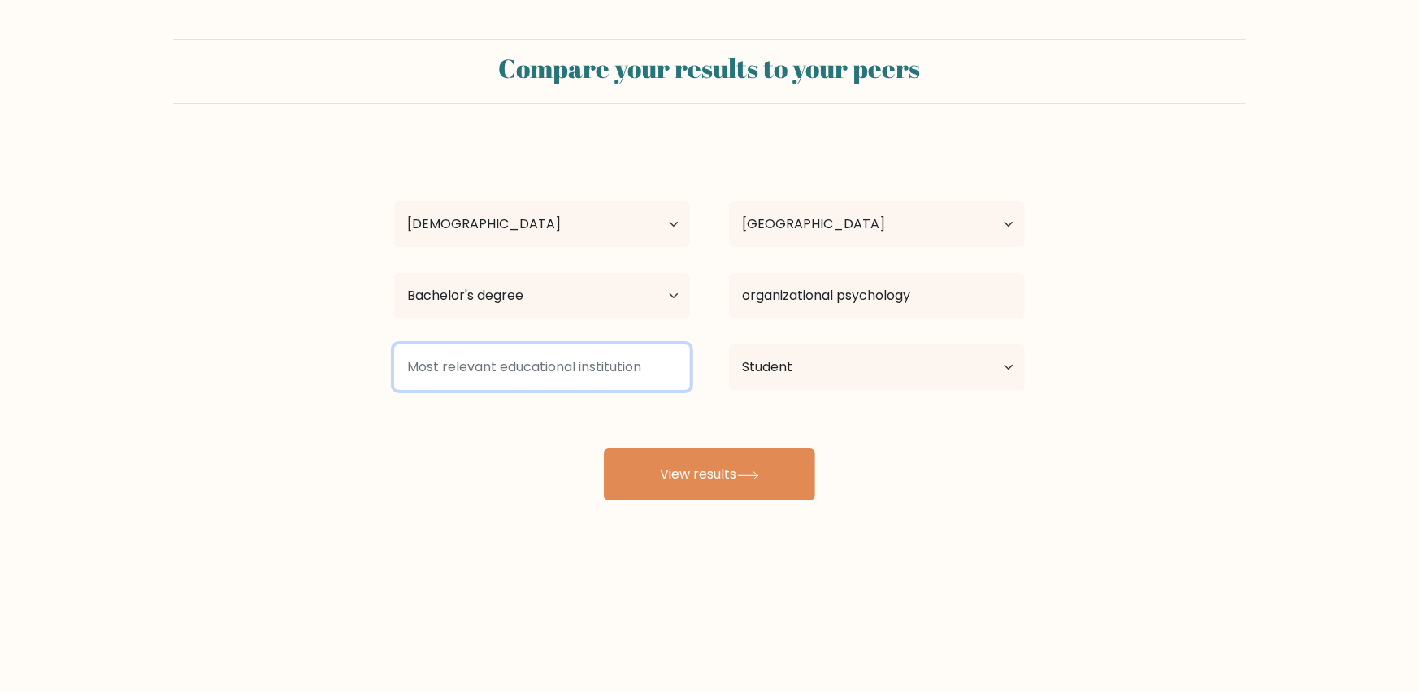
click at [624, 371] on input at bounding box center [542, 368] width 296 height 46
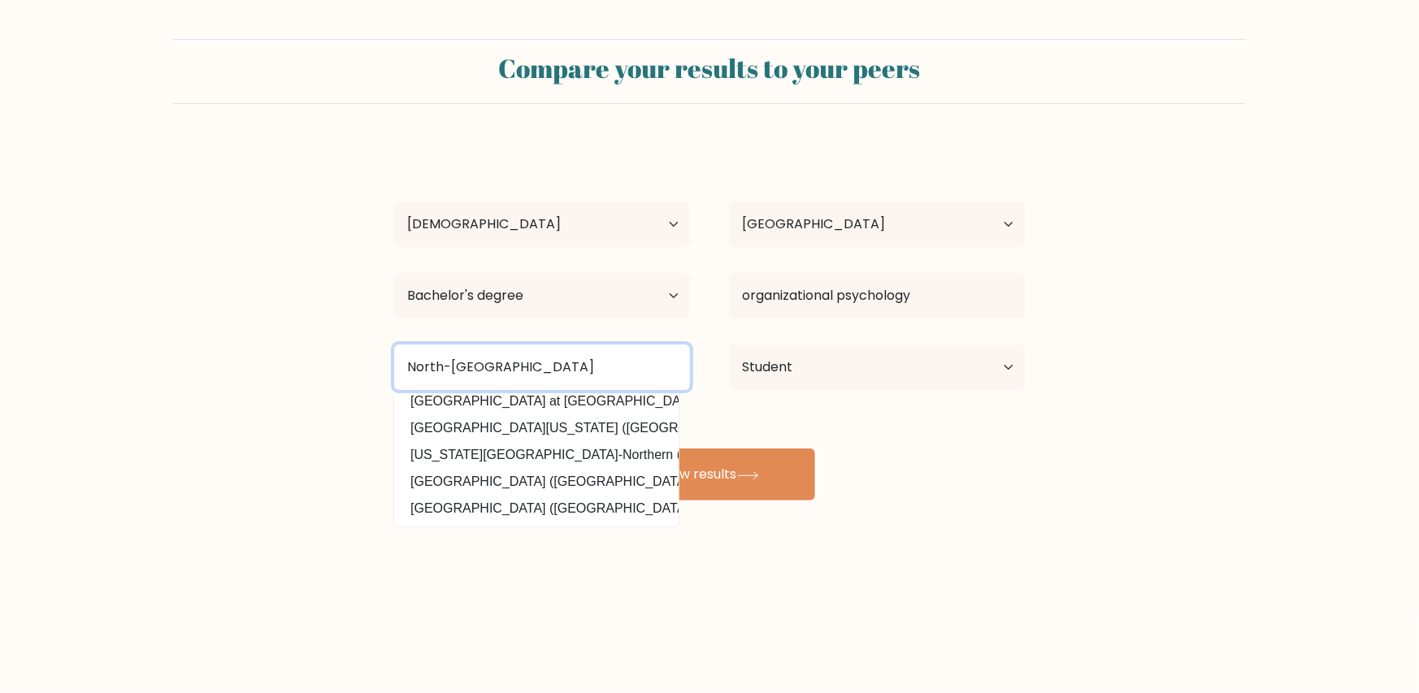
scroll to position [0, 0]
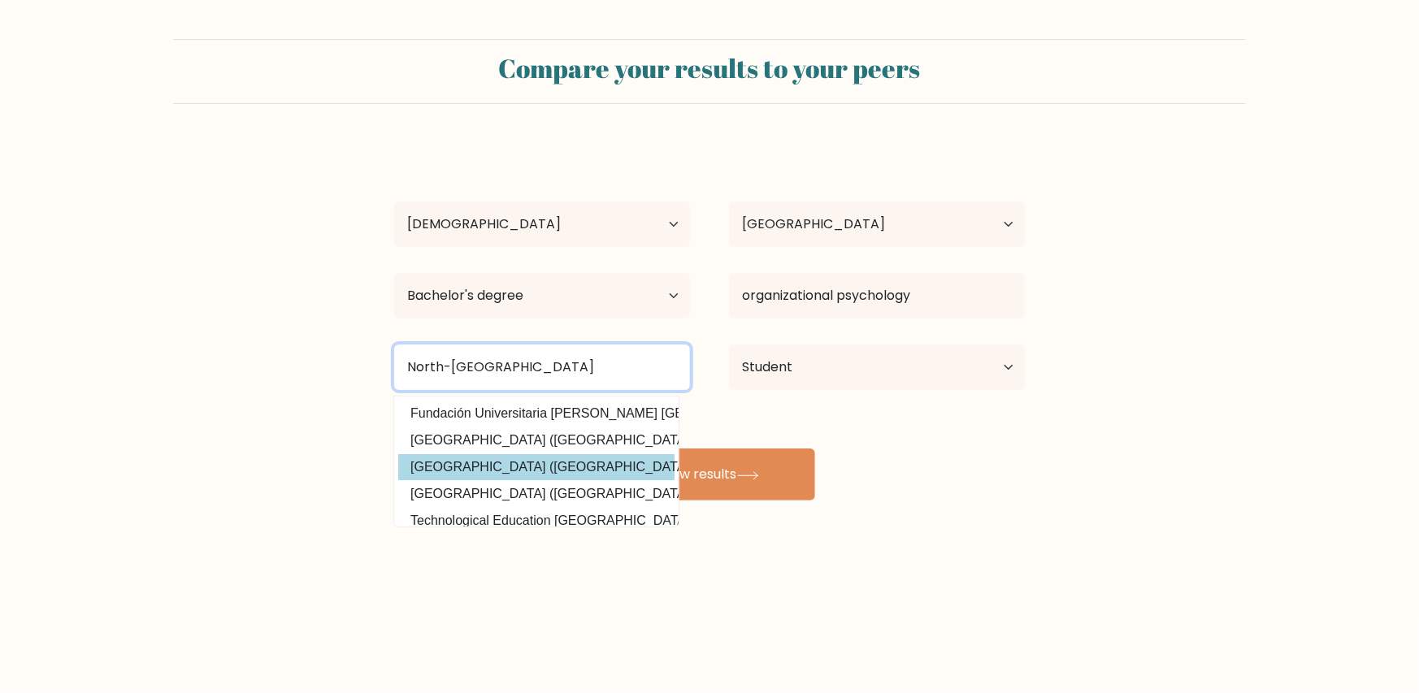
type input "North-West Unicer"
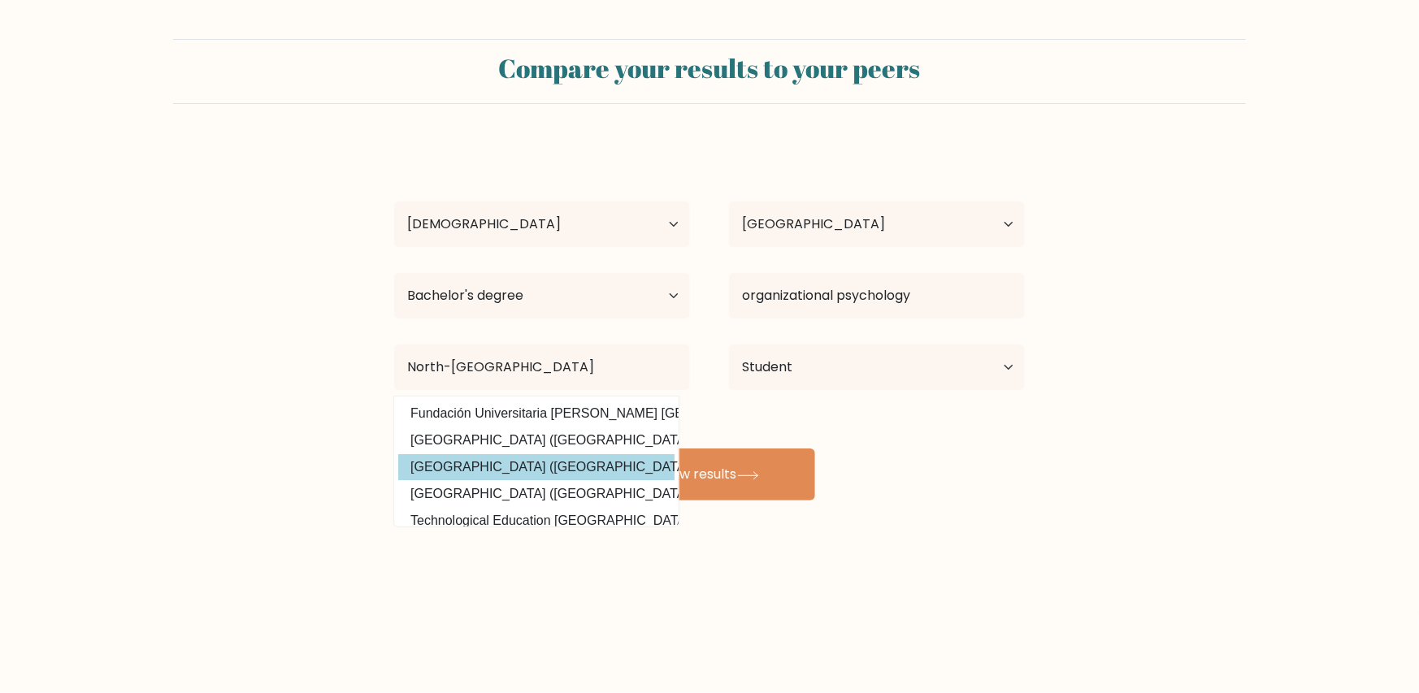
click at [620, 464] on div "Phenyo Sebolecwe Age Under 18 years old 18-24 years old 25-34 years old 35-44 y…" at bounding box center [710, 322] width 650 height 358
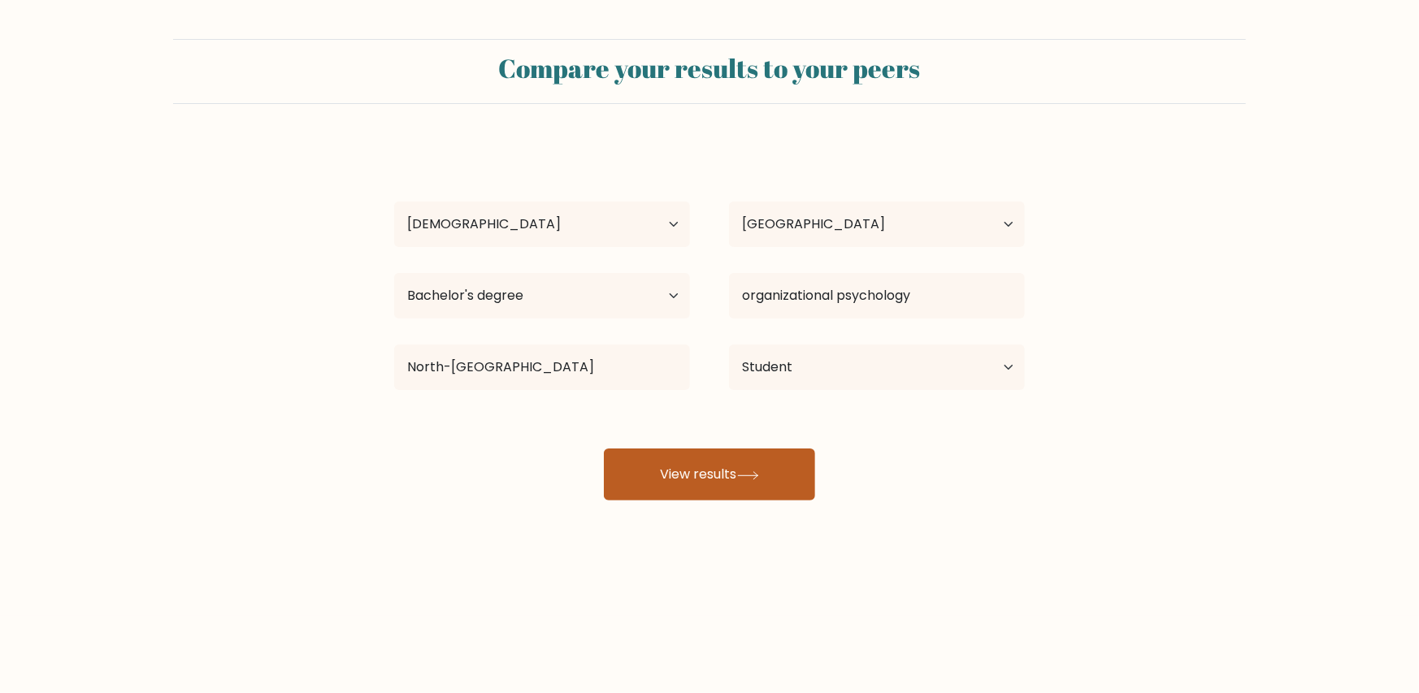
click at [746, 466] on button "View results" at bounding box center [709, 475] width 211 height 52
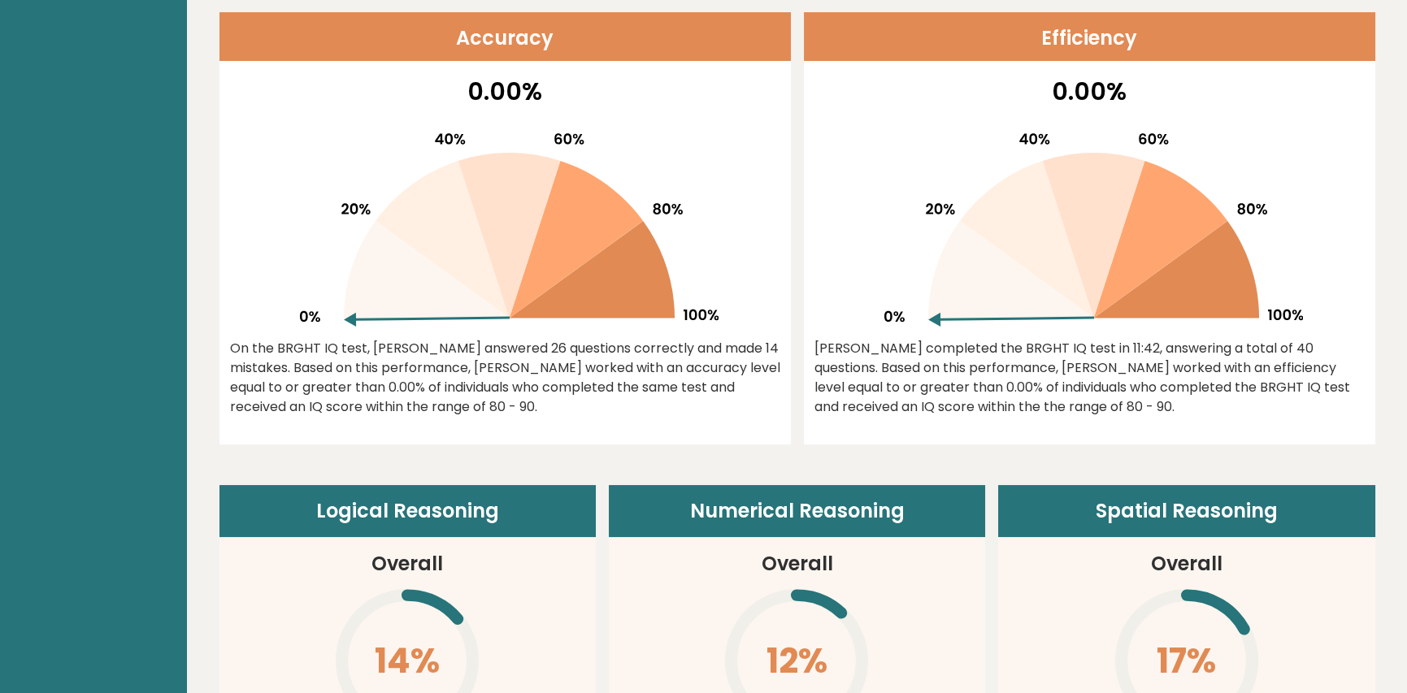
scroll to position [813, 0]
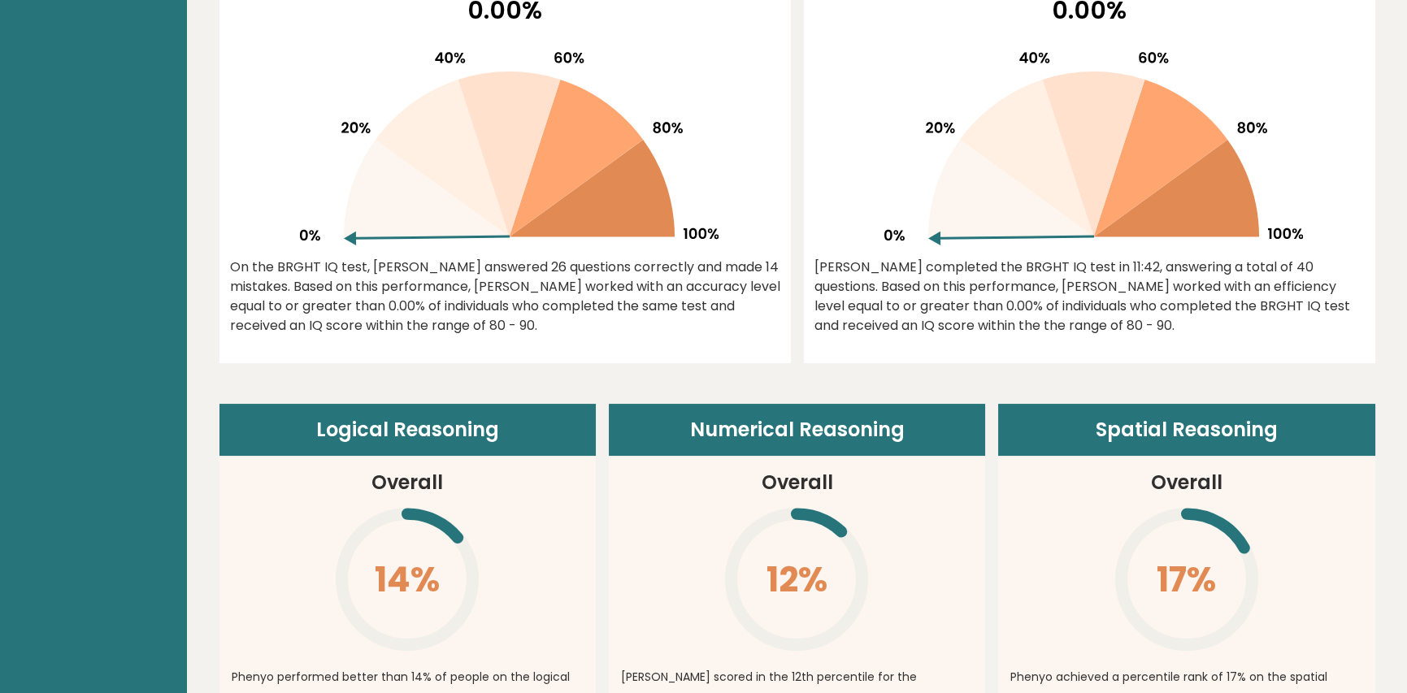
click at [539, 224] on icon at bounding box center [592, 189] width 166 height 98
click at [350, 237] on icon at bounding box center [427, 239] width 166 height 14
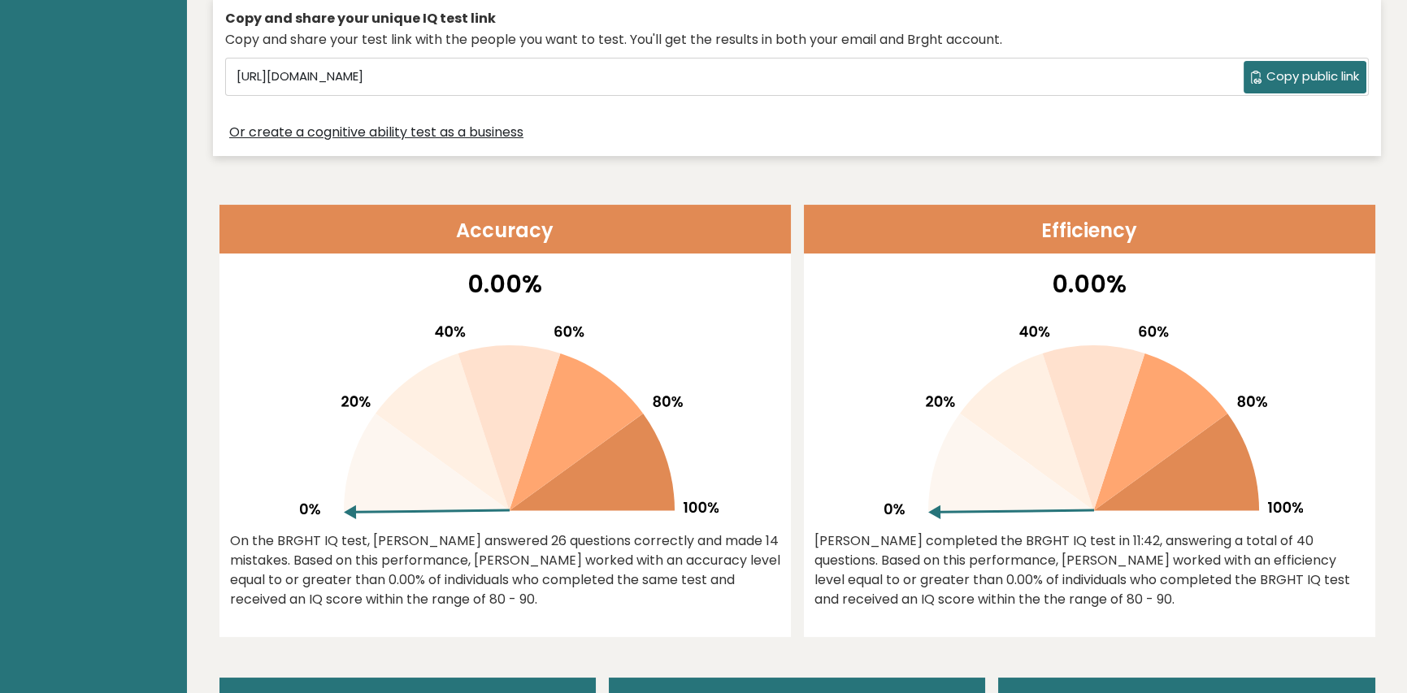
scroll to position [0, 0]
